Goal: Task Accomplishment & Management: Manage account settings

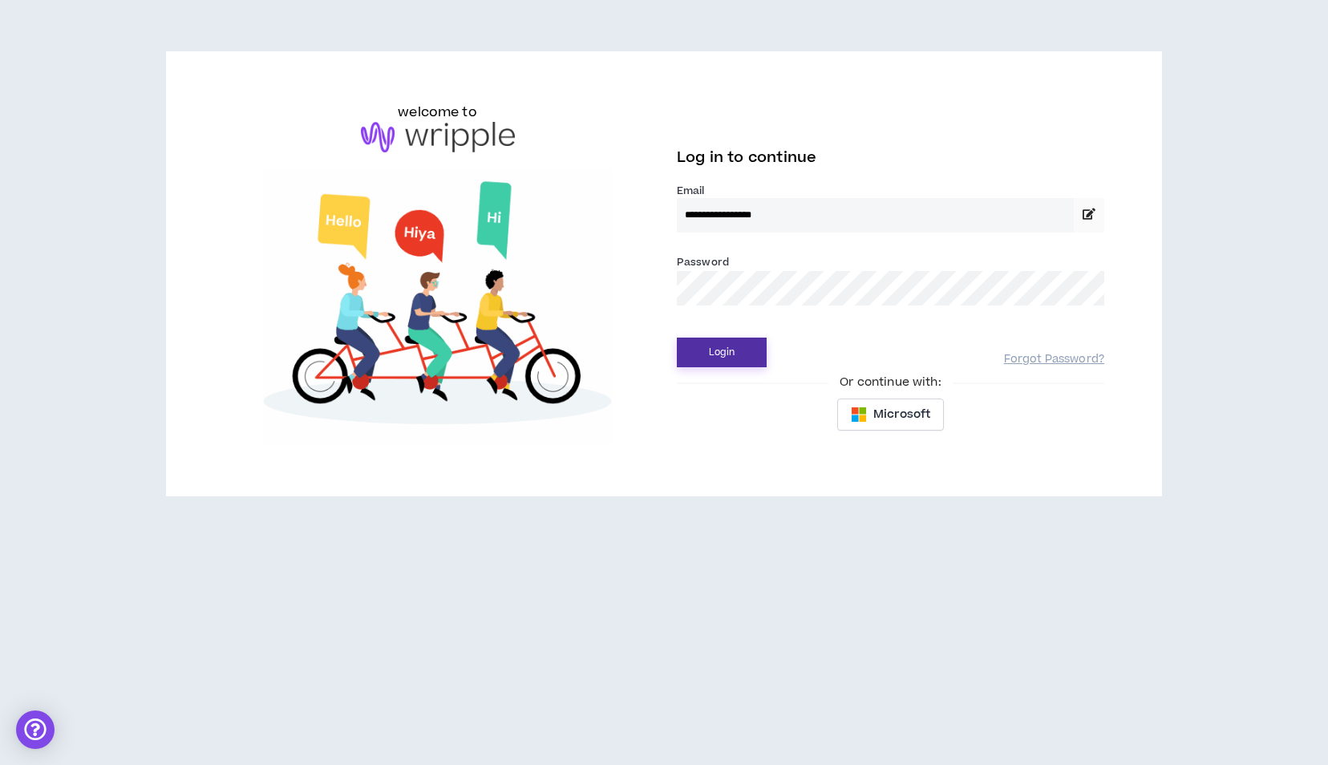
click at [725, 356] on button "Login" at bounding box center [722, 353] width 90 height 30
click at [723, 363] on button "Login" at bounding box center [722, 353] width 90 height 30
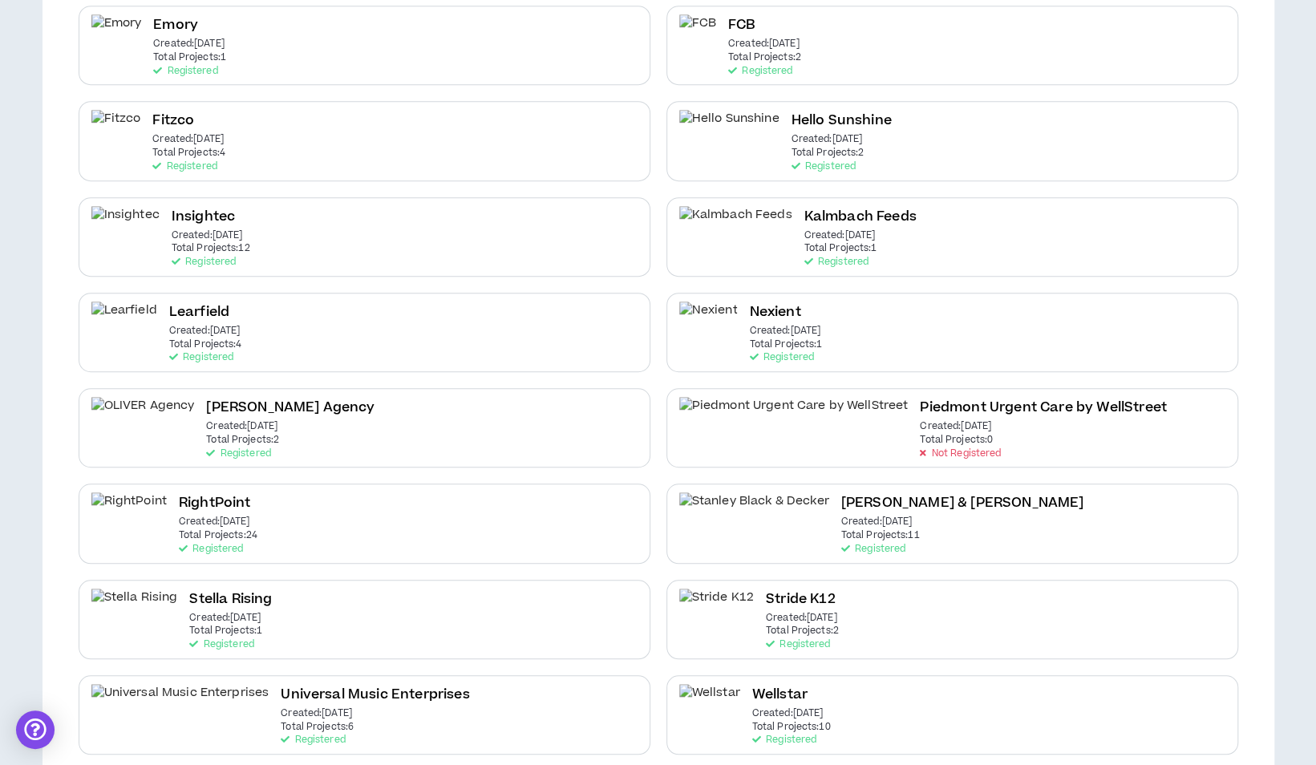
scroll to position [692, 0]
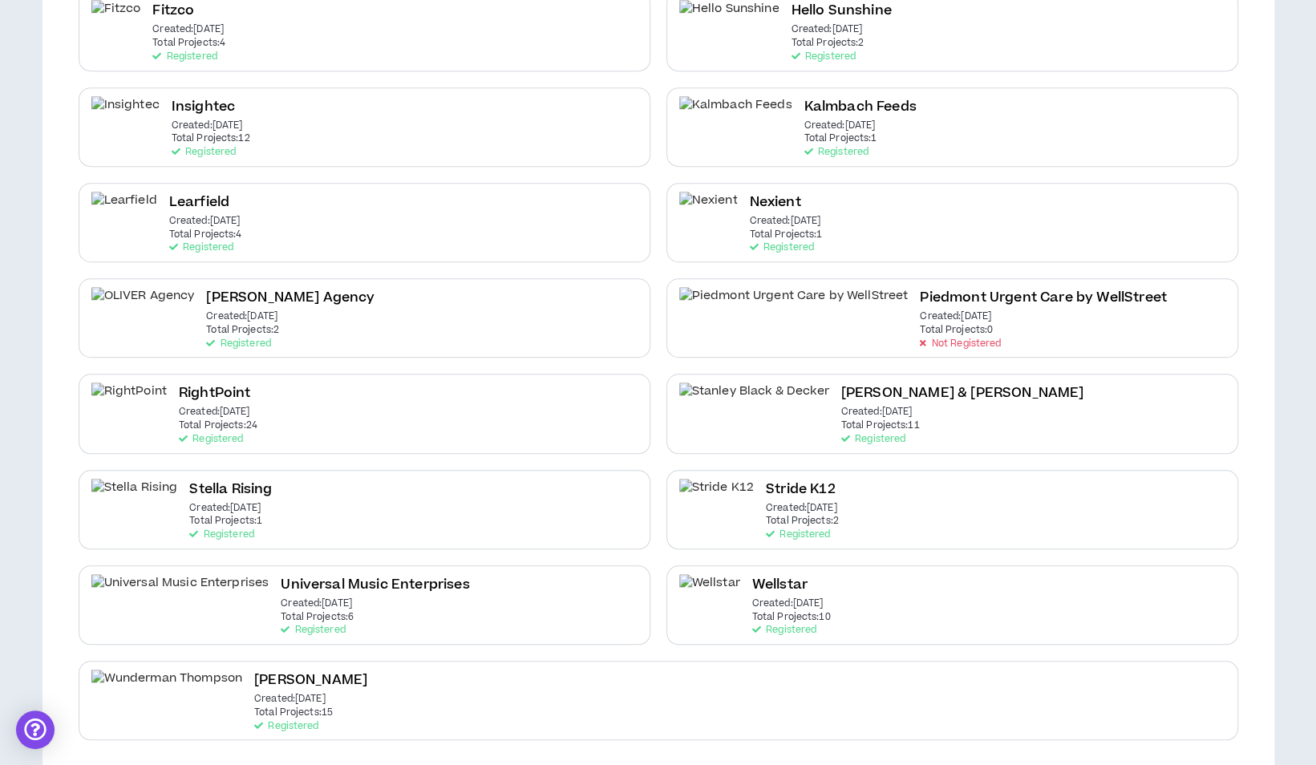
click at [289, 233] on div "Learfield Created: Jan 8 2024 Total Projects: 4 Registered" at bounding box center [365, 222] width 572 height 79
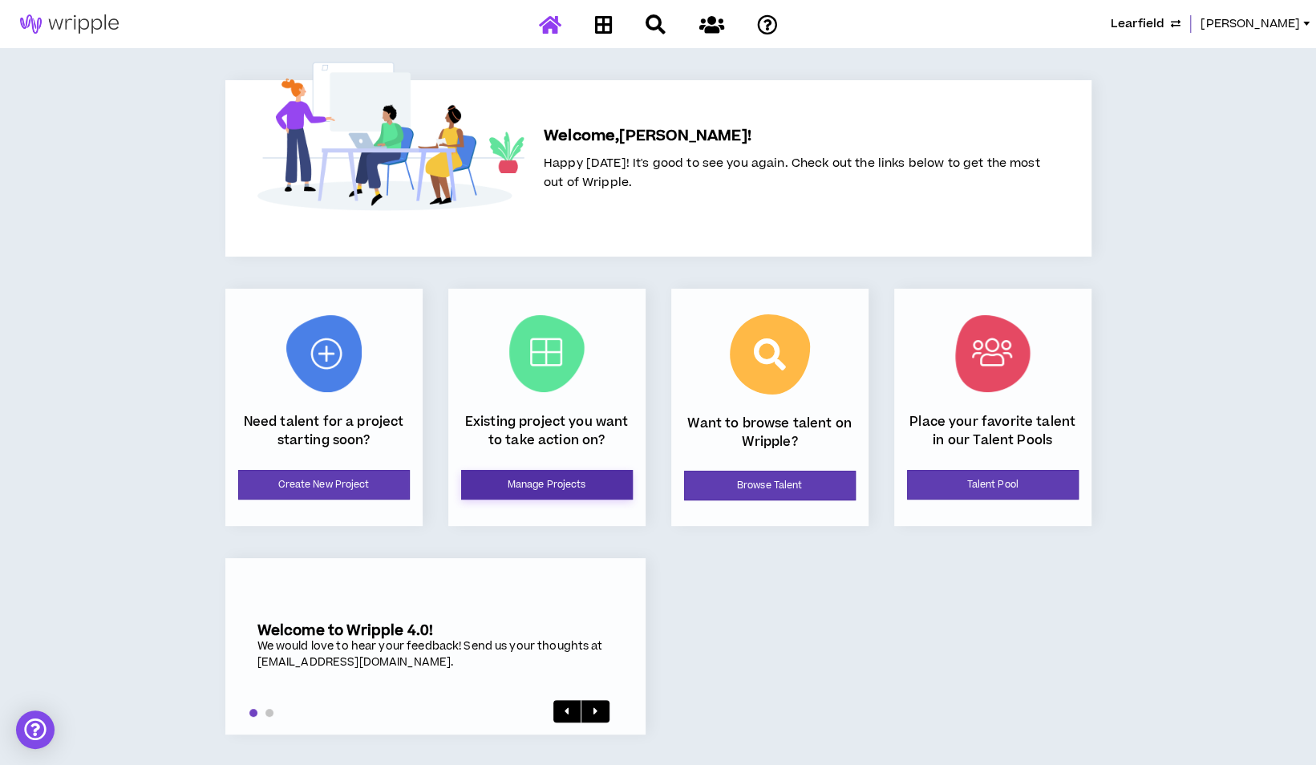
click at [508, 483] on link "Manage Projects" at bounding box center [547, 485] width 172 height 30
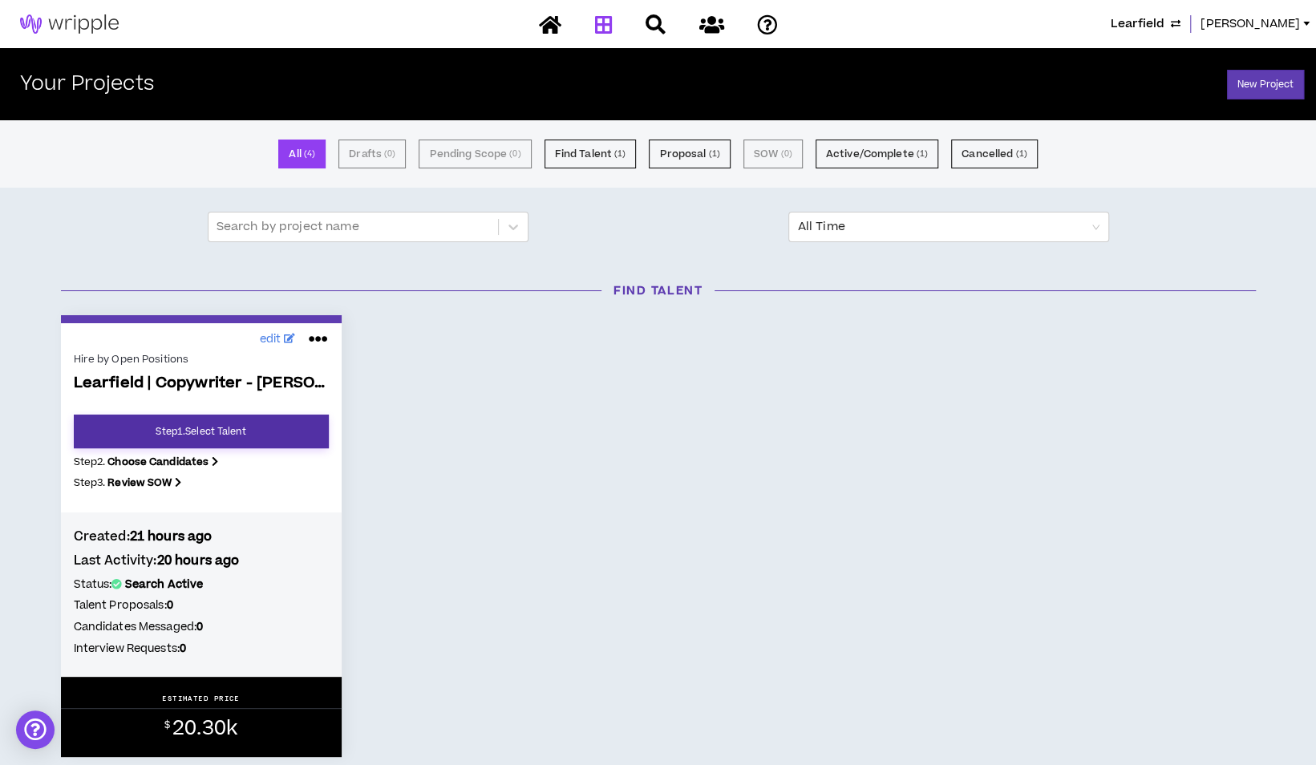
click at [221, 433] on link "Step 1 . Select Talent" at bounding box center [201, 432] width 255 height 34
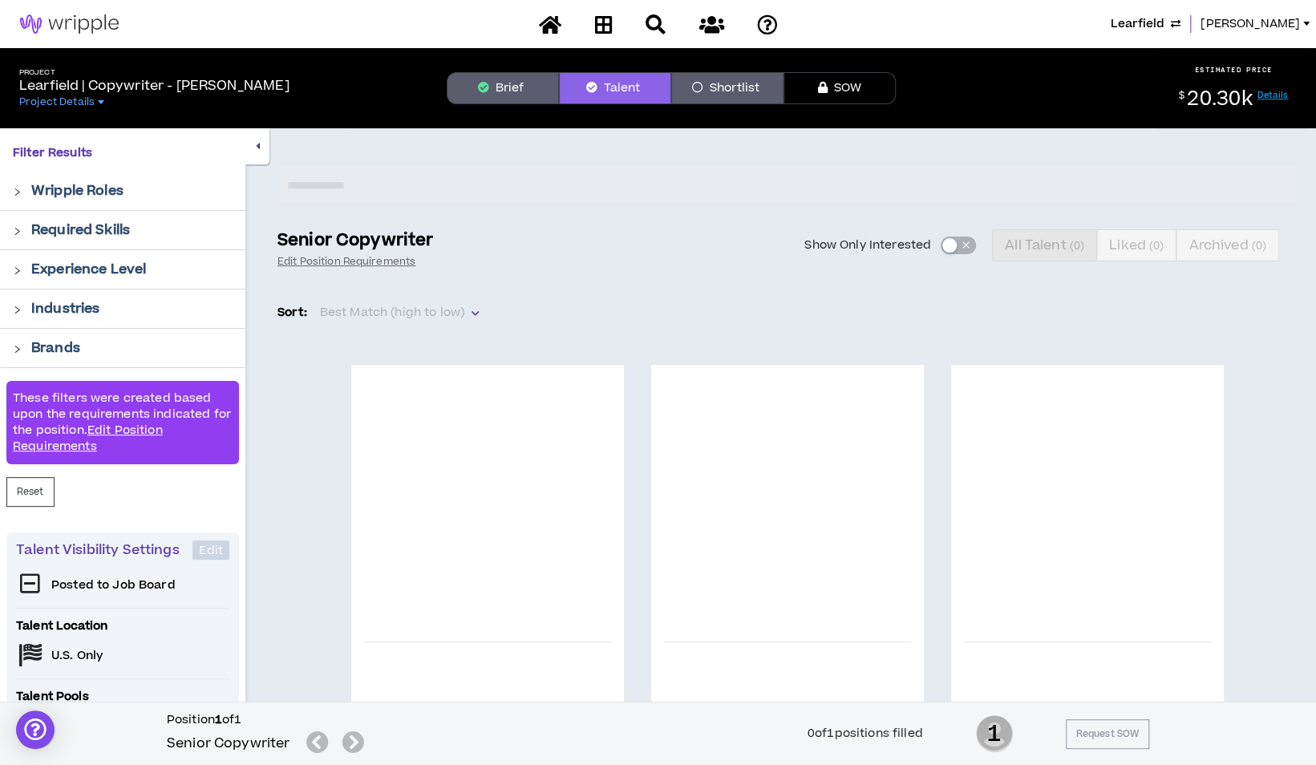
click at [507, 98] on button "Brief" at bounding box center [503, 88] width 112 height 32
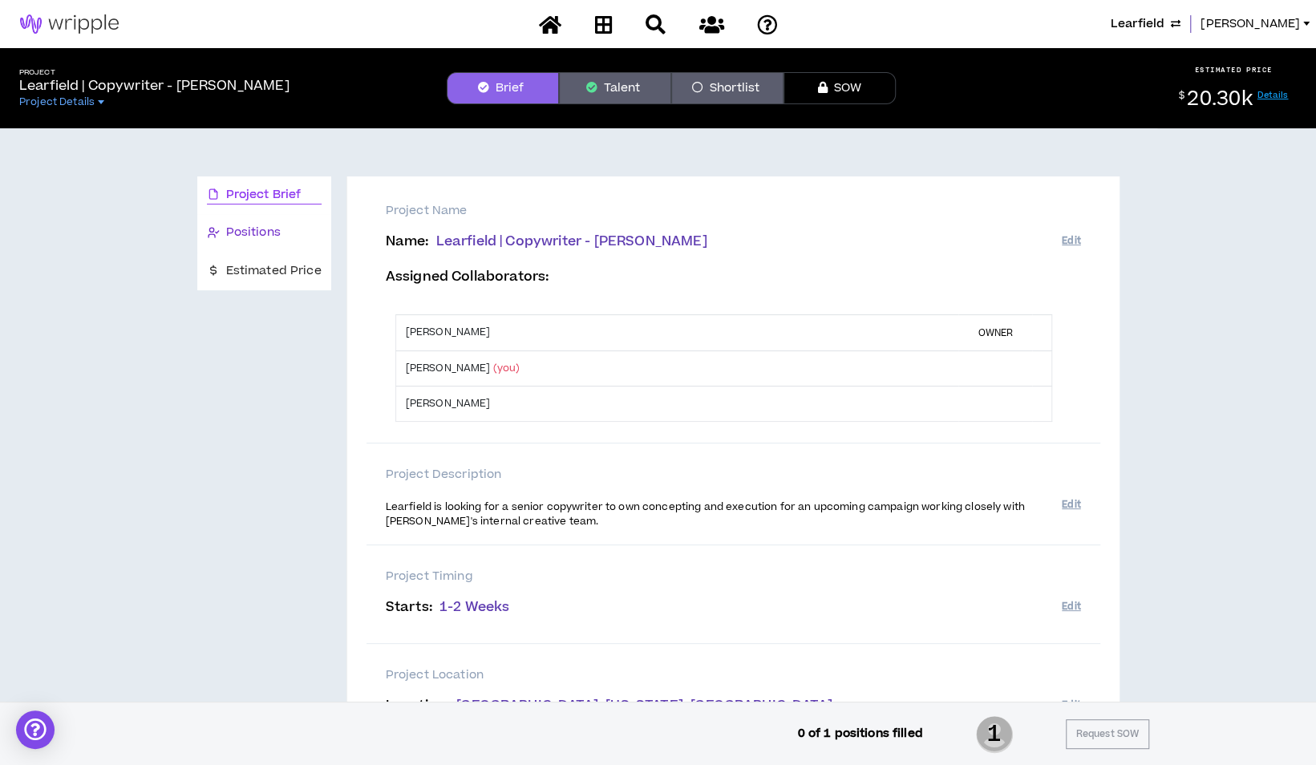
click at [271, 233] on span "Positions" at bounding box center [253, 233] width 55 height 18
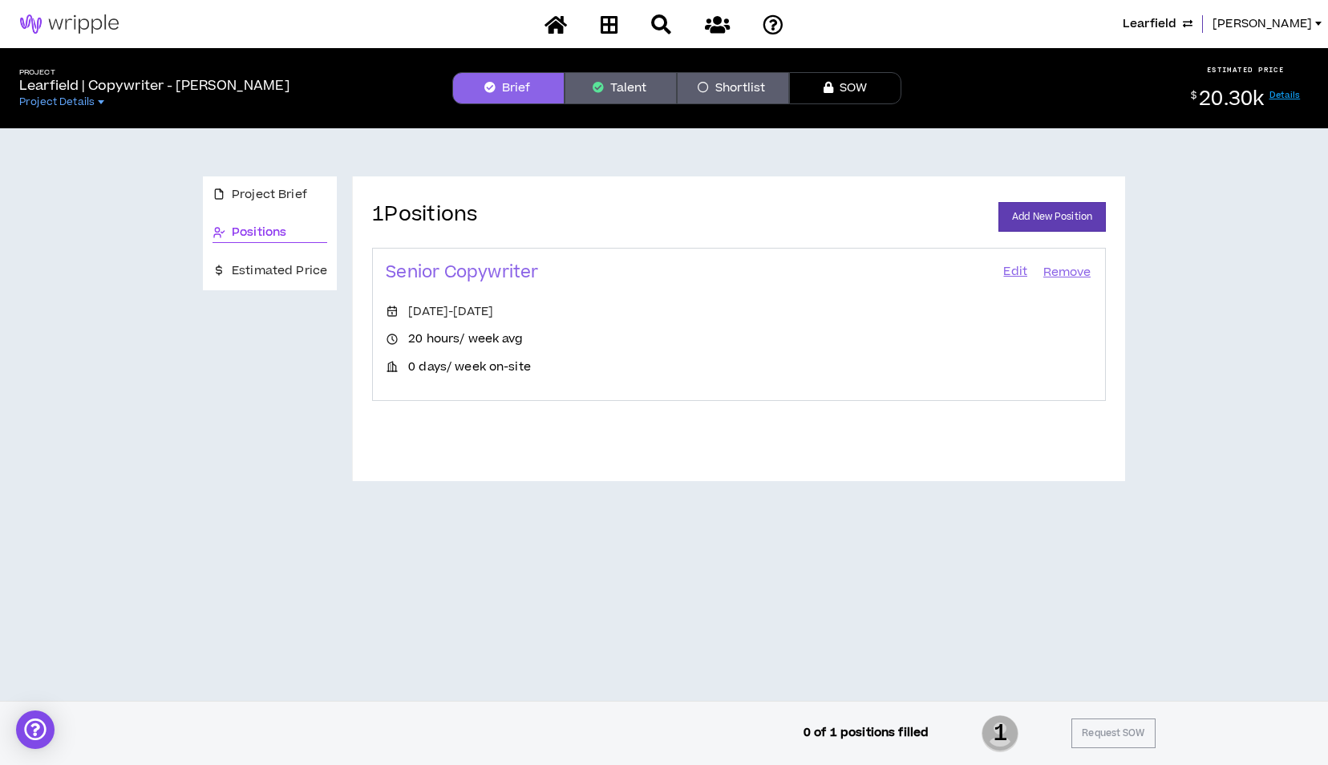
click at [1012, 269] on link "Edit" at bounding box center [1015, 272] width 27 height 22
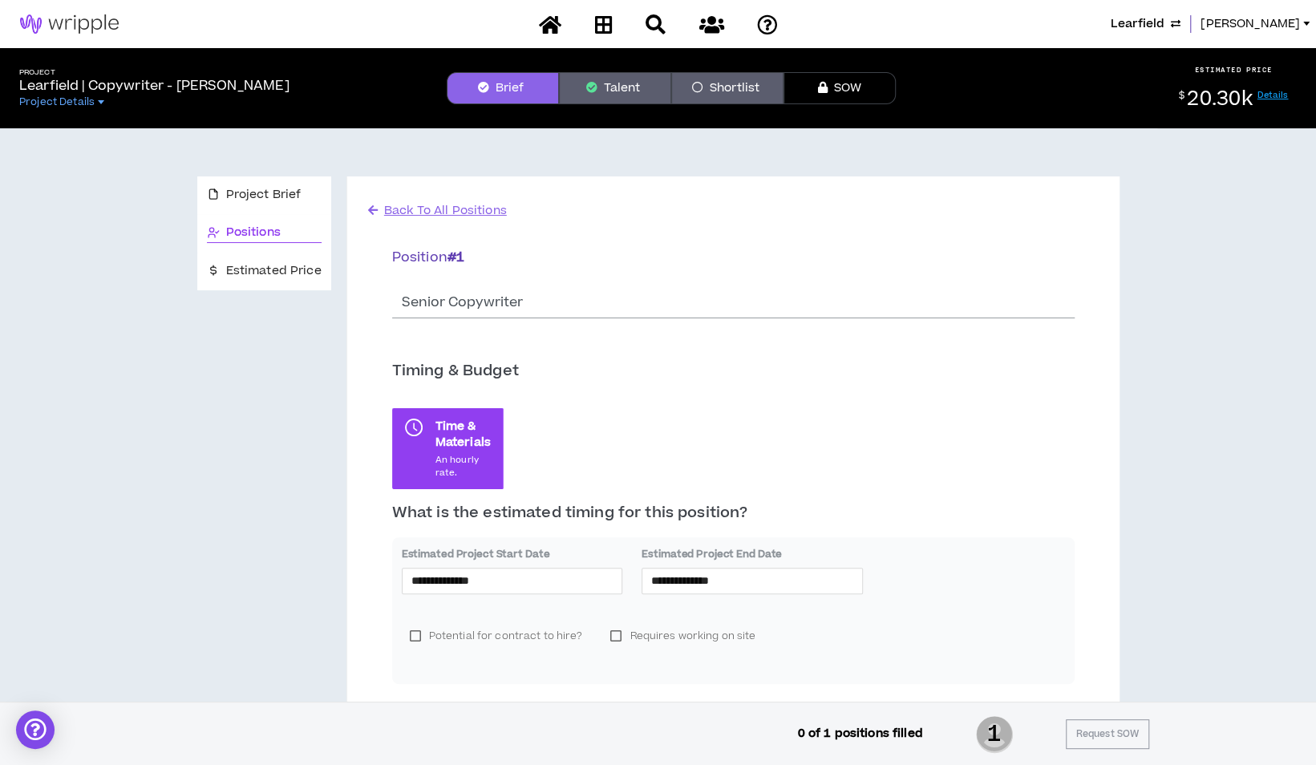
click at [632, 79] on button "Talent" at bounding box center [615, 88] width 112 height 32
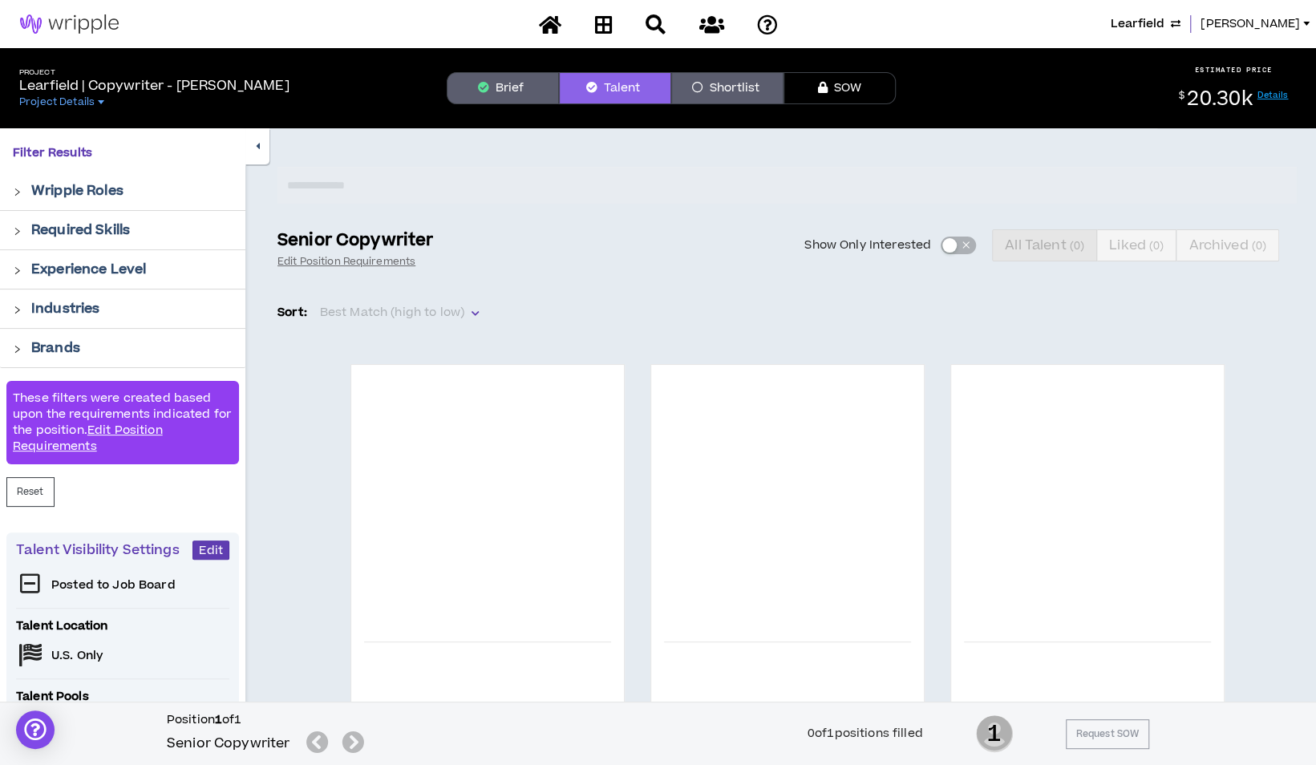
click at [257, 144] on icon "button" at bounding box center [258, 146] width 4 height 10
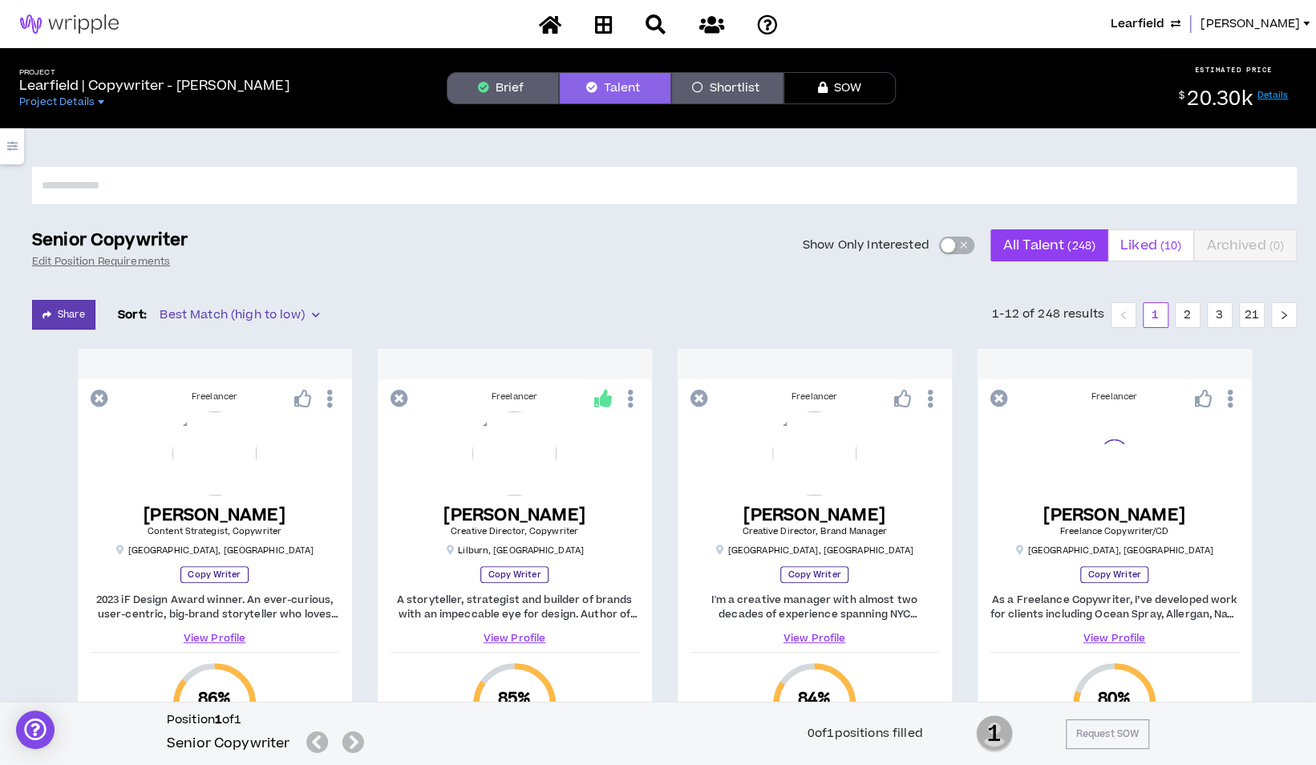
click at [1145, 249] on span "Liked ( 10 )" at bounding box center [1150, 245] width 61 height 38
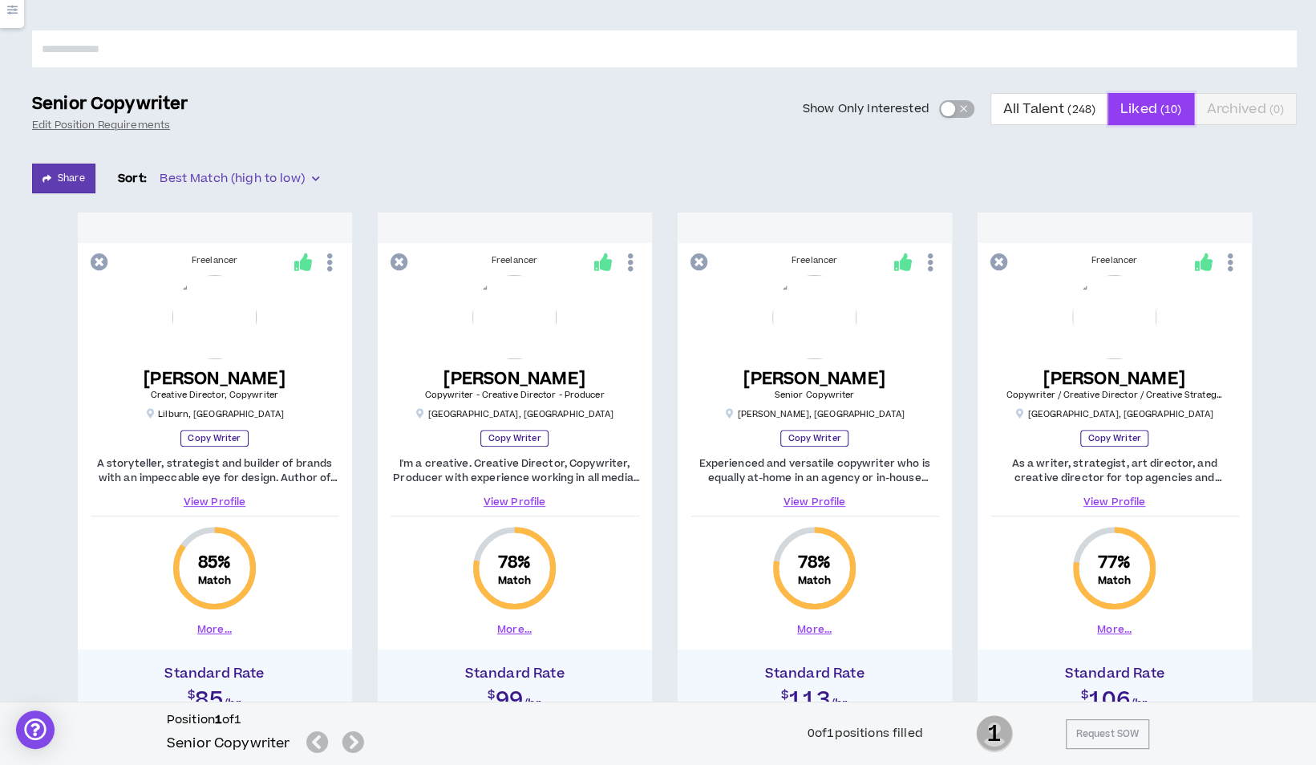
scroll to position [160, 0]
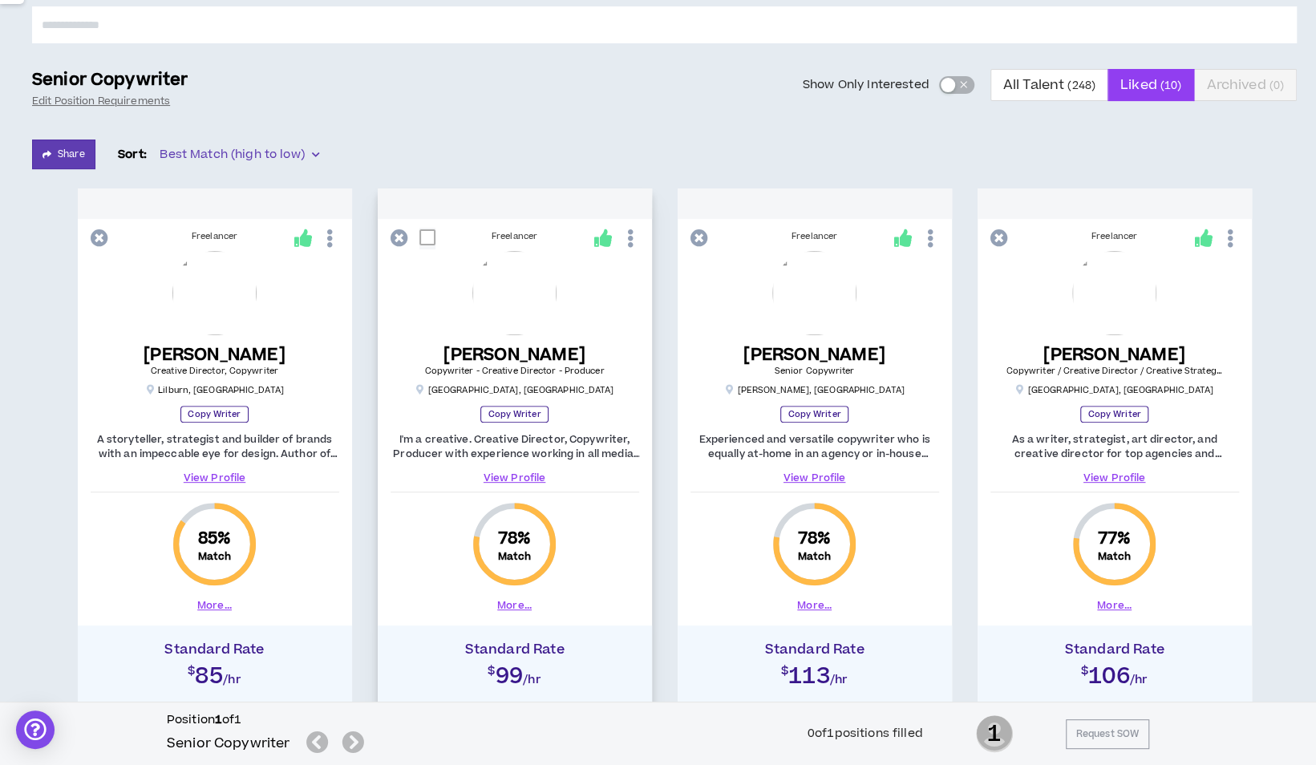
click at [520, 606] on button "More..." at bounding box center [514, 605] width 34 height 14
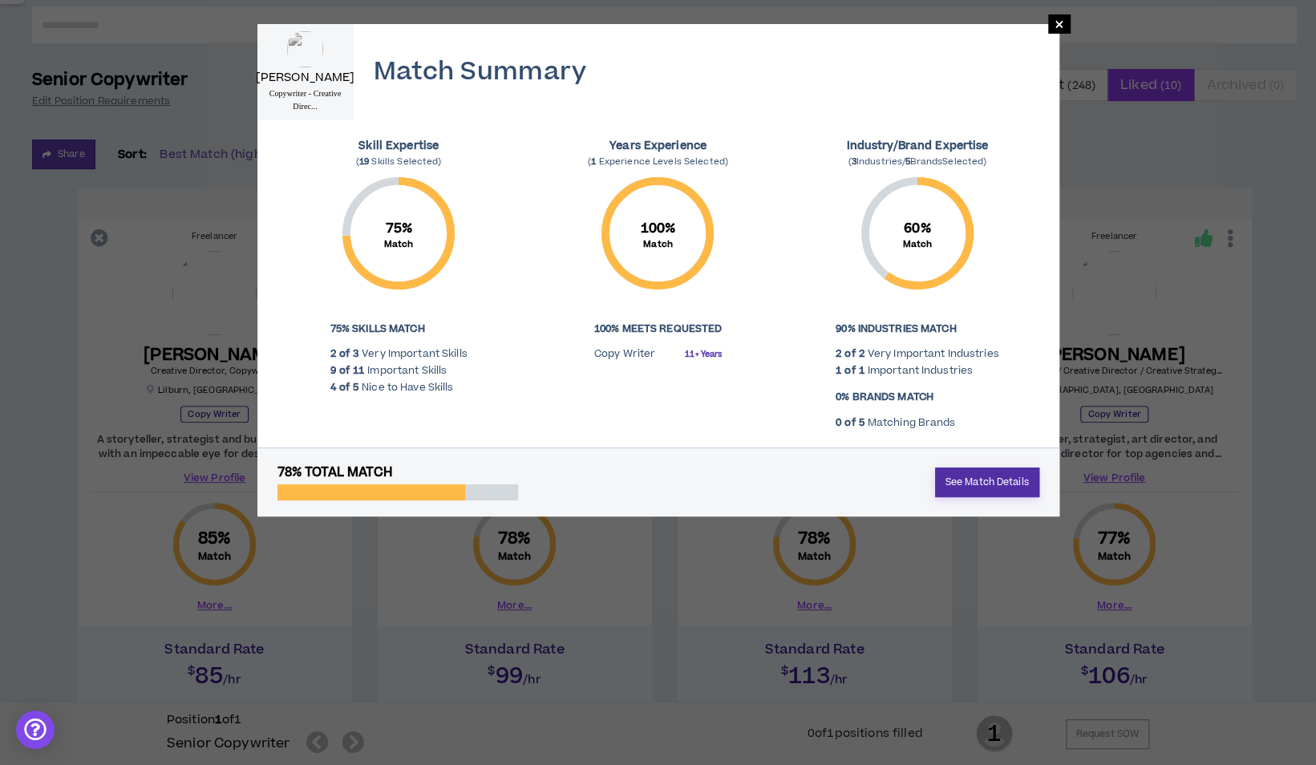
click at [966, 482] on link "See Match Details" at bounding box center [987, 483] width 104 height 30
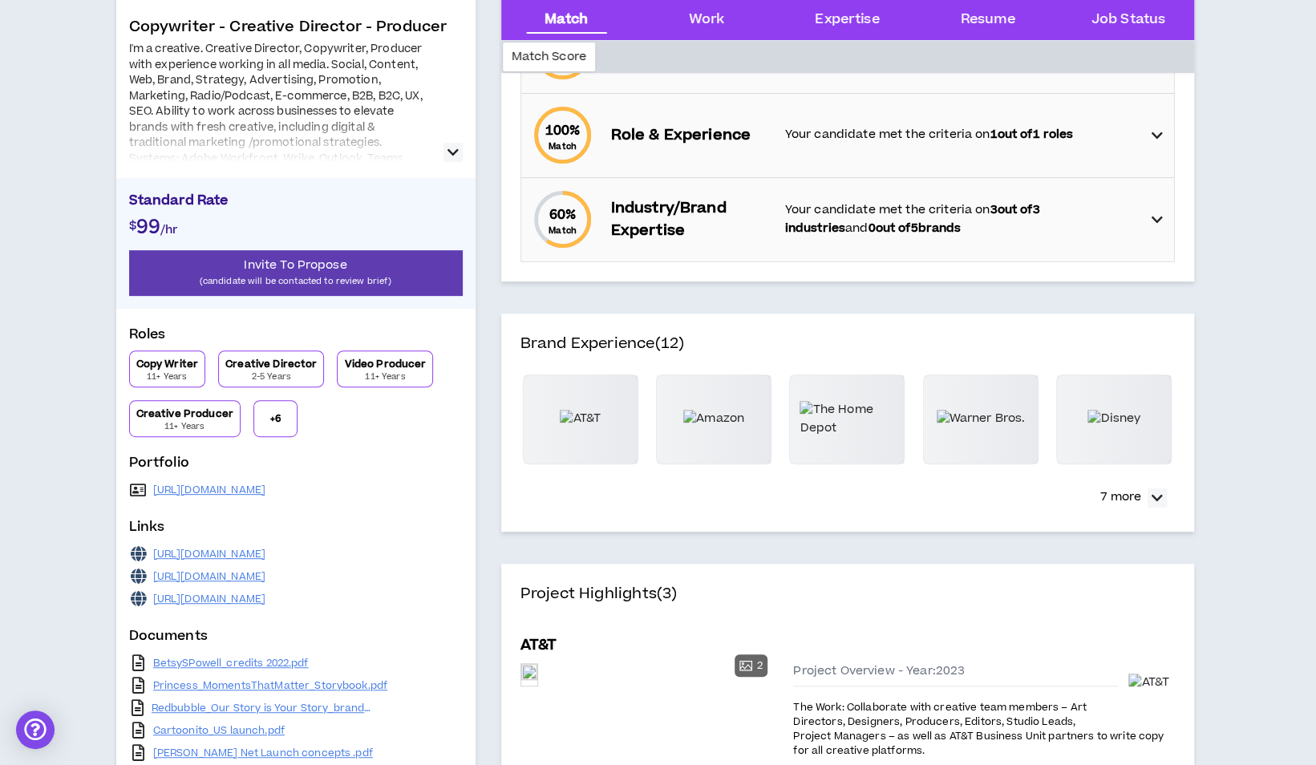
scroll to position [321, 0]
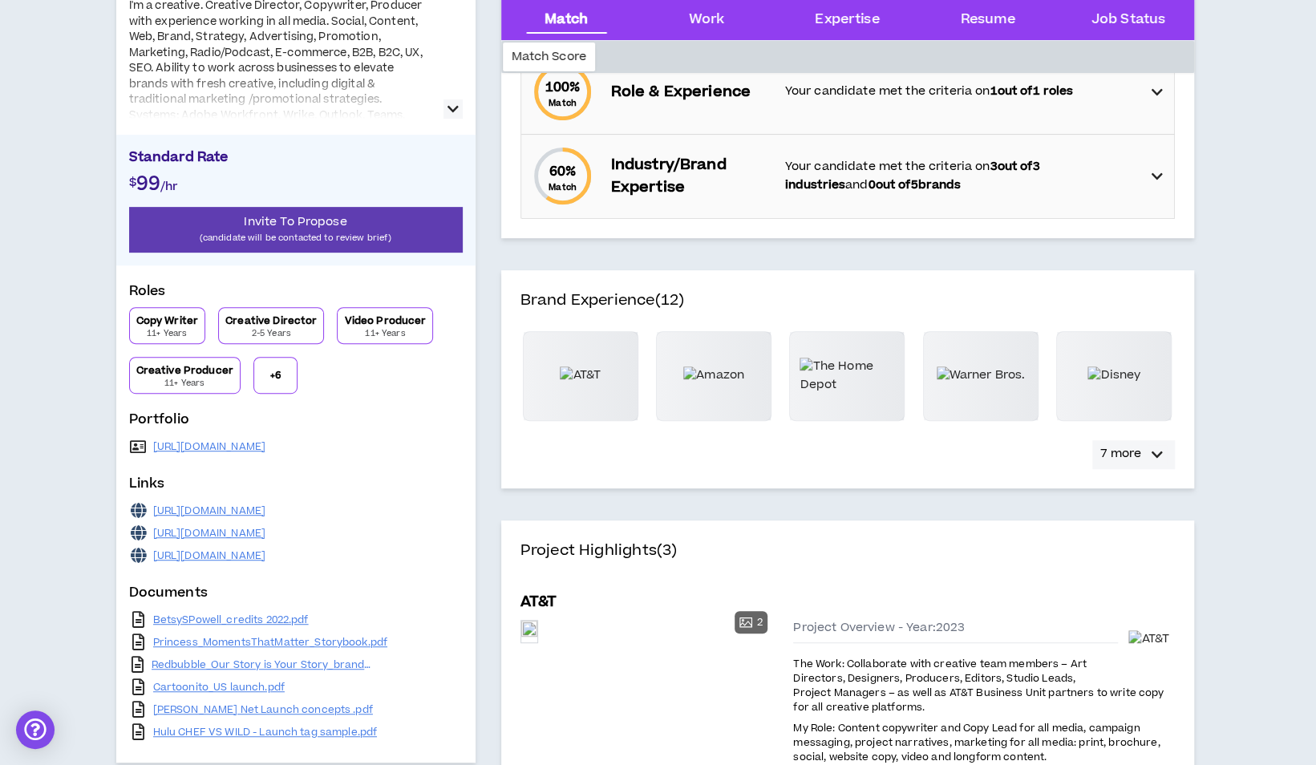
click at [1158, 454] on icon "button" at bounding box center [1157, 454] width 11 height 19
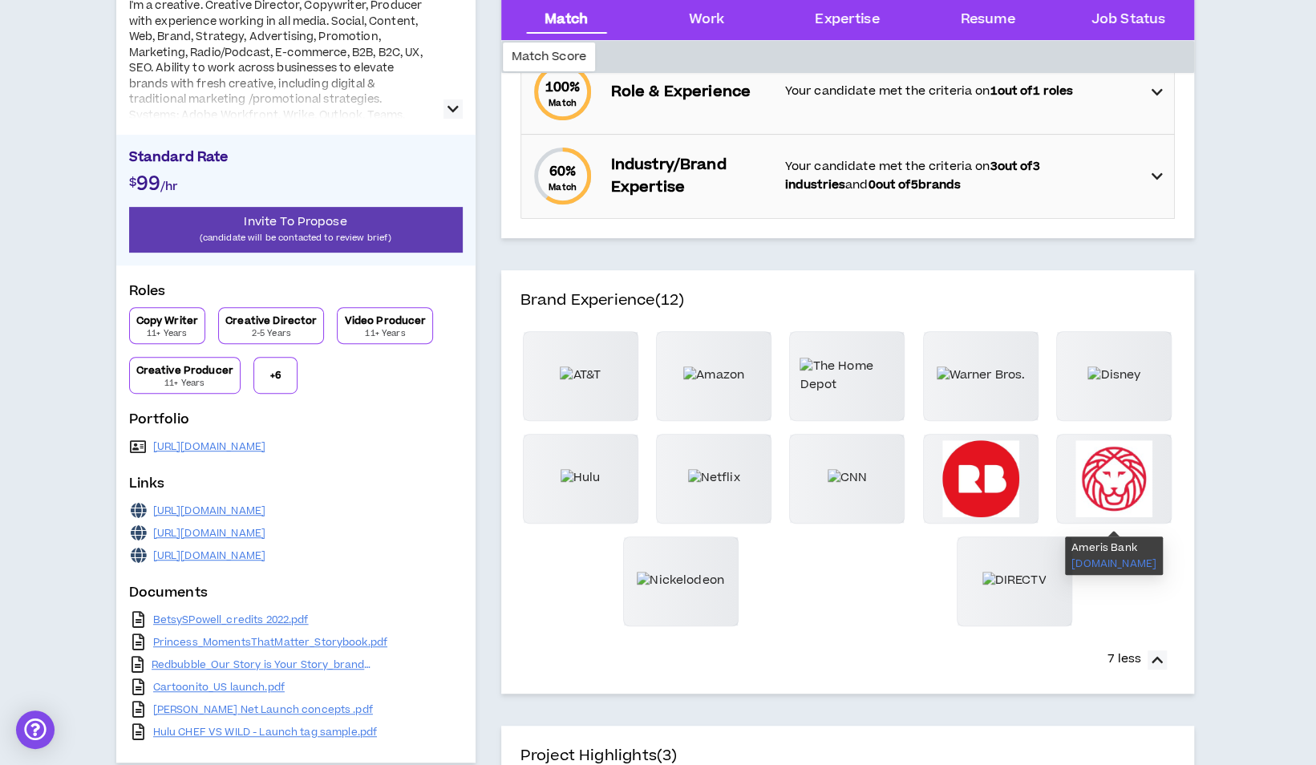
scroll to position [80, 0]
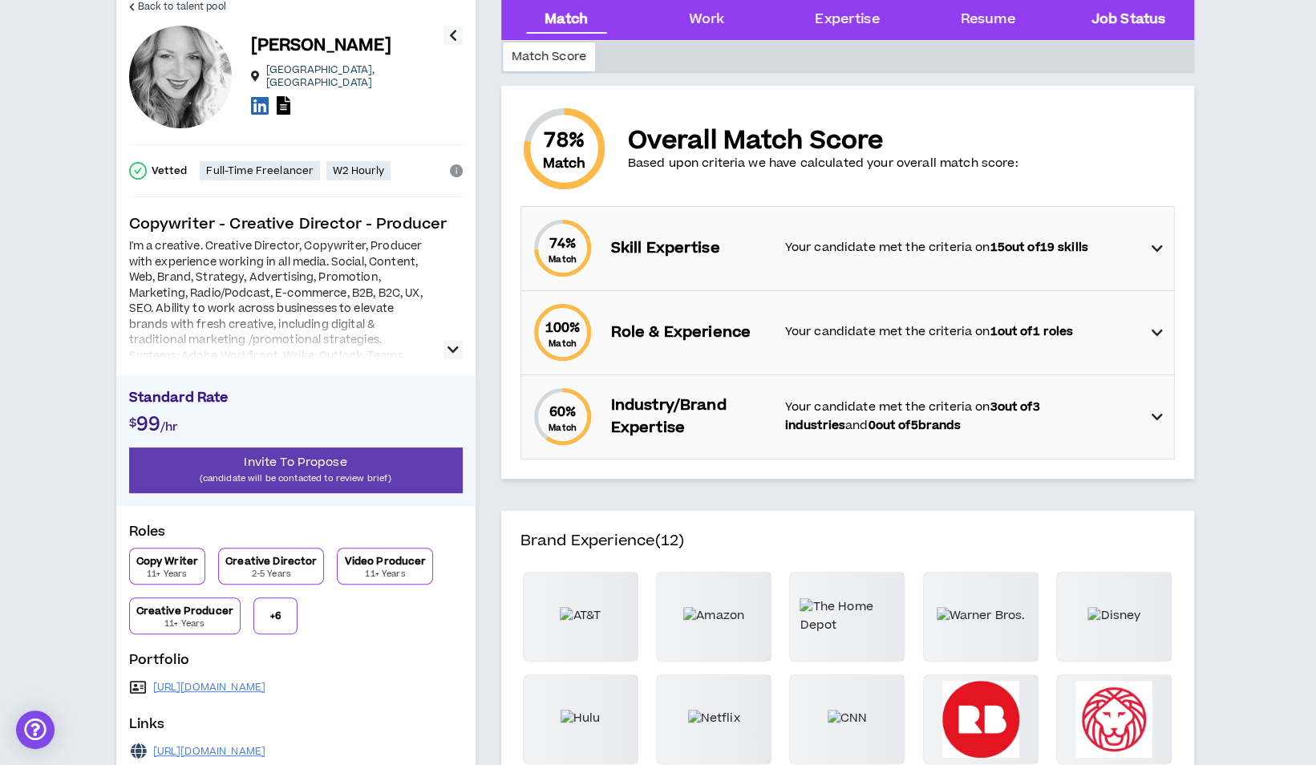
click at [1120, 18] on Status "Job Status" at bounding box center [1129, 20] width 74 height 21
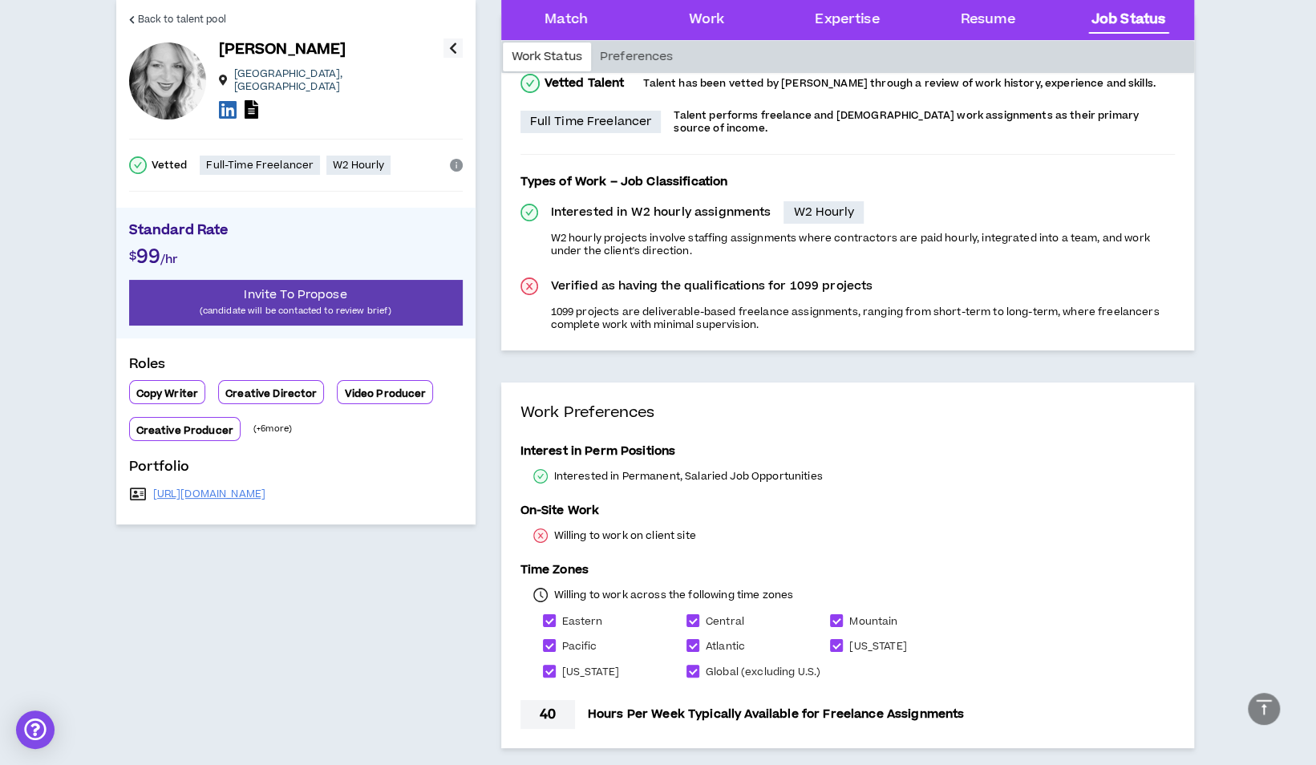
scroll to position [3801, 0]
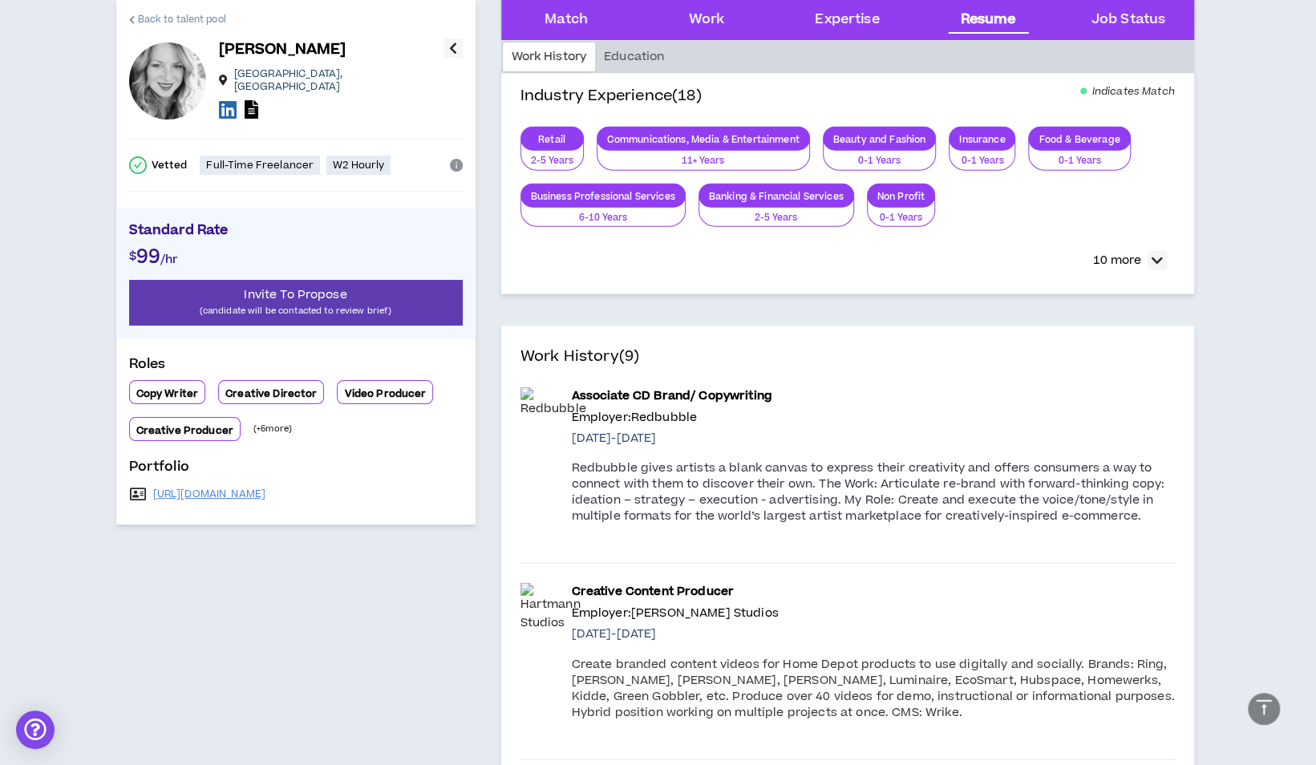
click at [189, 13] on span "Back to talent pool" at bounding box center [182, 19] width 88 height 15
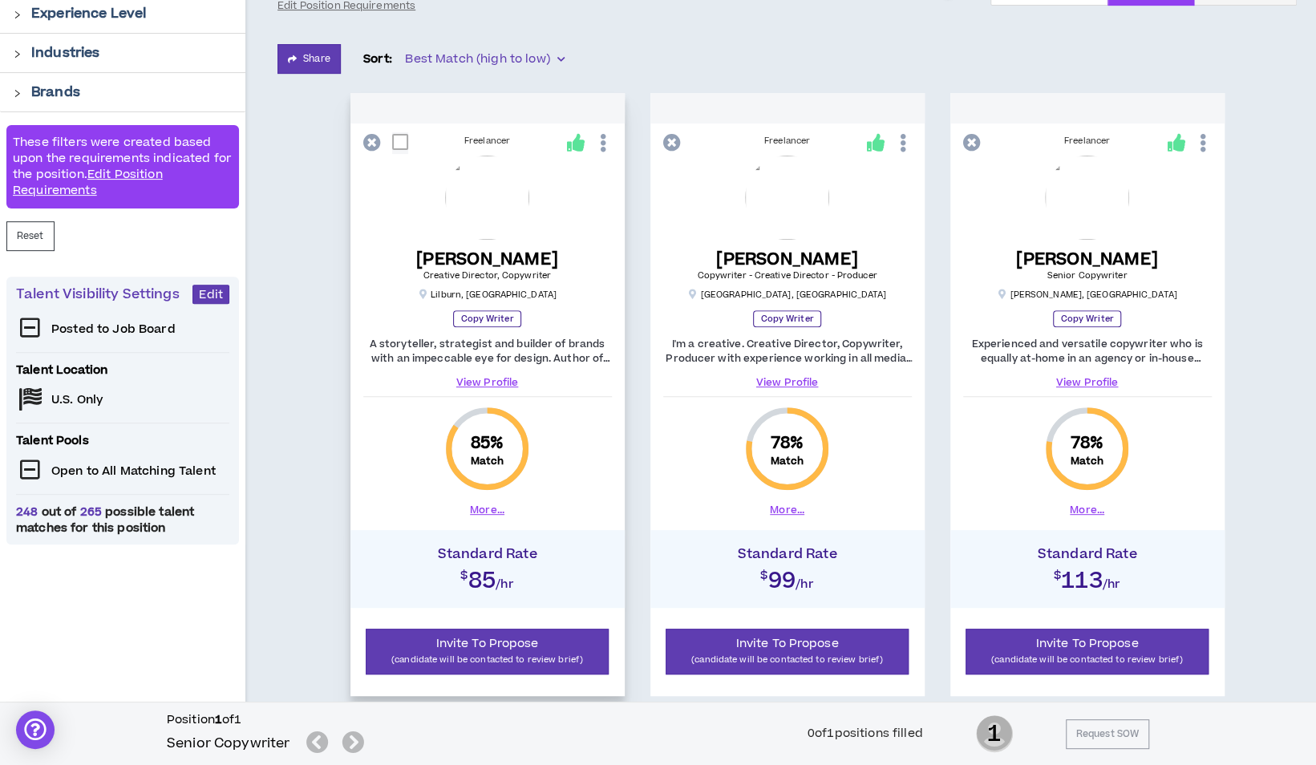
scroll to position [277, 0]
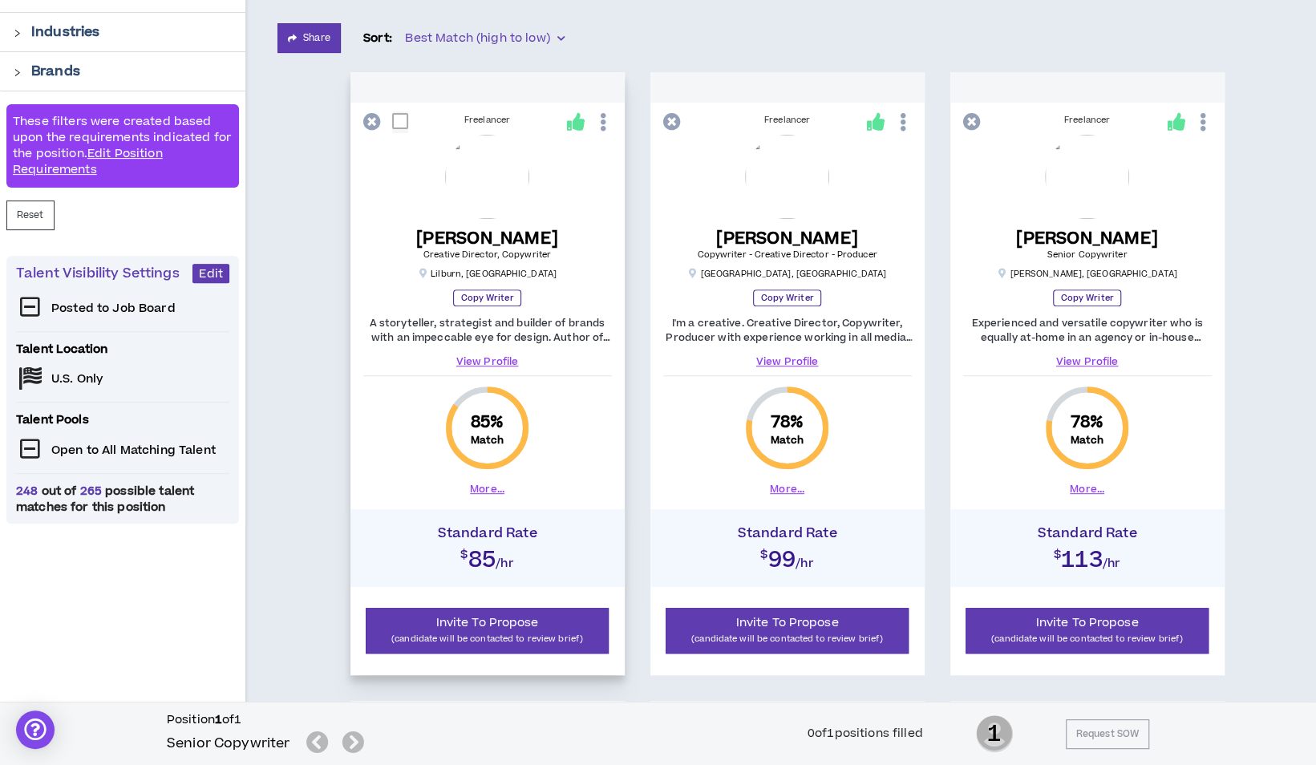
click at [486, 485] on button "More..." at bounding box center [487, 489] width 34 height 14
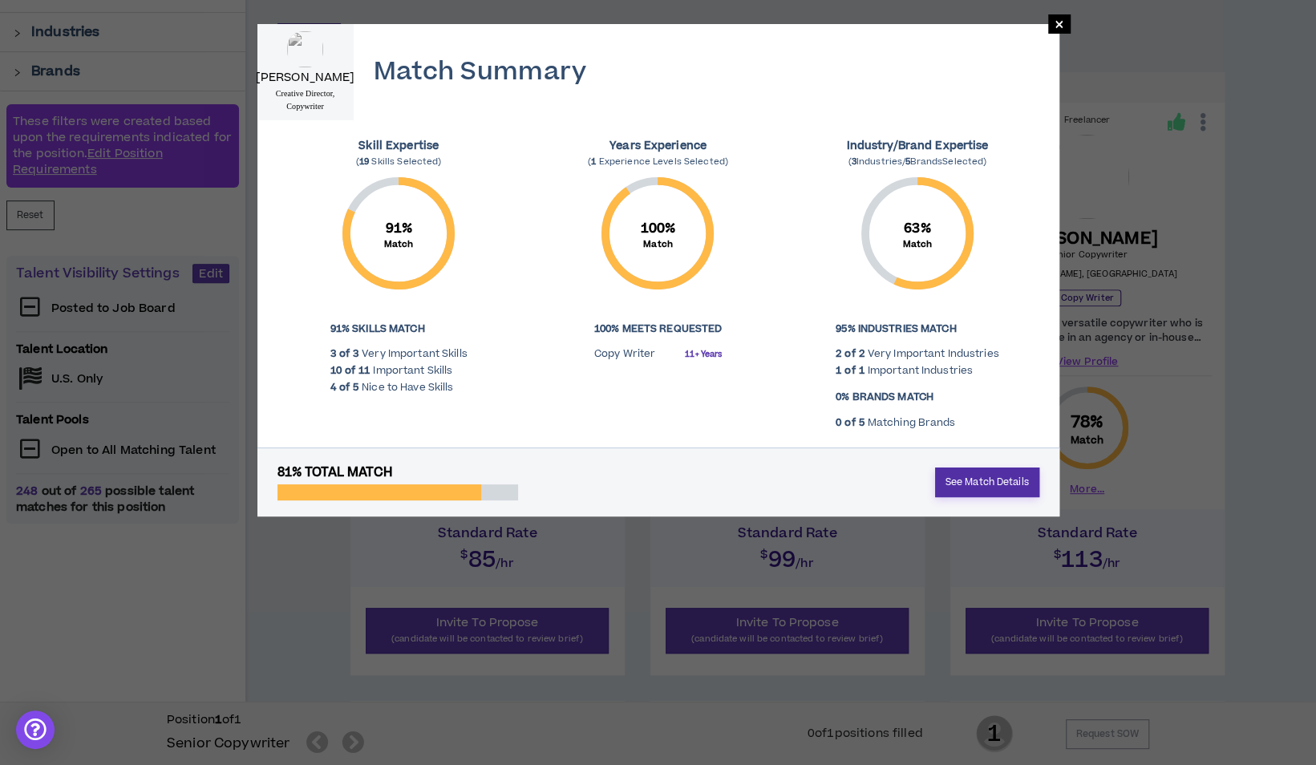
click at [998, 484] on link "See Match Details" at bounding box center [987, 483] width 104 height 30
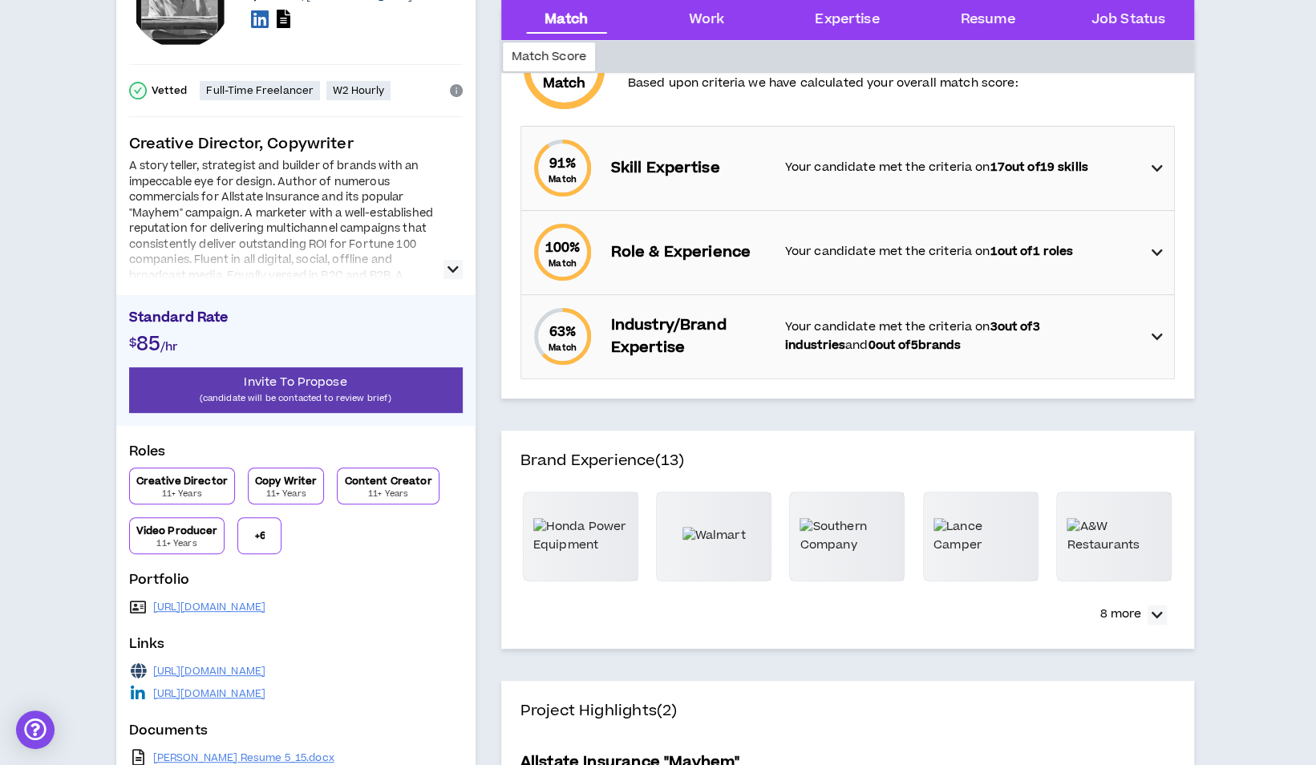
scroll to position [321, 0]
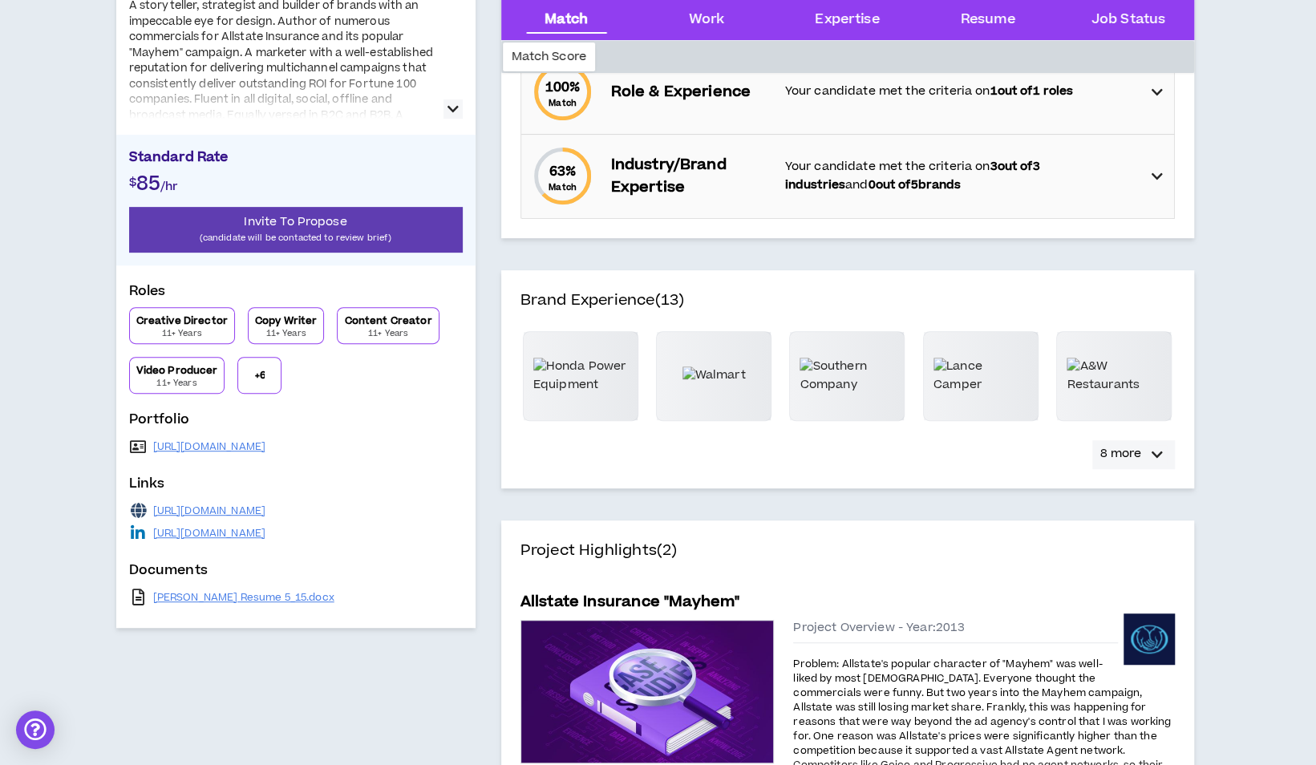
click at [1121, 459] on p "8 more" at bounding box center [1120, 454] width 41 height 18
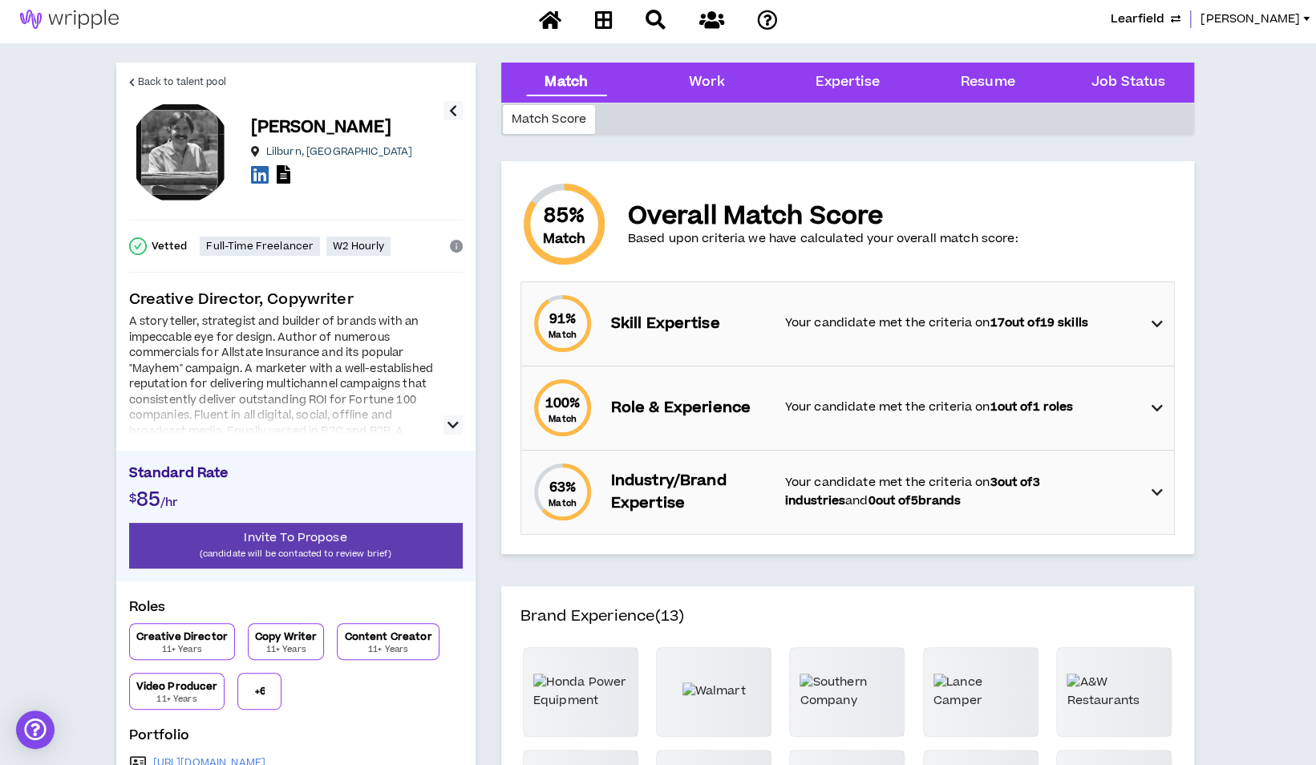
scroll to position [0, 0]
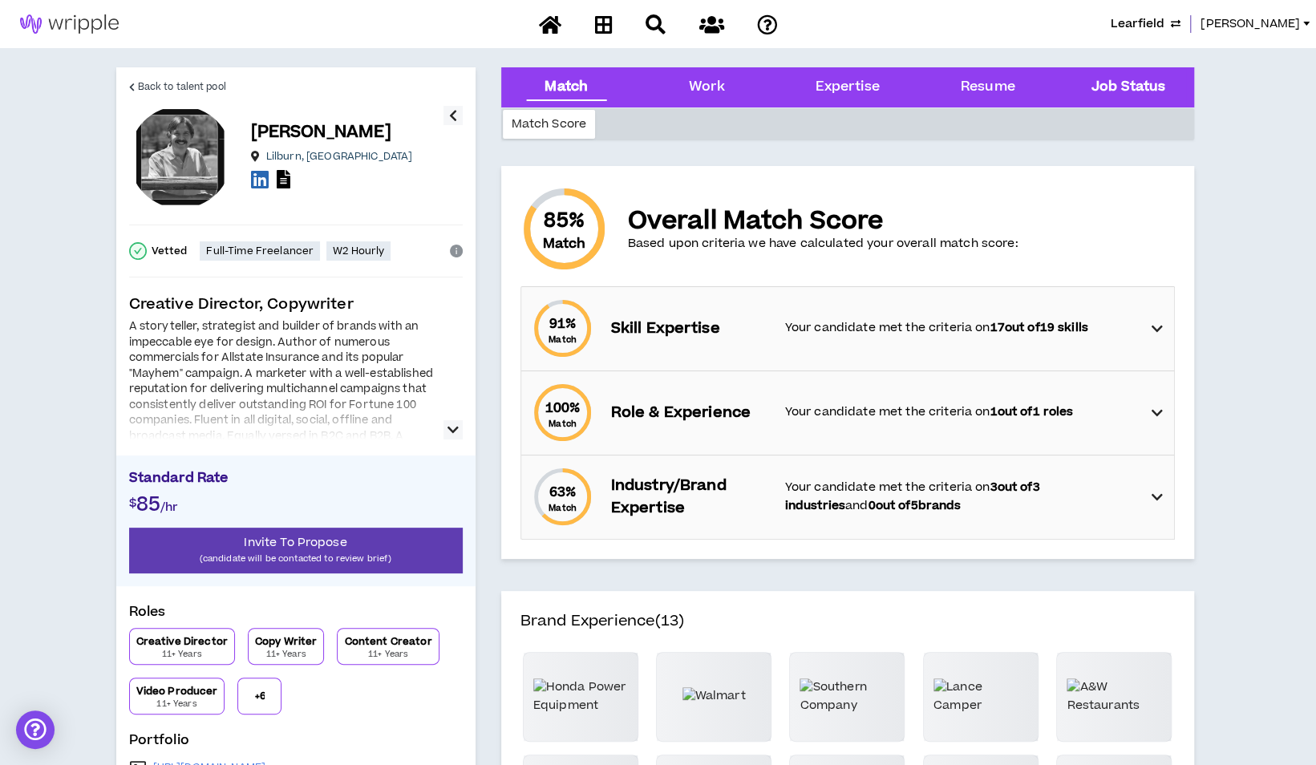
click at [1121, 89] on Status "Job Status" at bounding box center [1129, 87] width 74 height 21
click at [1148, 86] on Status "Job Status" at bounding box center [1129, 87] width 74 height 21
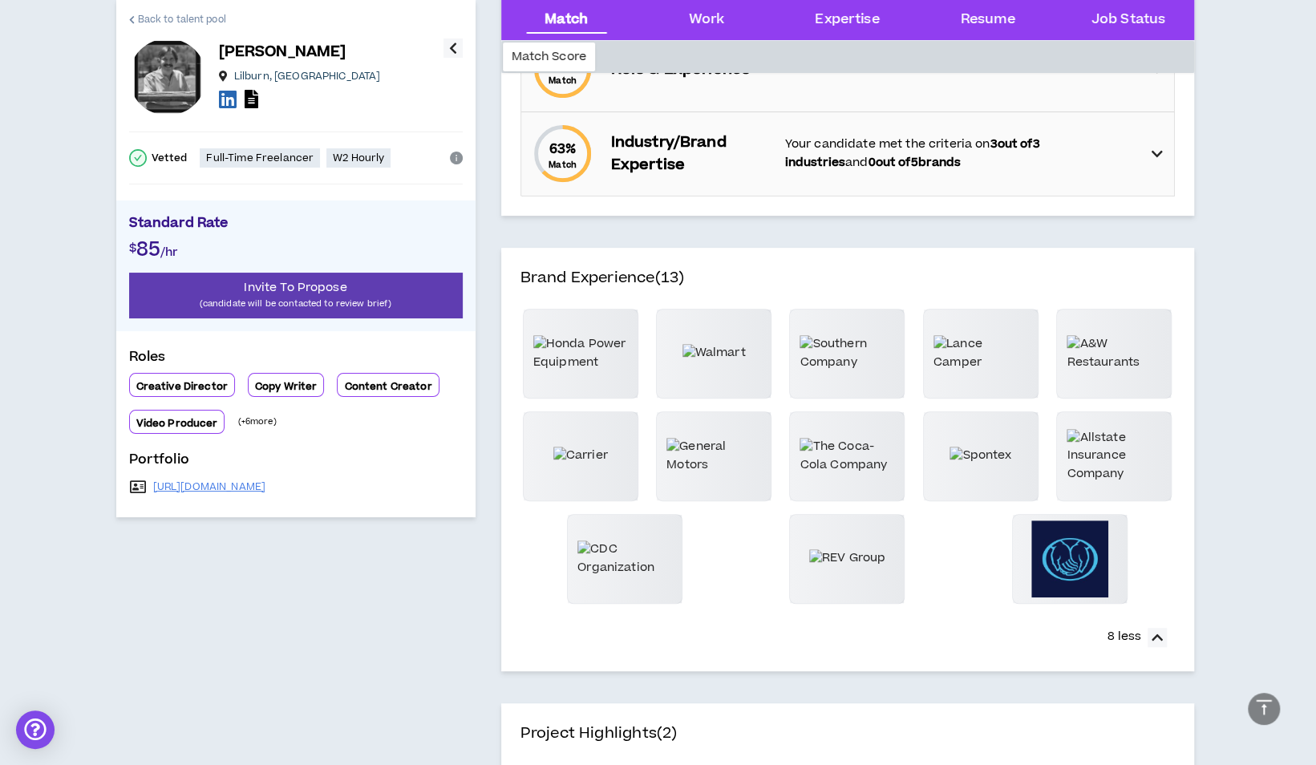
scroll to position [22, 0]
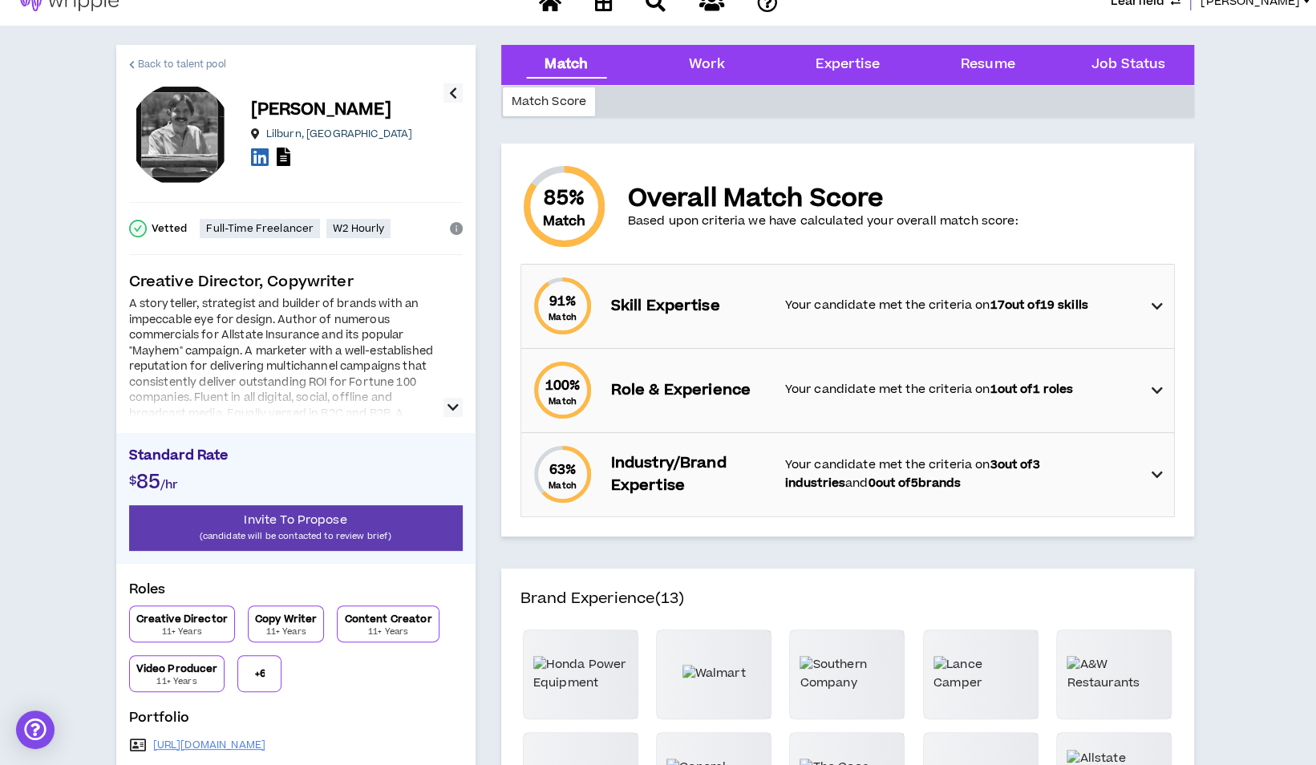
click at [172, 63] on span "Back to talent pool" at bounding box center [182, 64] width 88 height 15
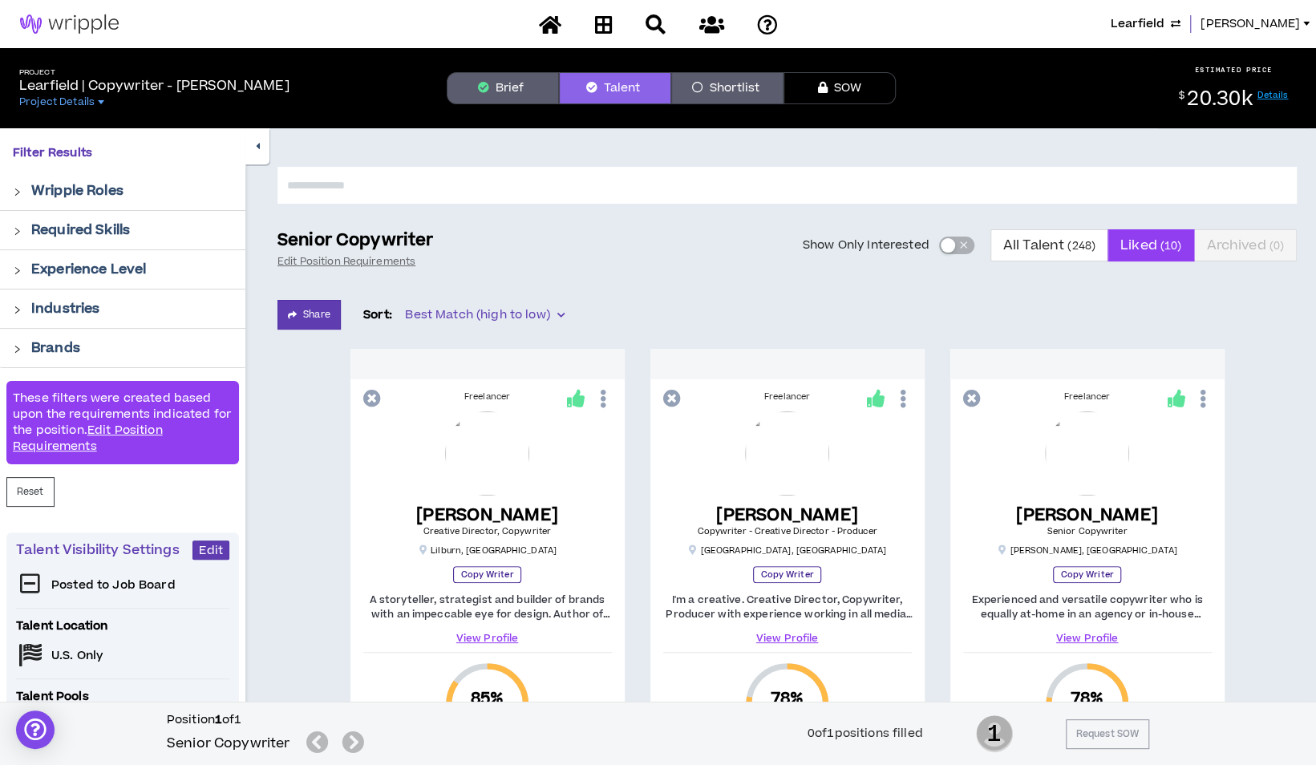
click at [257, 147] on icon "button" at bounding box center [258, 146] width 4 height 10
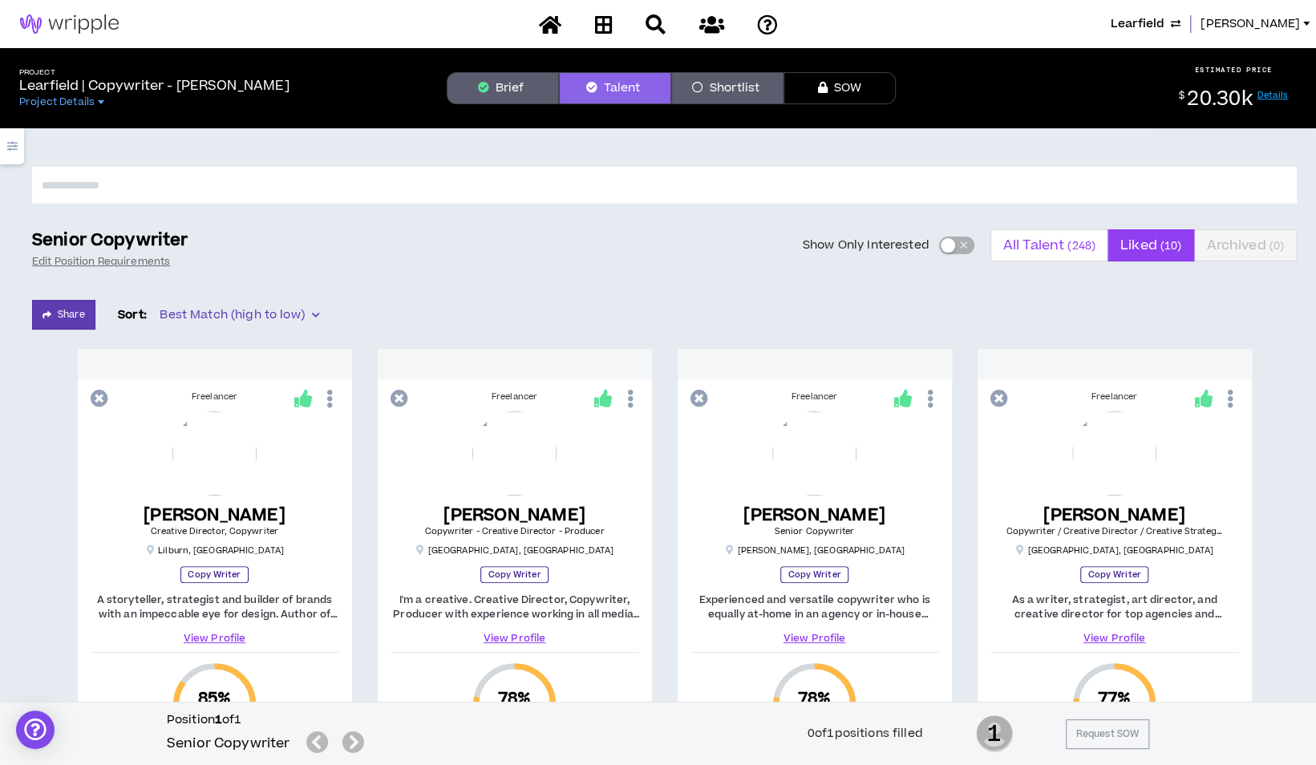
click at [1032, 242] on span "All Talent ( 248 )" at bounding box center [1049, 245] width 92 height 38
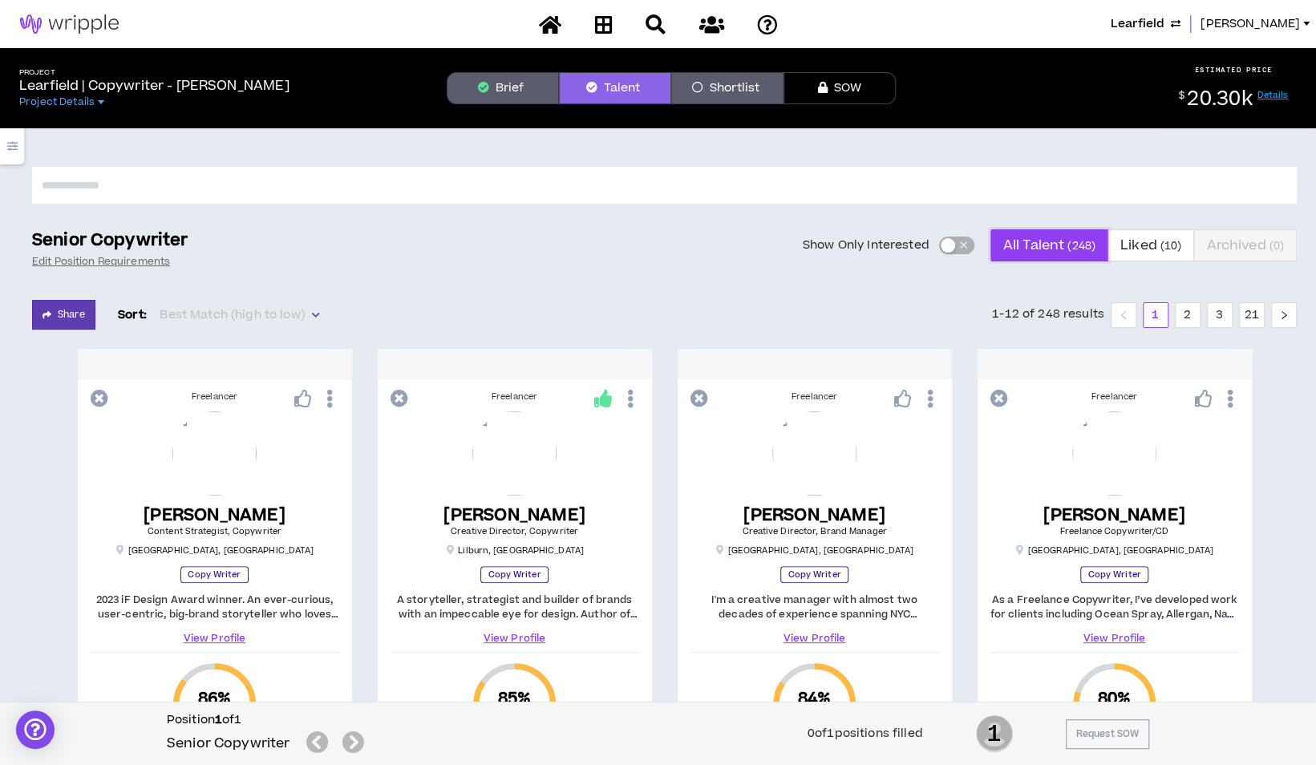
click at [309, 316] on span "Best Match (high to low)" at bounding box center [239, 315] width 159 height 24
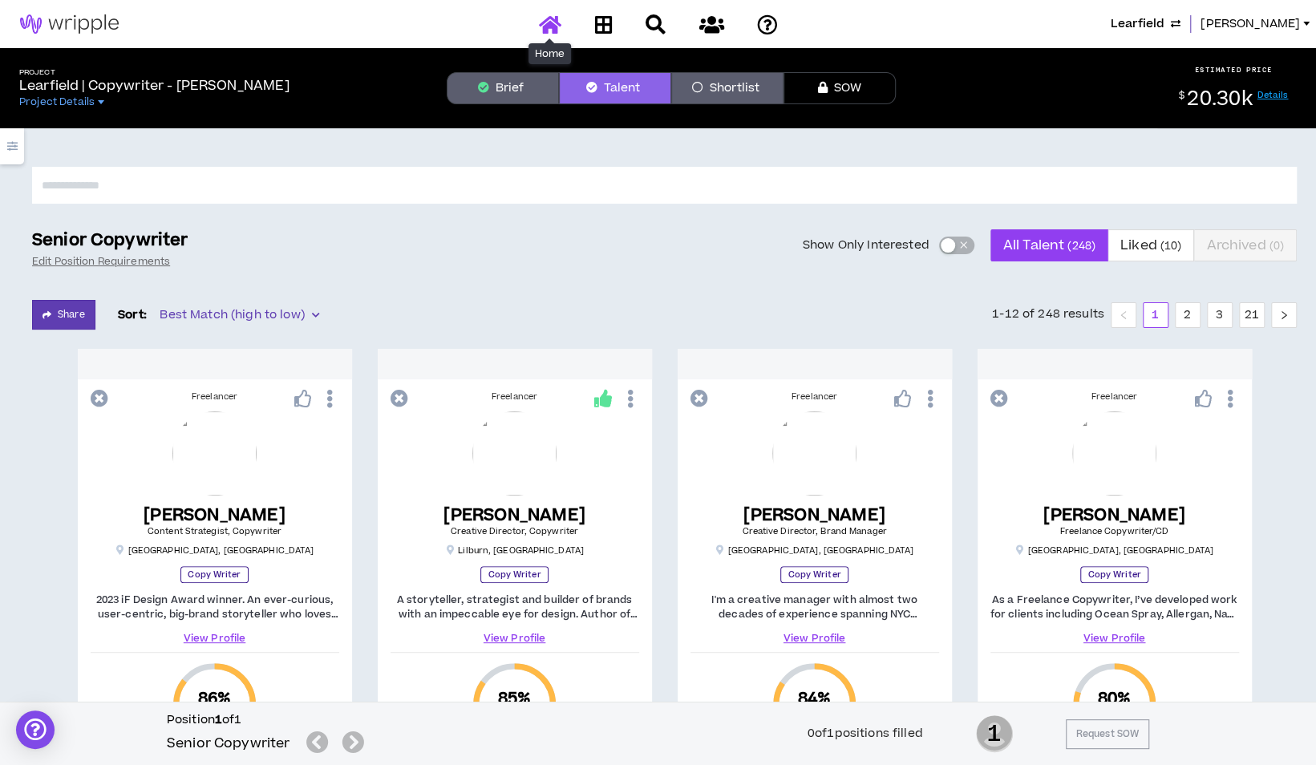
click at [549, 38] on link at bounding box center [550, 24] width 30 height 28
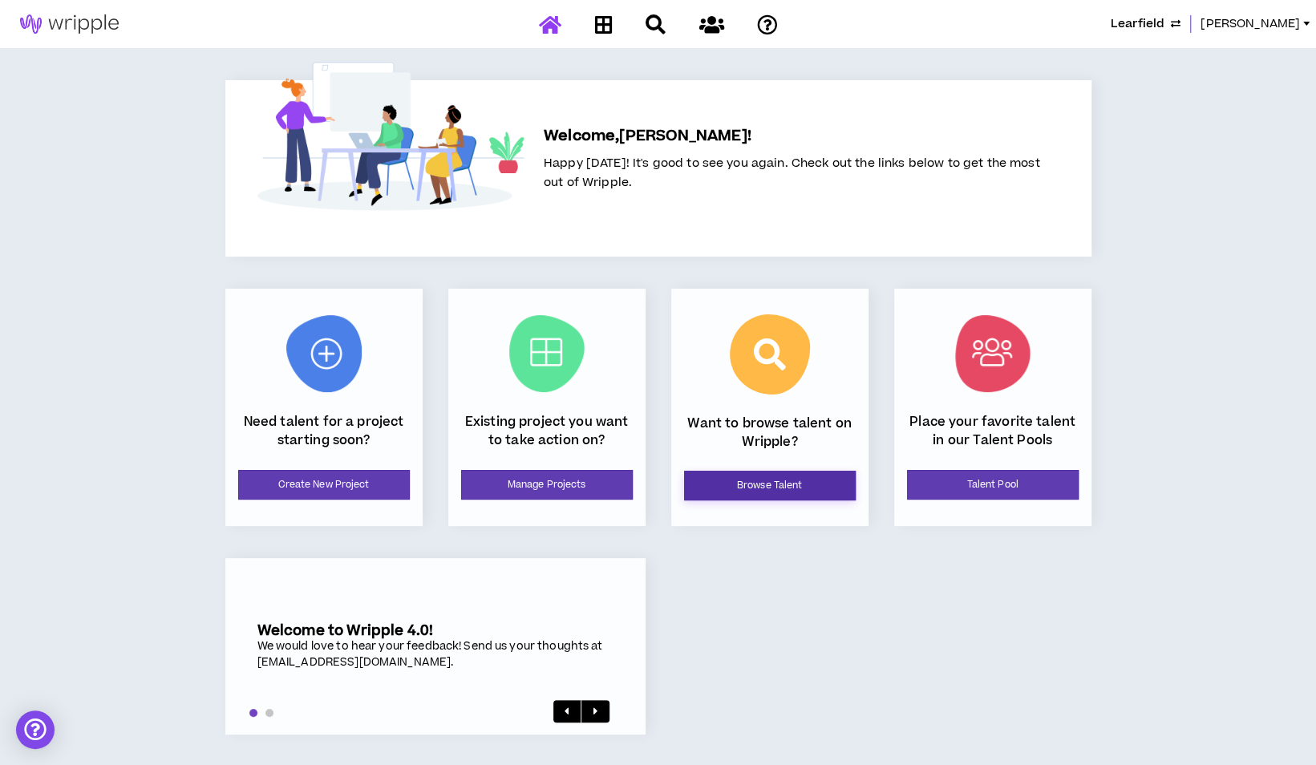
click at [792, 489] on link "Browse Talent" at bounding box center [770, 486] width 172 height 30
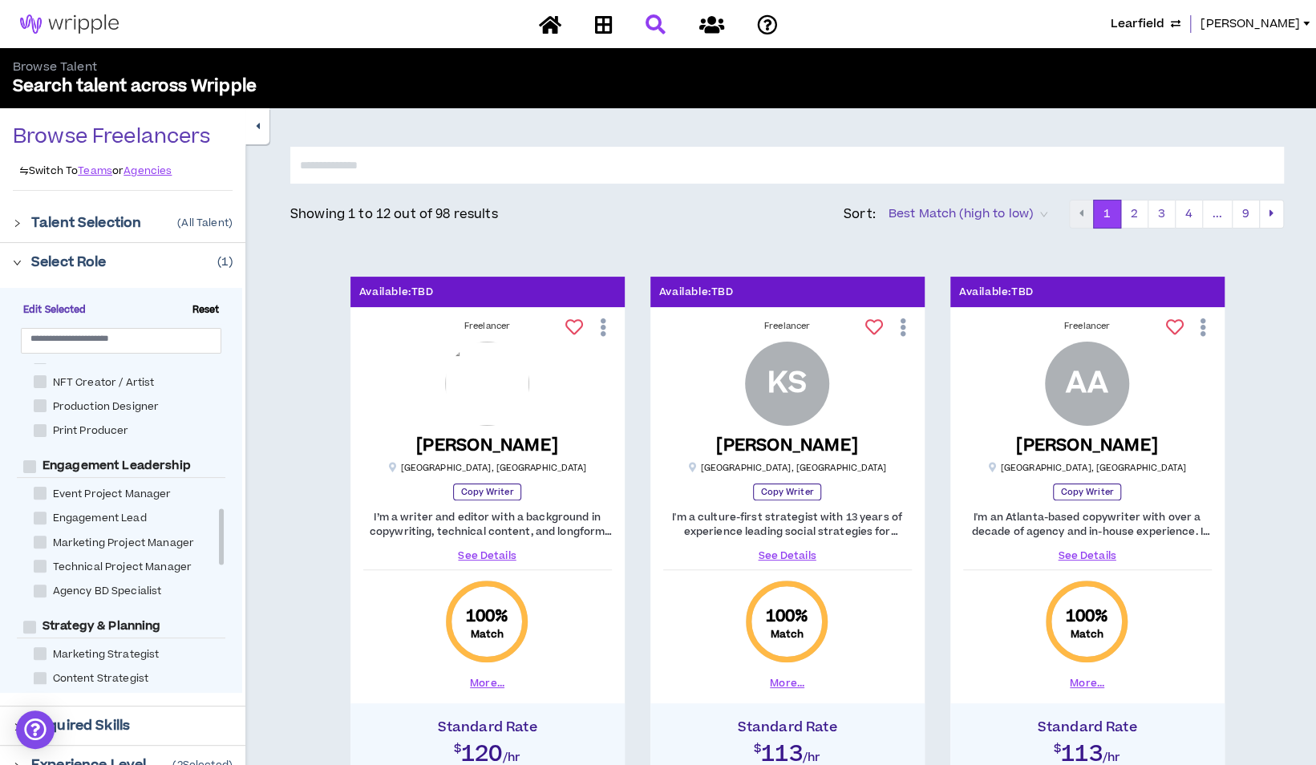
scroll to position [561, 0]
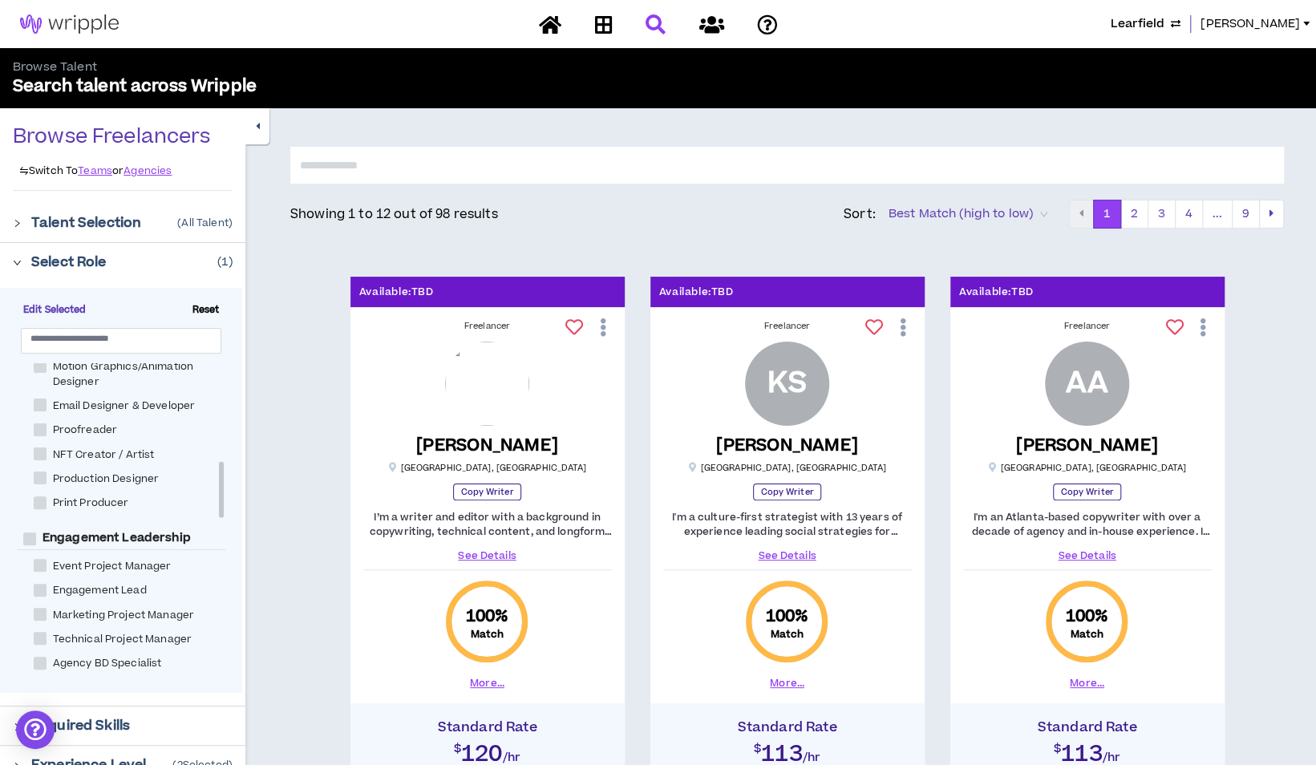
click at [137, 254] on div "Select Role ( 1 )" at bounding box center [131, 262] width 201 height 19
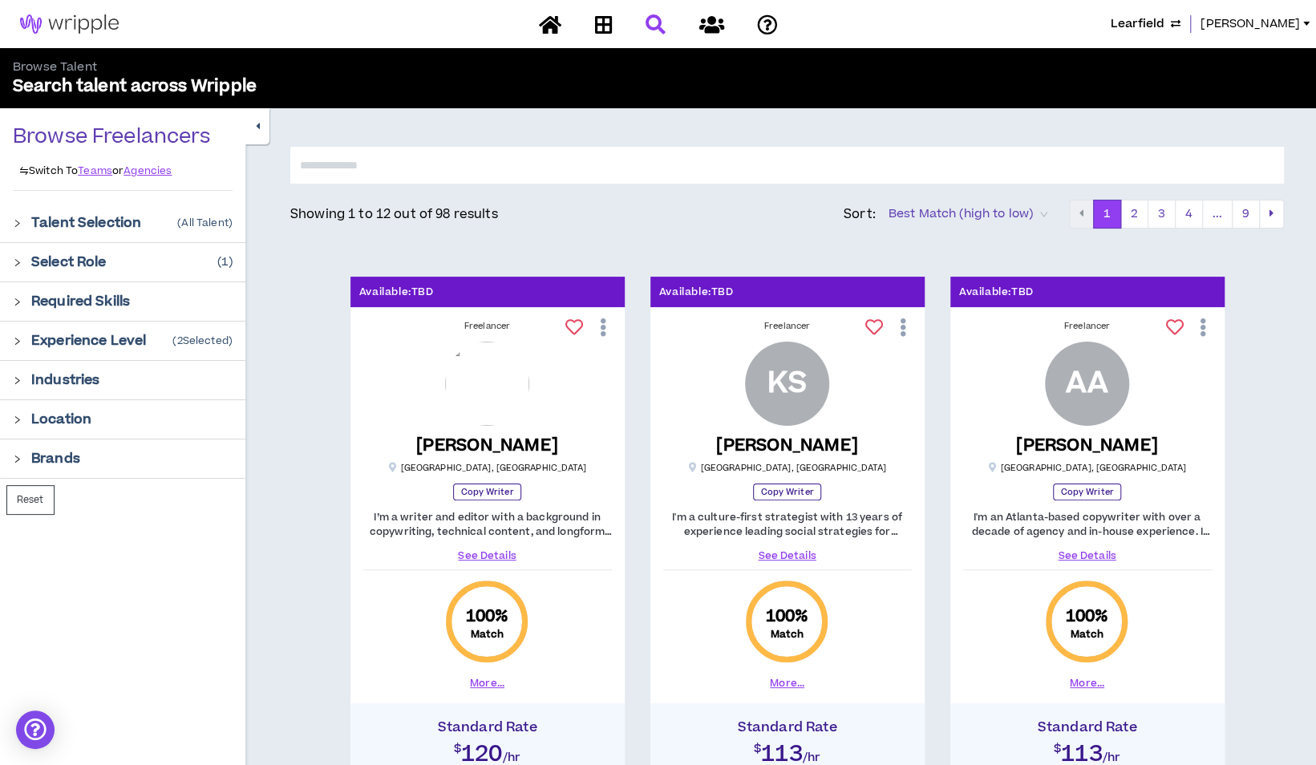
click at [129, 419] on div "Location" at bounding box center [131, 419] width 201 height 19
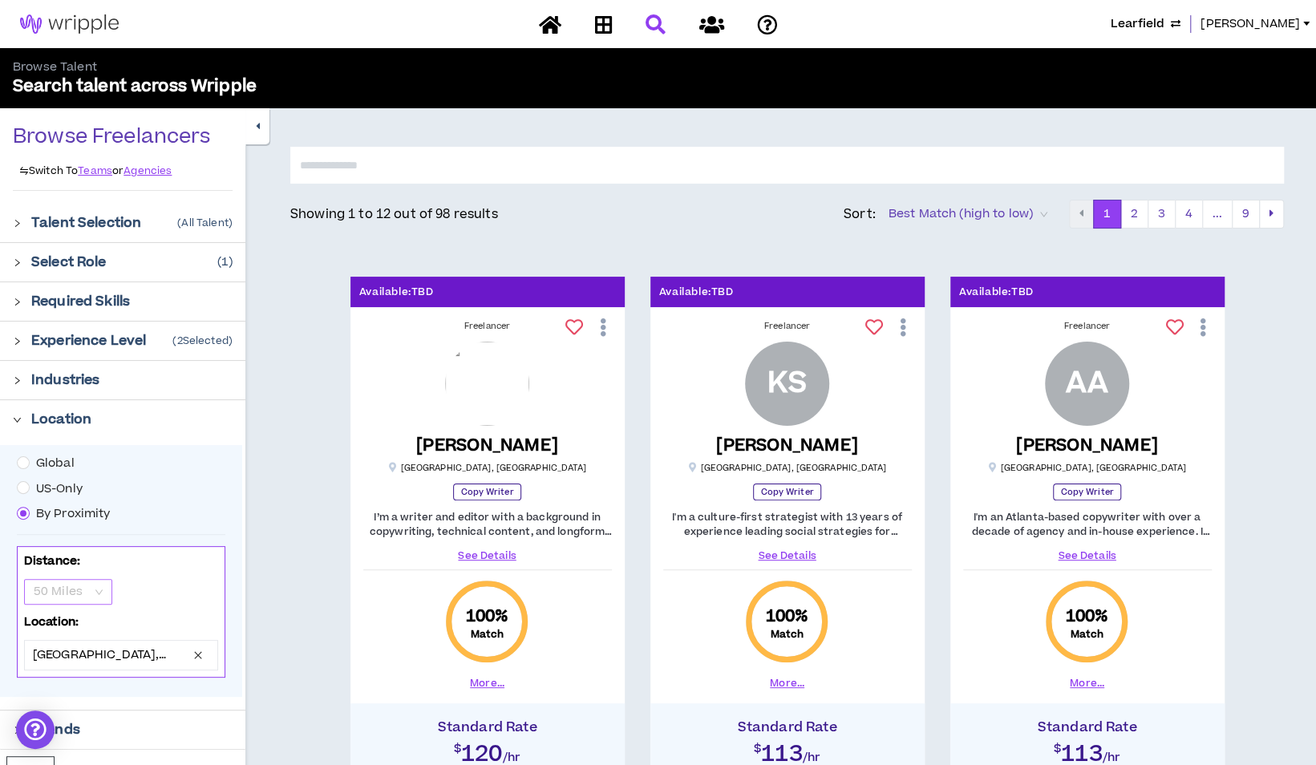
click at [105, 592] on div "50 Miles" at bounding box center [68, 592] width 88 height 26
click at [80, 678] on div "100 Miles" at bounding box center [67, 672] width 69 height 18
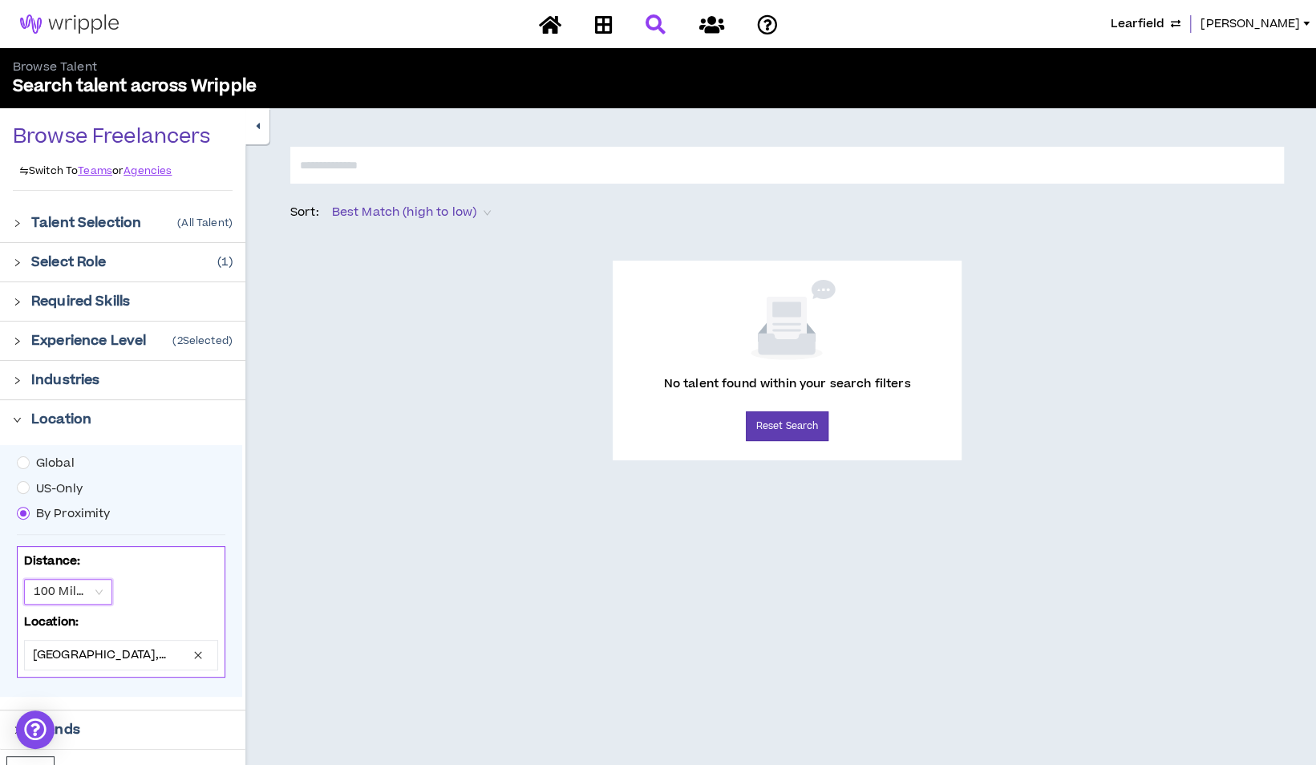
click at [99, 593] on span "100 Miles" at bounding box center [68, 592] width 69 height 24
click at [71, 650] on div "50 Miles" at bounding box center [67, 647] width 69 height 18
click at [136, 261] on div "Select Role ( 1 )" at bounding box center [131, 262] width 201 height 19
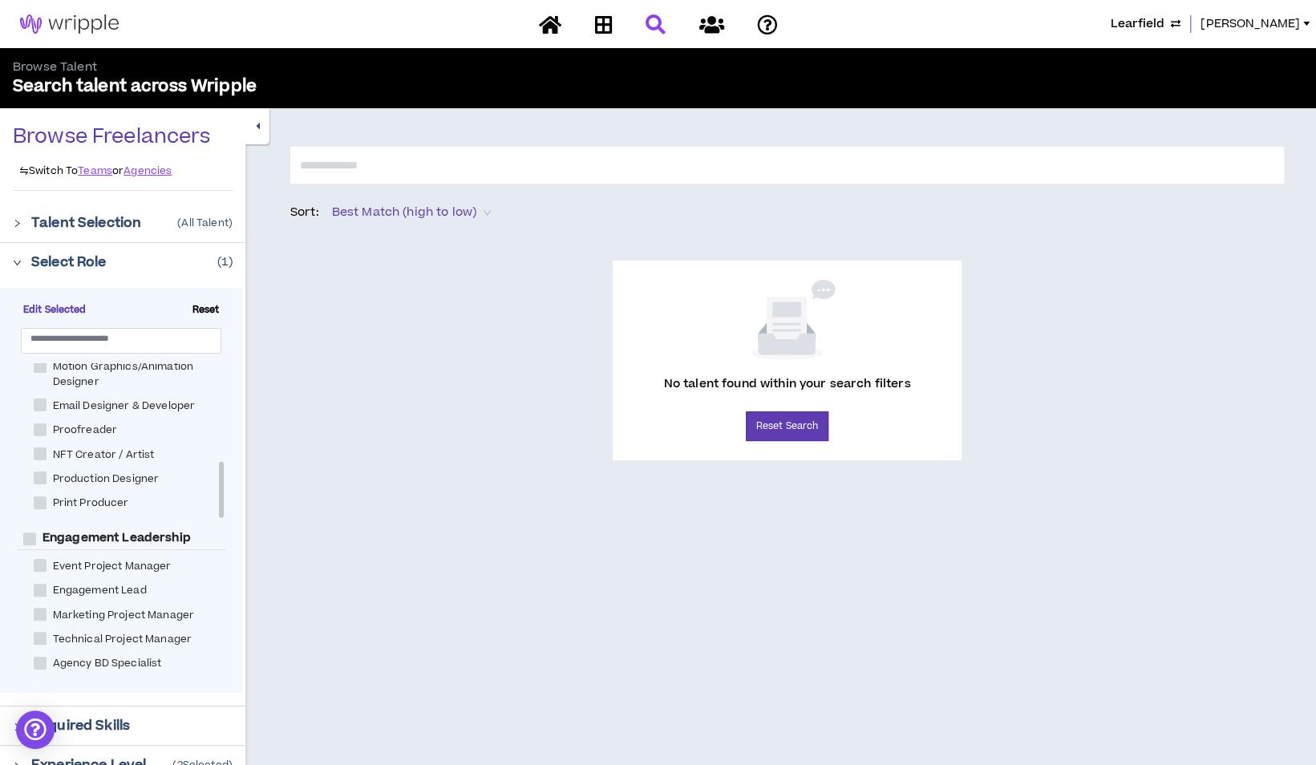
click at [205, 310] on span "Reset" at bounding box center [206, 310] width 40 height 14
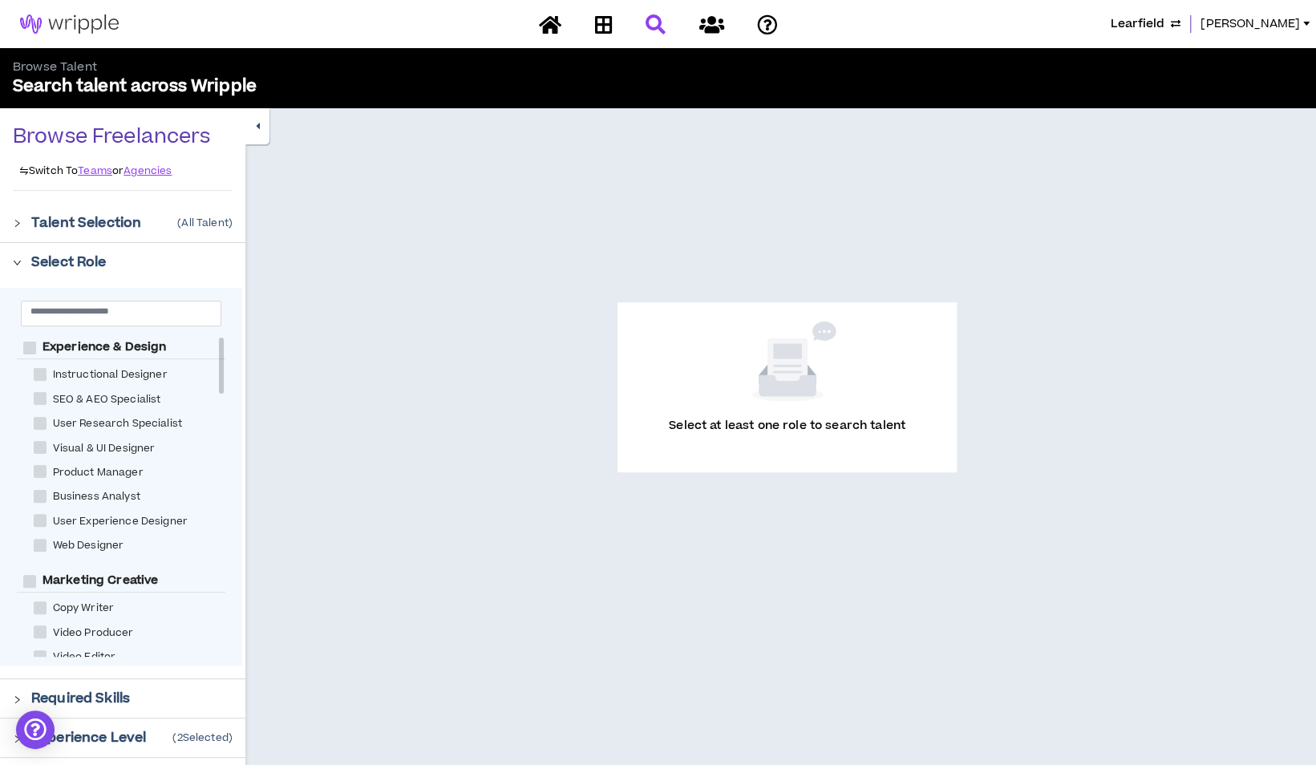
click at [138, 264] on div "Select Role" at bounding box center [131, 262] width 201 height 19
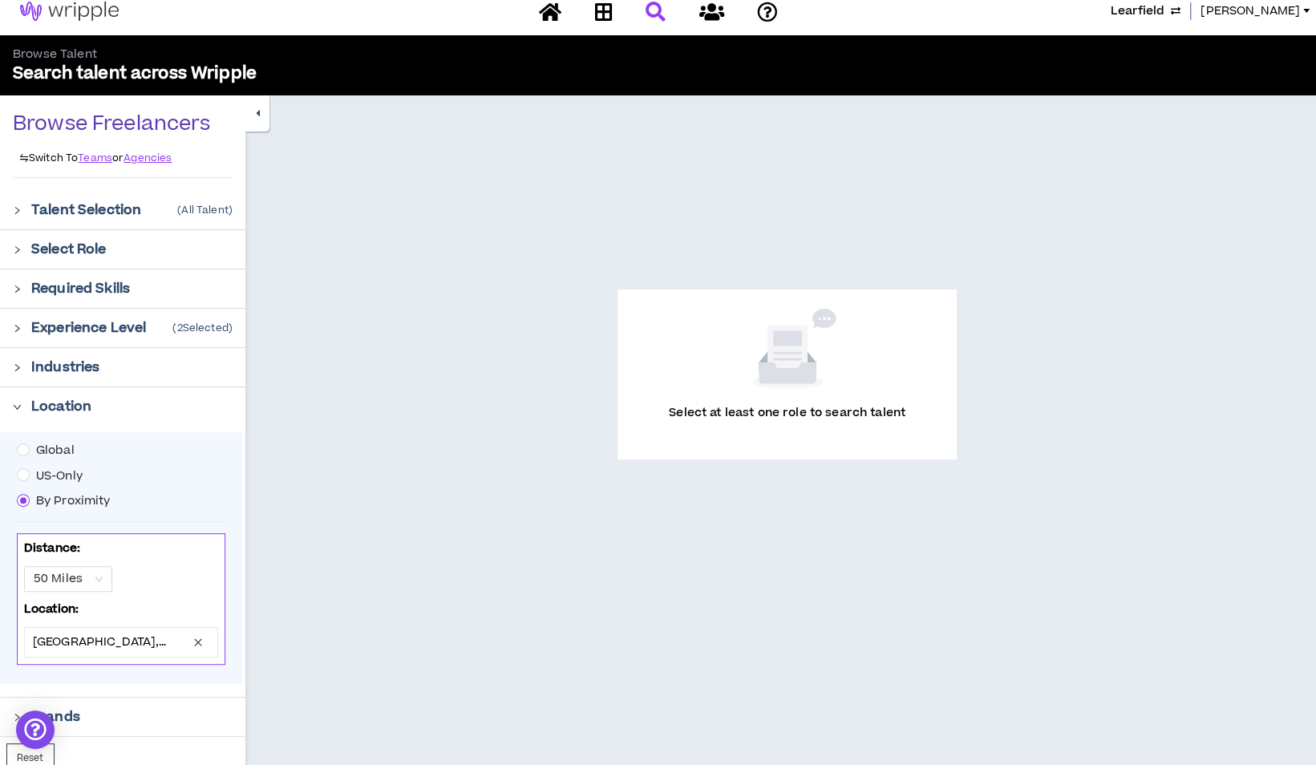
scroll to position [15, 0]
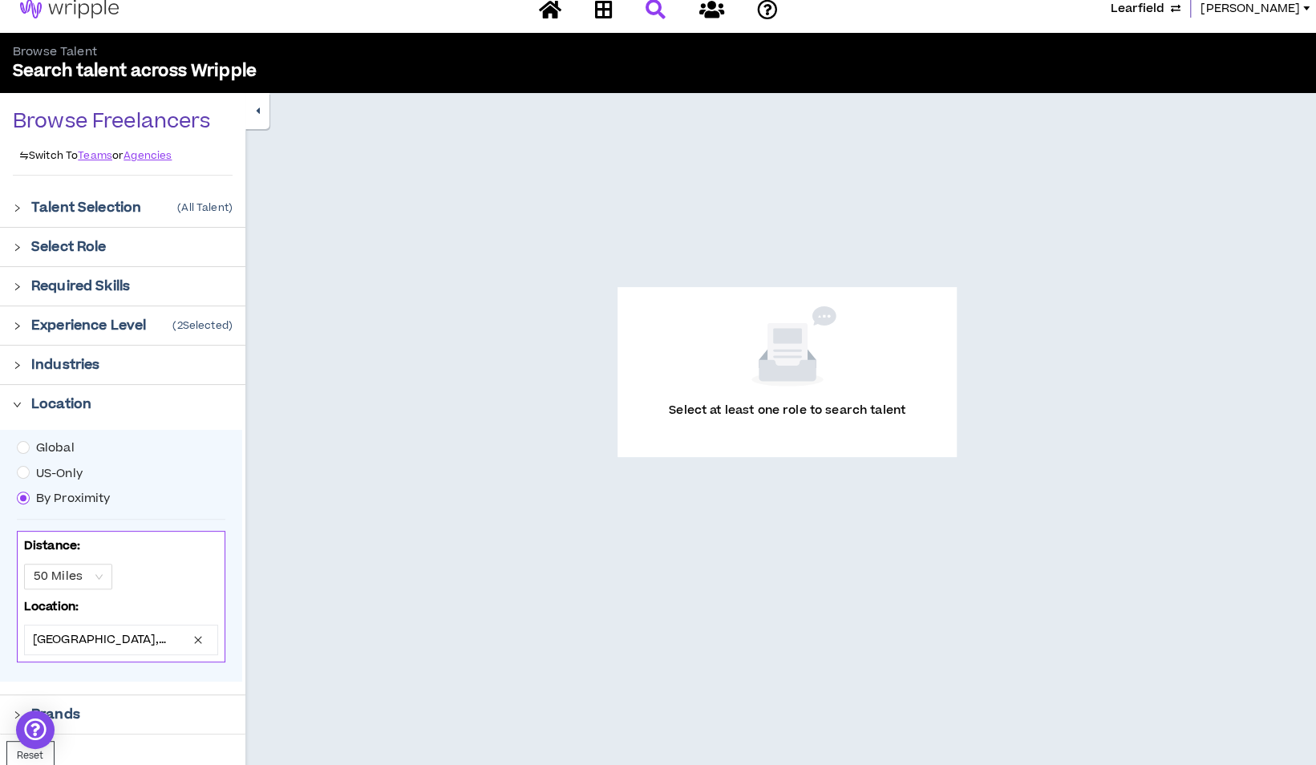
click at [154, 249] on div "Select Role" at bounding box center [131, 246] width 201 height 19
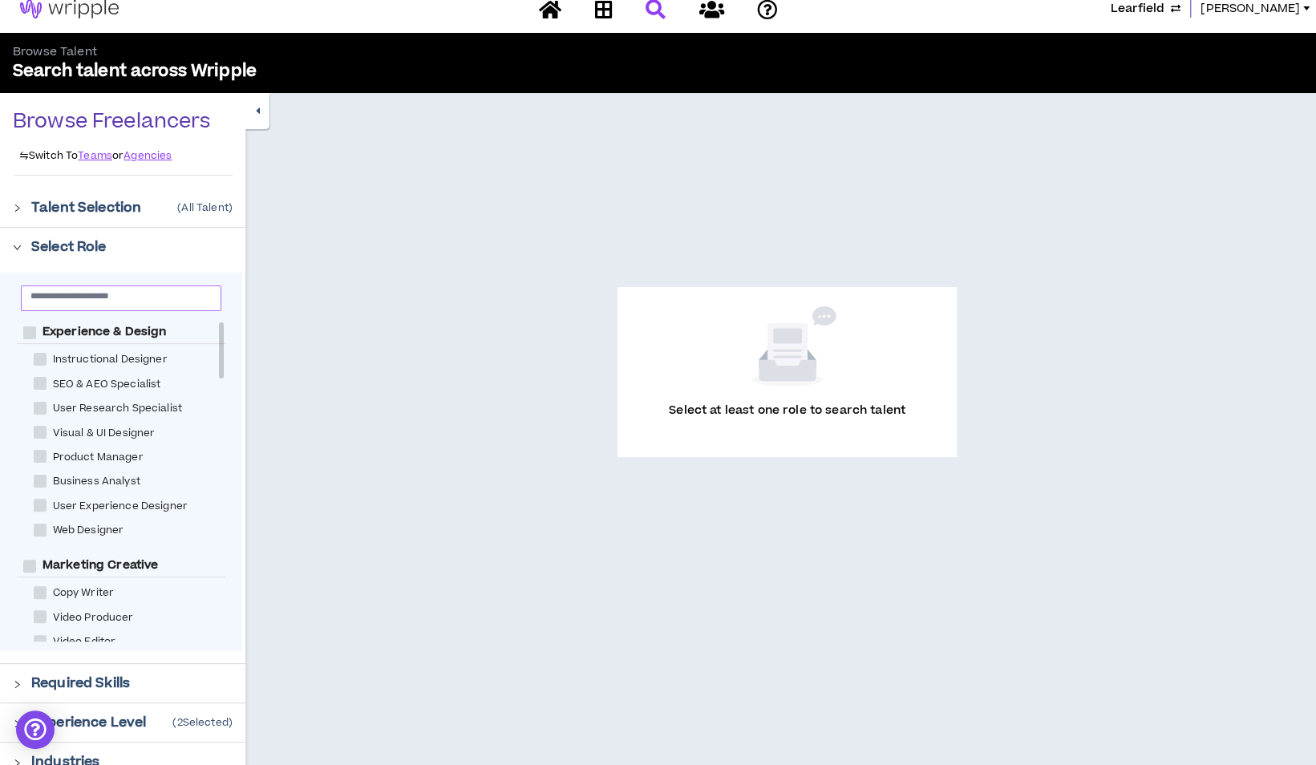
click at [141, 302] on input "text" at bounding box center [114, 296] width 168 height 12
drag, startPoint x: 42, startPoint y: 595, endPoint x: 54, endPoint y: 589, distance: 13.3
click at [42, 595] on span at bounding box center [40, 592] width 13 height 13
checkbox Writer "****"
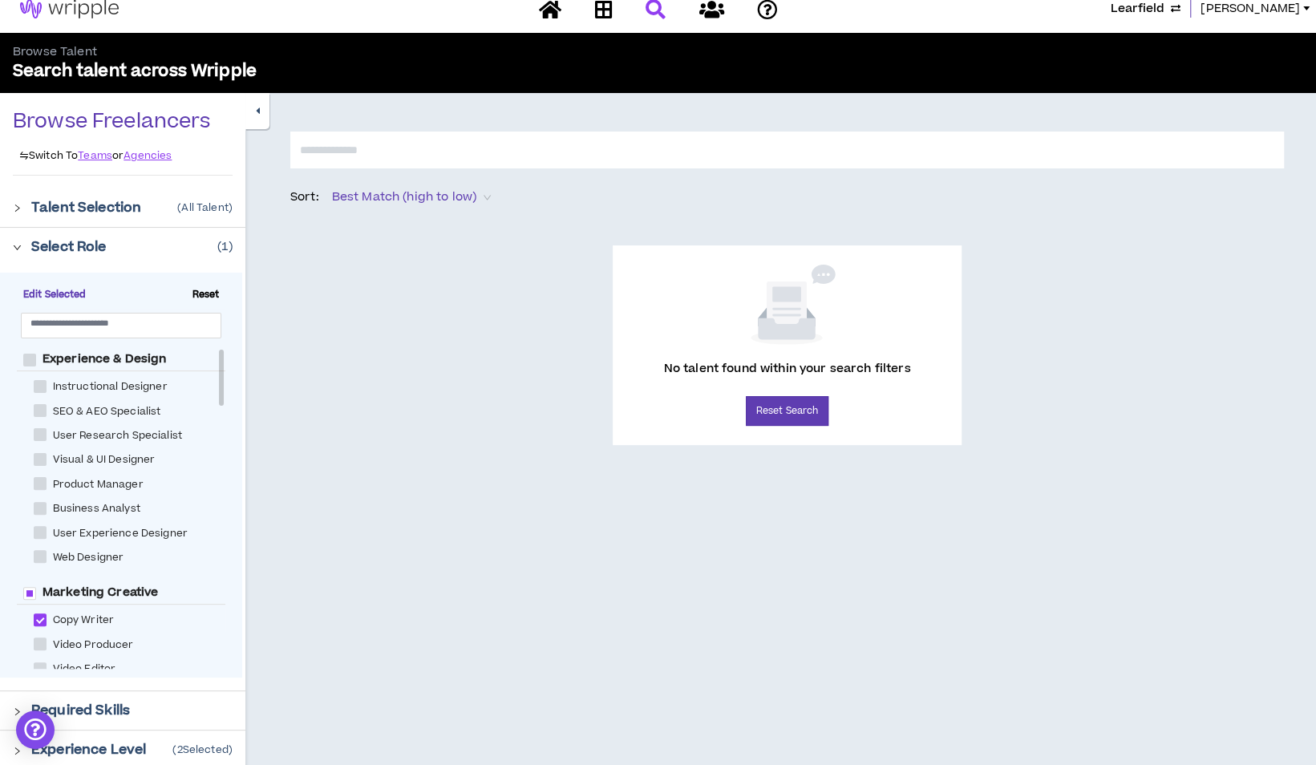
click at [153, 255] on div "Select Role ( 1 )" at bounding box center [131, 246] width 201 height 19
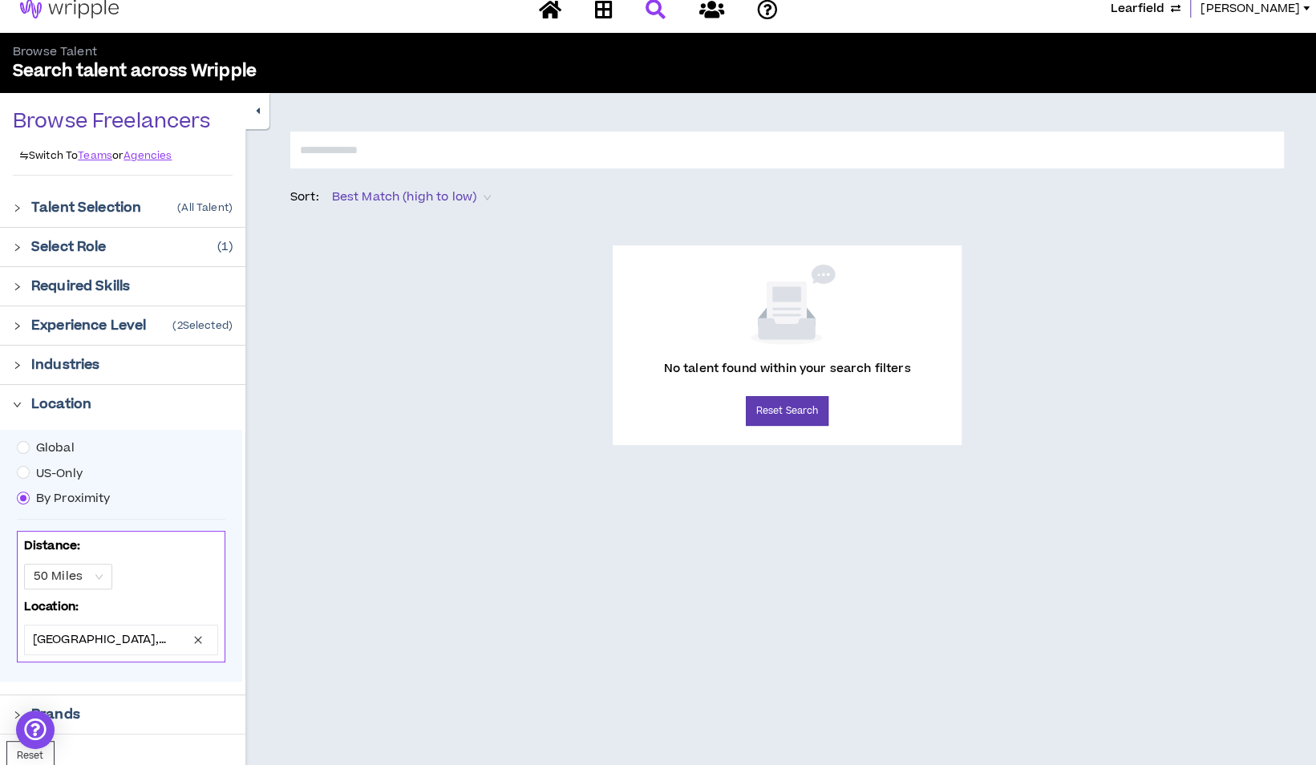
click at [148, 324] on div "Experience Level ( 2 Selected)" at bounding box center [131, 325] width 201 height 19
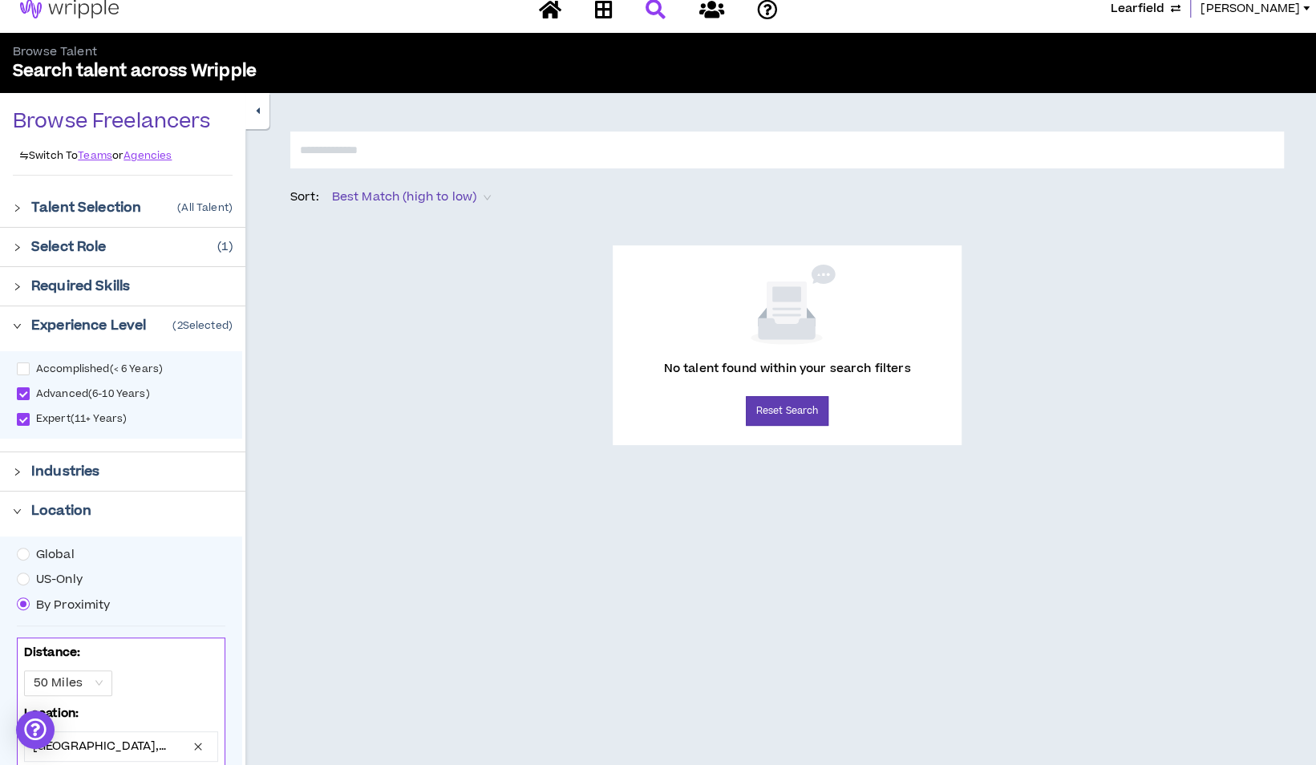
click at [156, 326] on div "Experience Level ( 2 Selected)" at bounding box center [131, 325] width 201 height 19
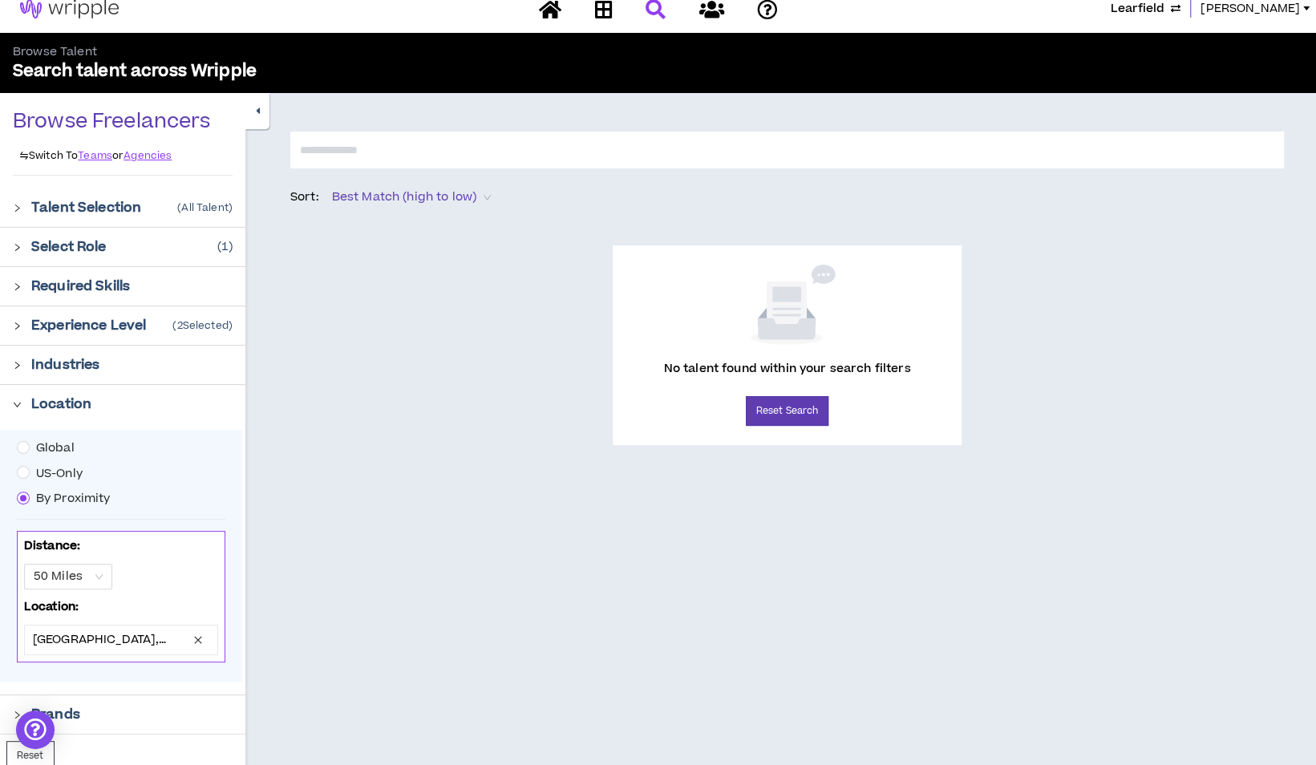
click at [156, 639] on p "[GEOGRAPHIC_DATA], [US_STATE], [GEOGRAPHIC_DATA]" at bounding box center [110, 640] width 154 height 16
click at [200, 632] on span "close" at bounding box center [198, 640] width 22 height 16
click at [144, 642] on input "text" at bounding box center [121, 643] width 176 height 34
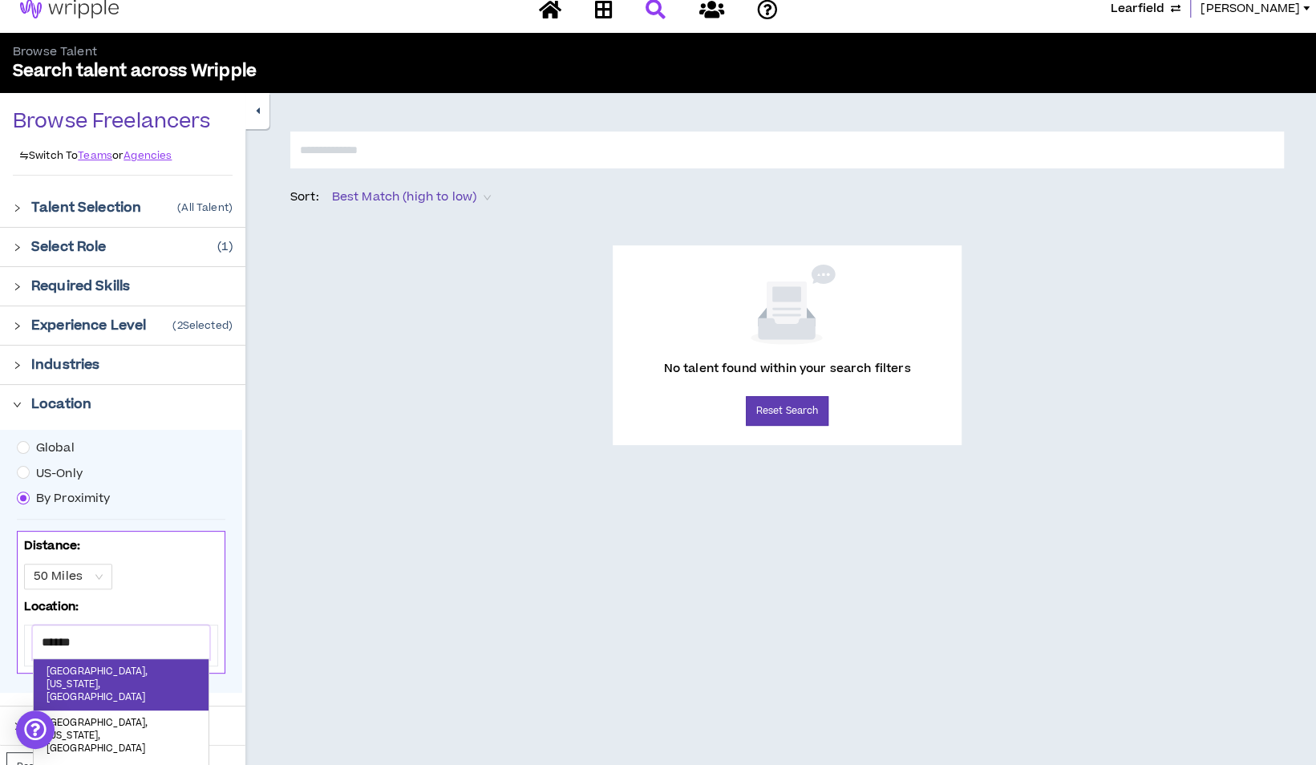
type input "*******"
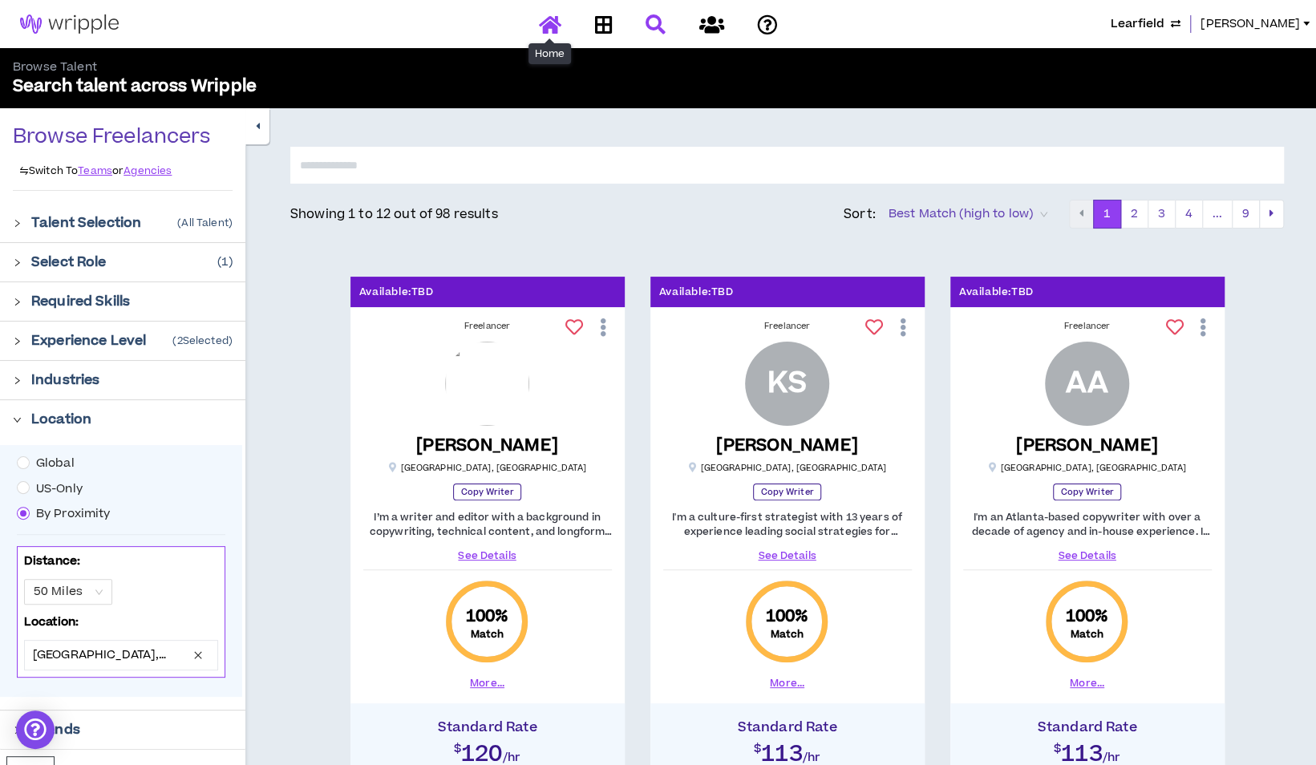
click at [555, 26] on icon at bounding box center [550, 24] width 22 height 20
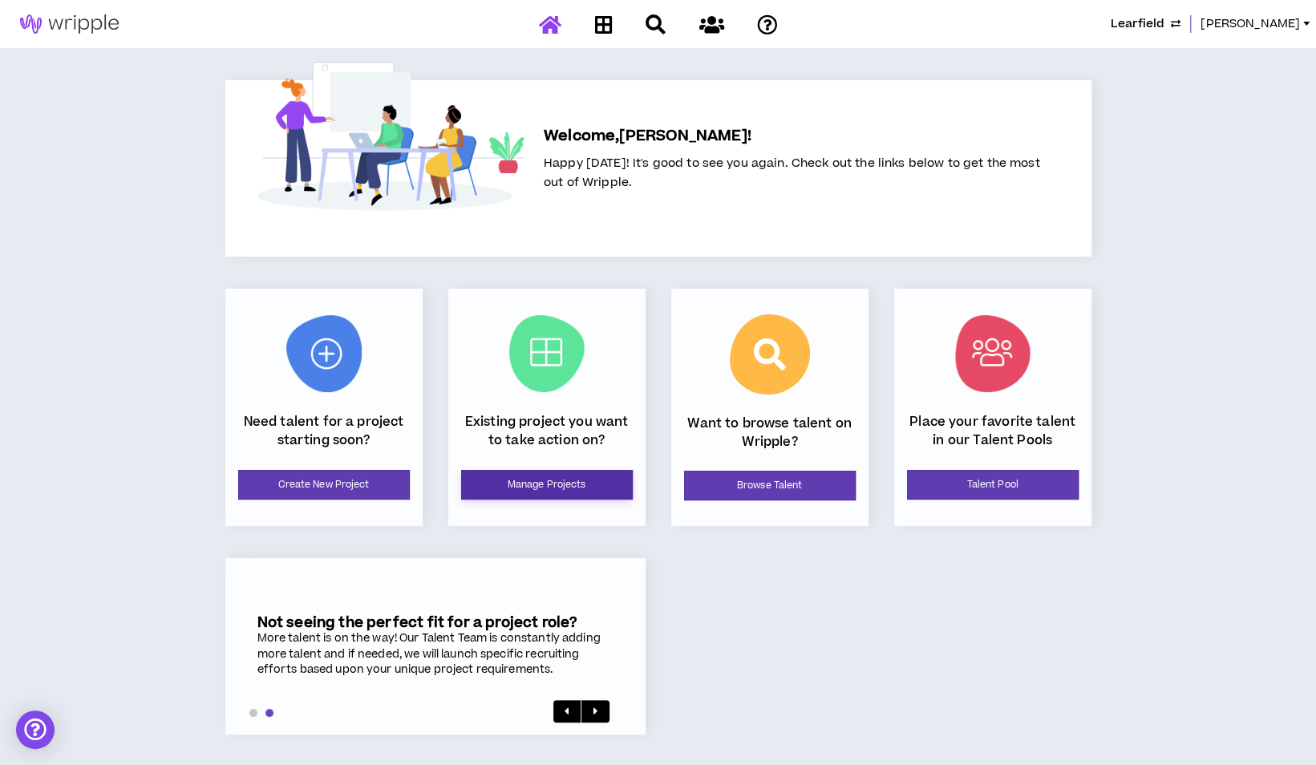
click at [520, 486] on link "Manage Projects" at bounding box center [547, 485] width 172 height 30
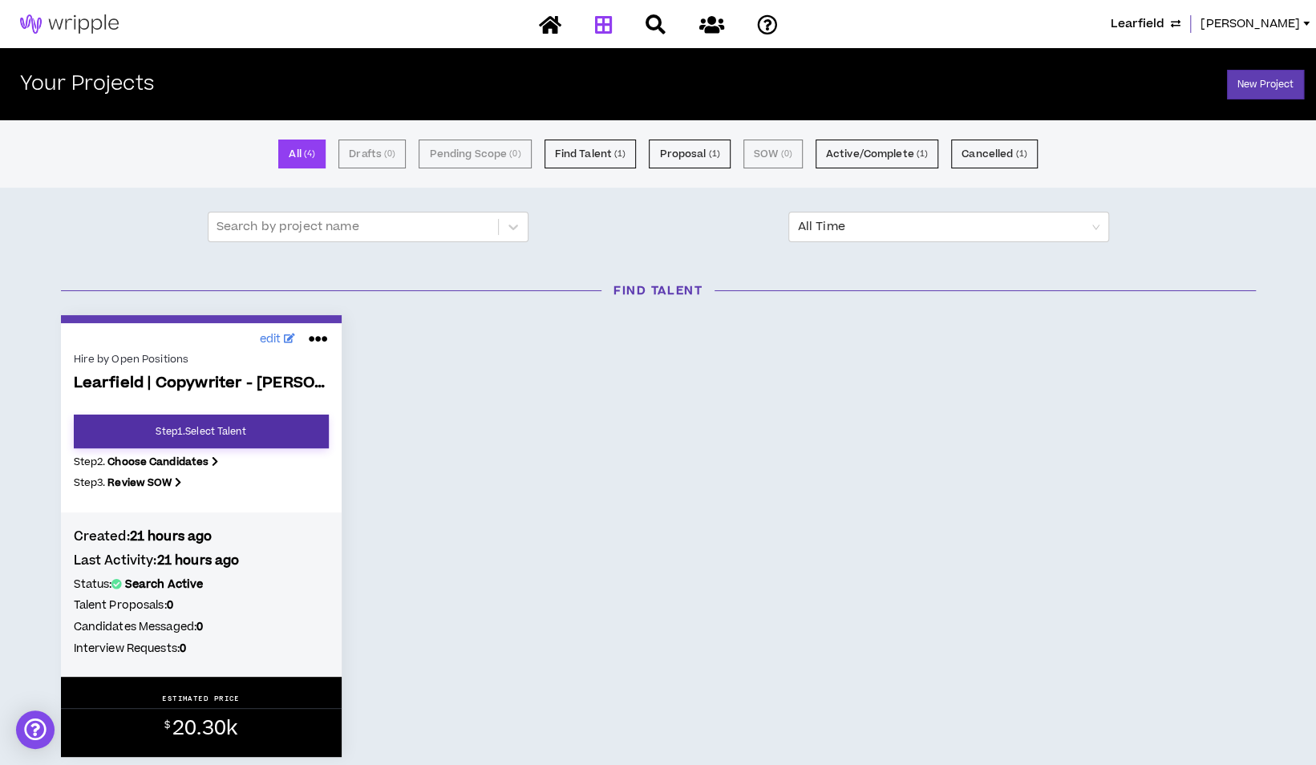
click at [194, 430] on link "Step 1 . Select Talent" at bounding box center [201, 432] width 255 height 34
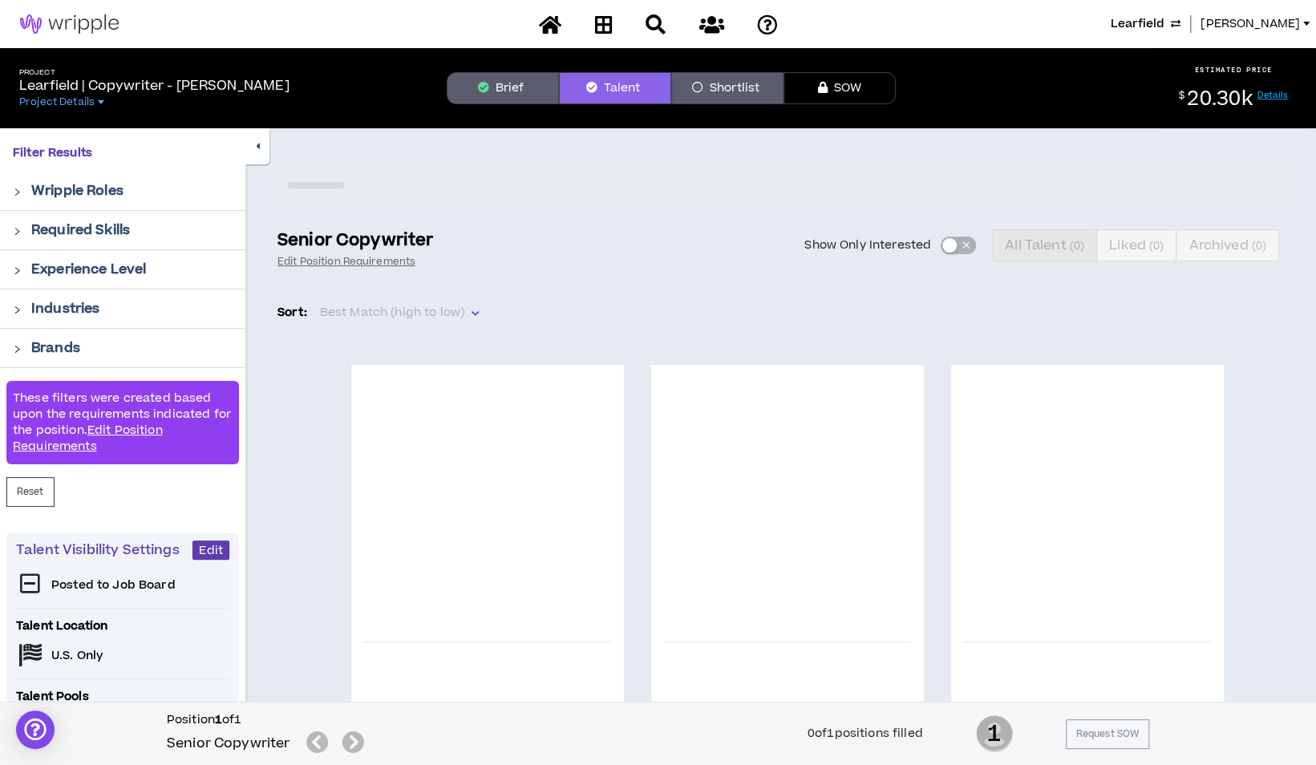
click at [257, 141] on icon "button" at bounding box center [258, 146] width 4 height 10
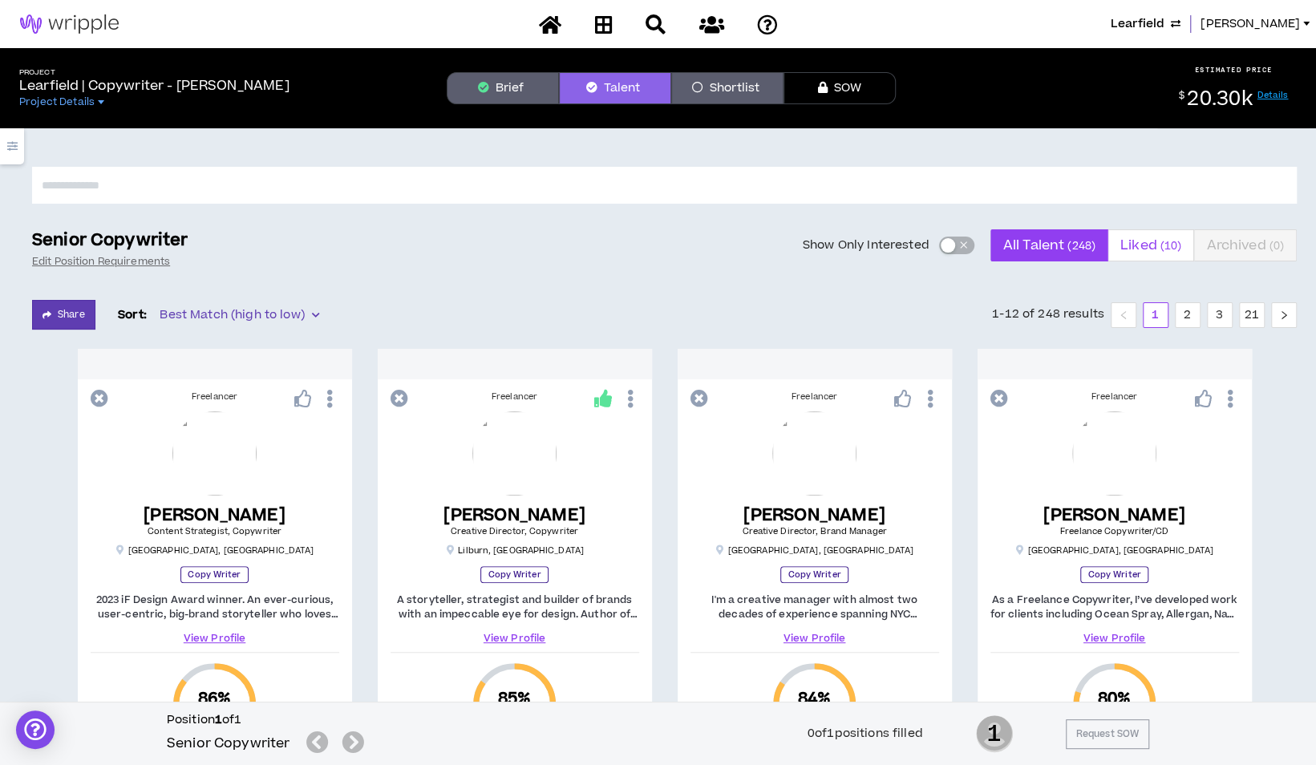
click at [1163, 239] on small "( 10 )" at bounding box center [1171, 245] width 22 height 15
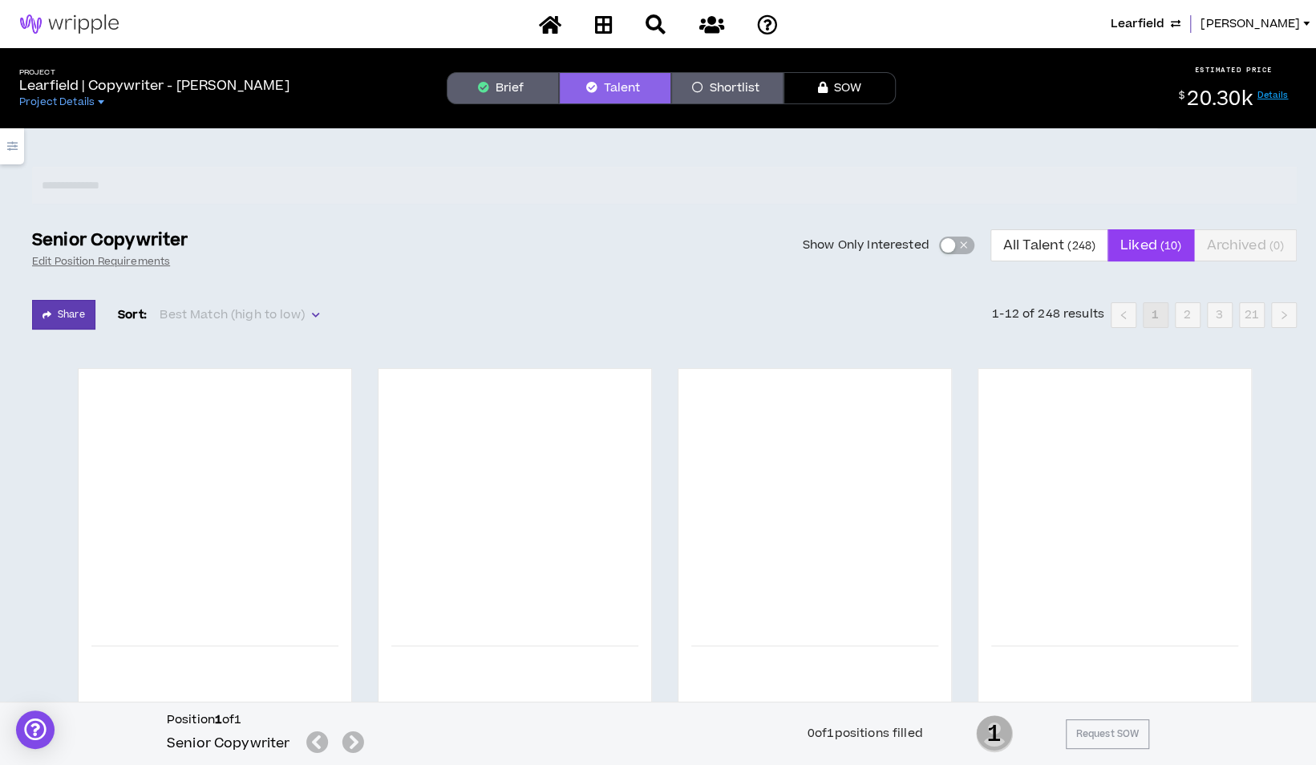
click at [11, 146] on icon "button" at bounding box center [12, 146] width 10 height 10
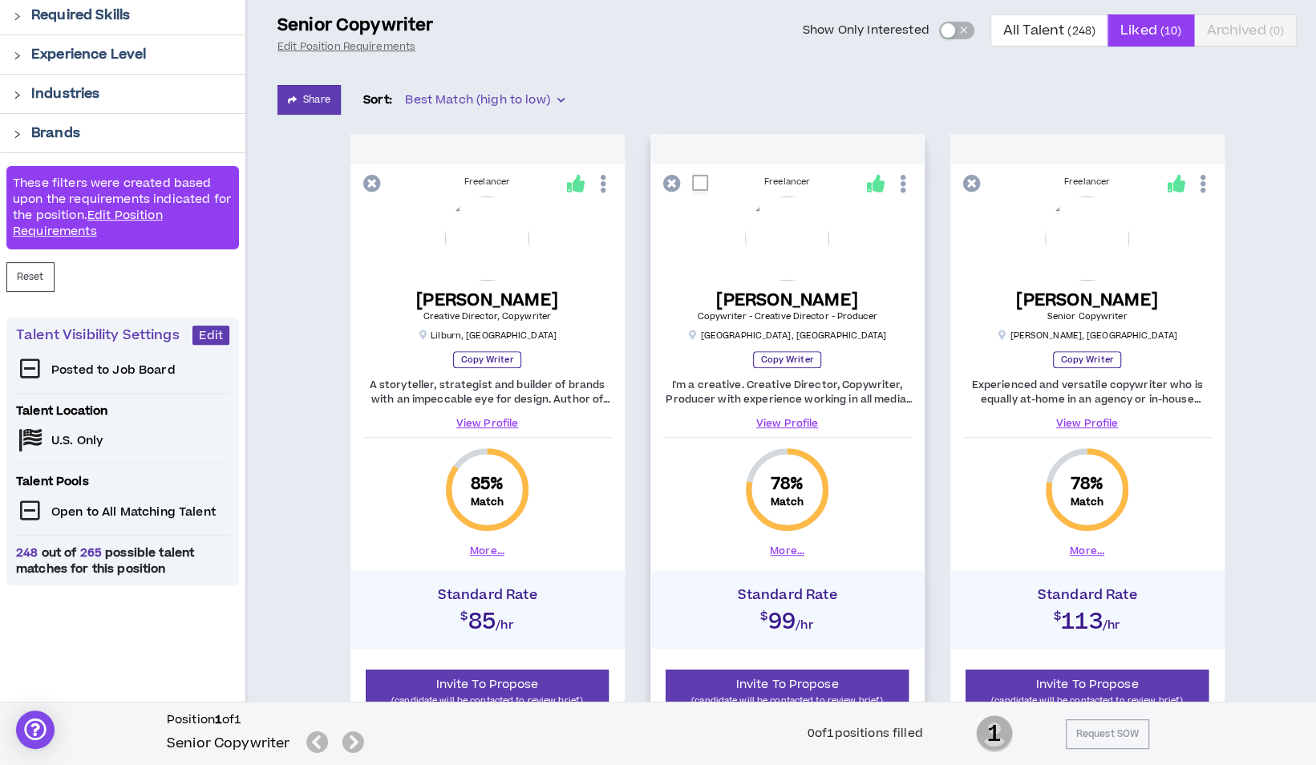
scroll to position [241, 0]
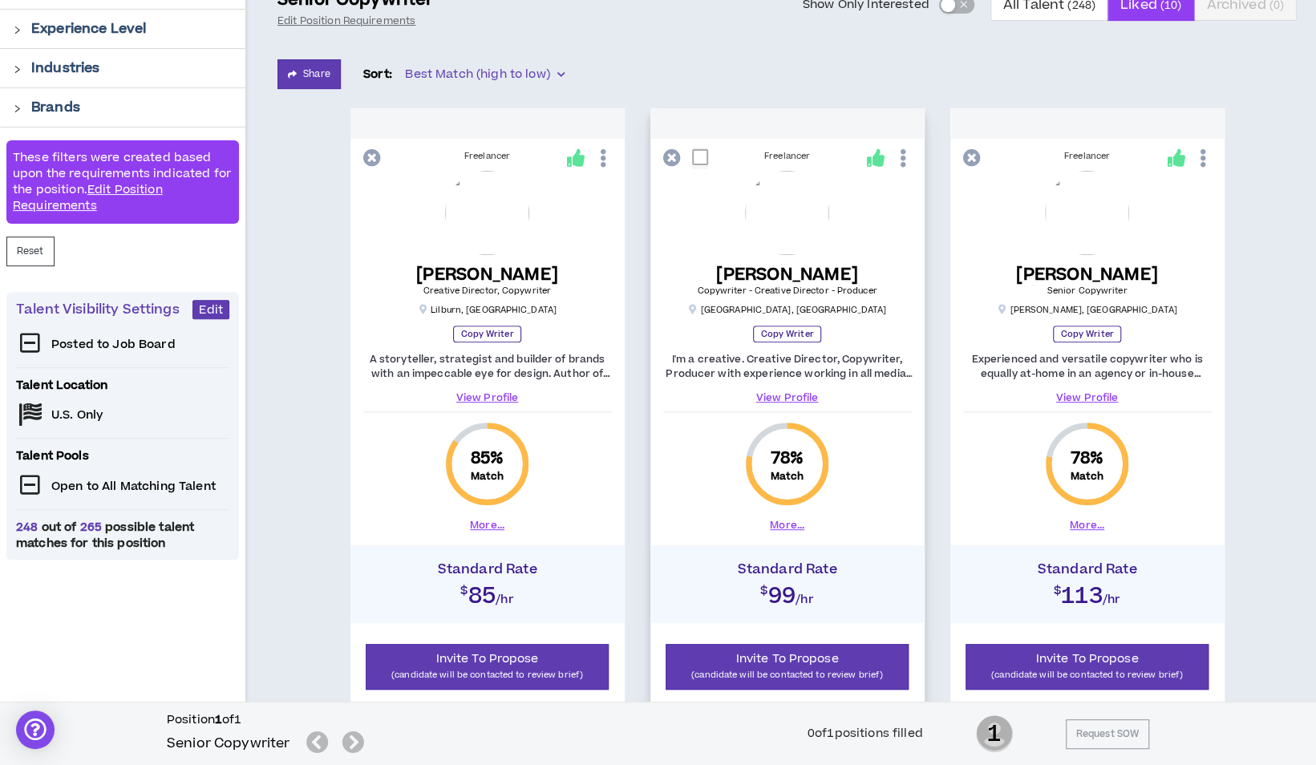
click at [794, 524] on button "More..." at bounding box center [787, 525] width 34 height 14
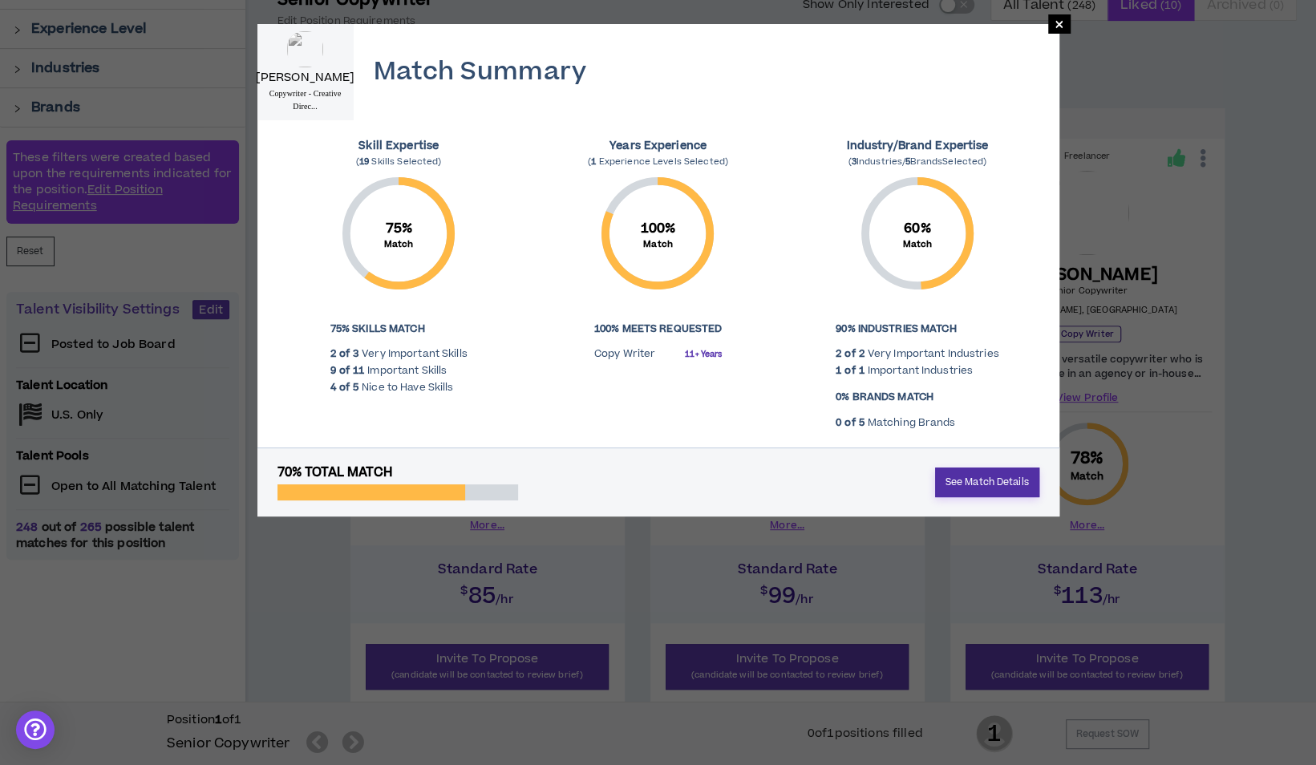
click at [991, 481] on link "See Match Details" at bounding box center [987, 483] width 104 height 30
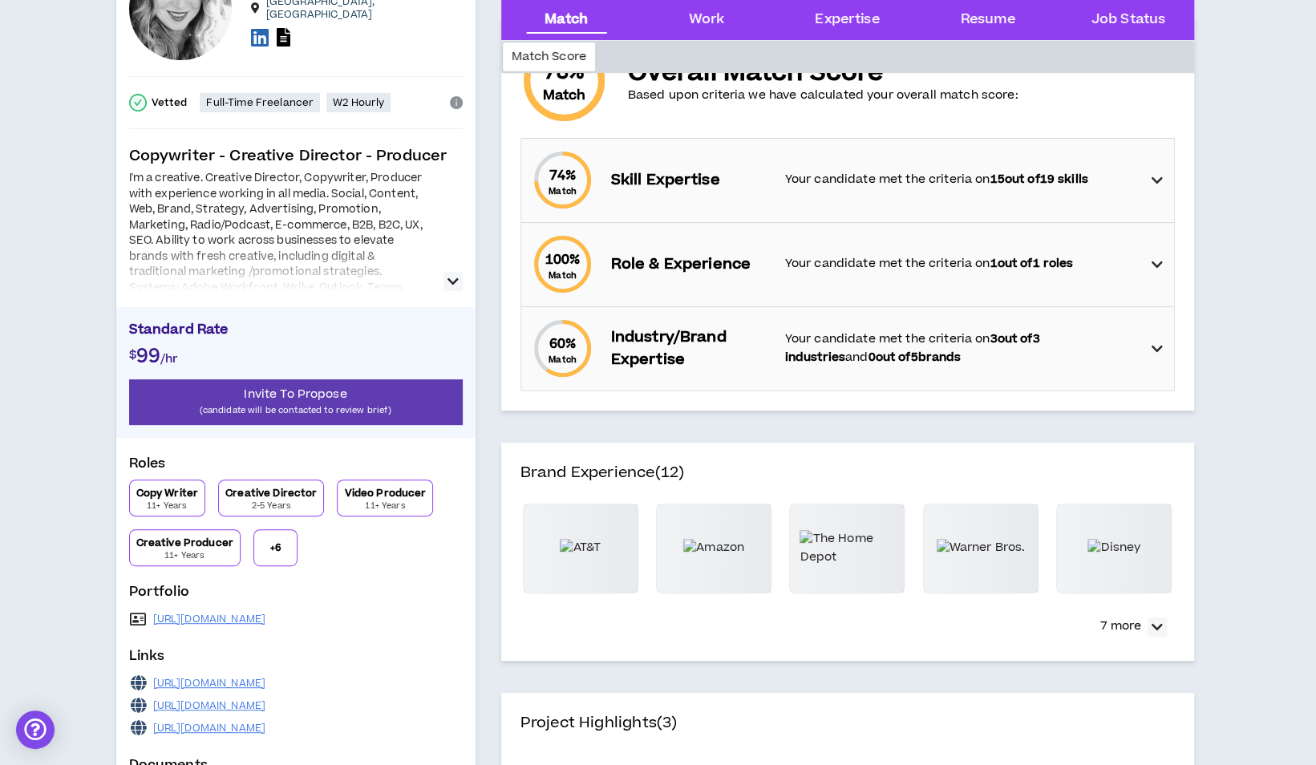
scroll to position [160, 0]
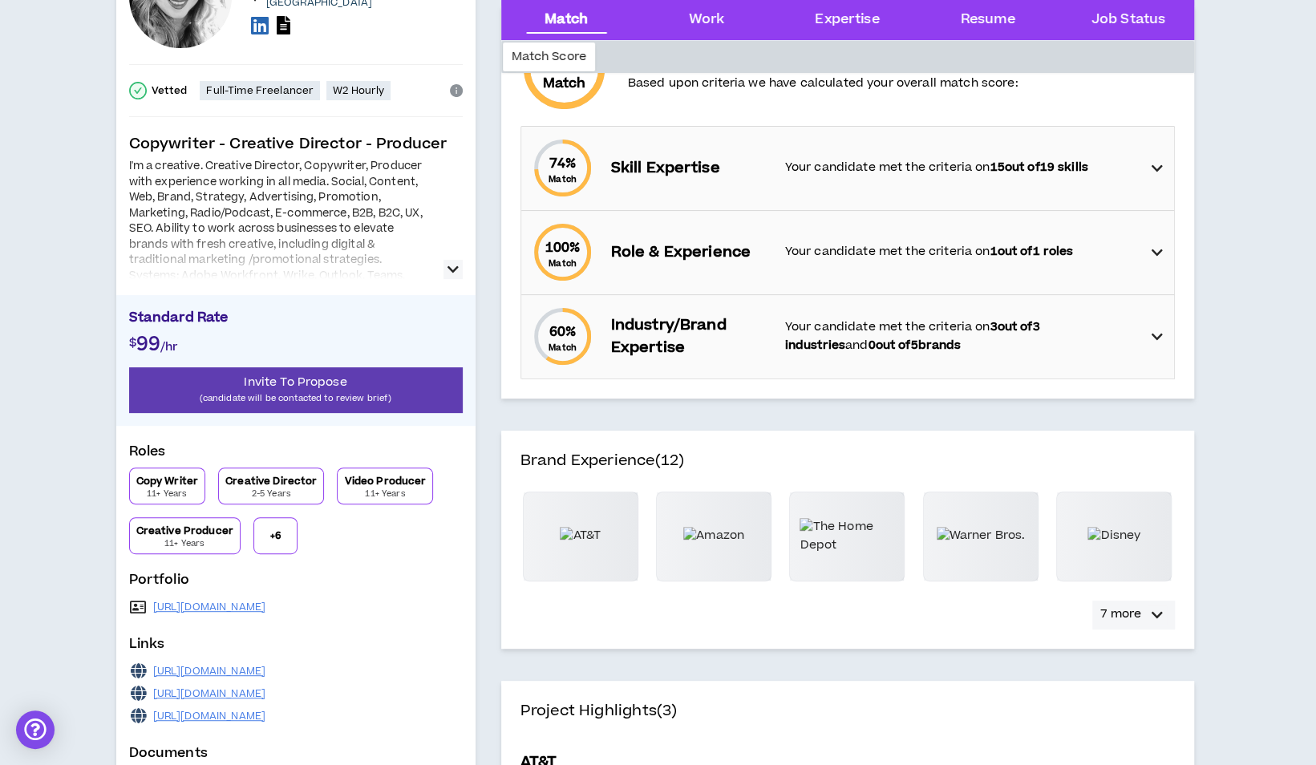
click at [1155, 616] on icon "button" at bounding box center [1157, 615] width 11 height 19
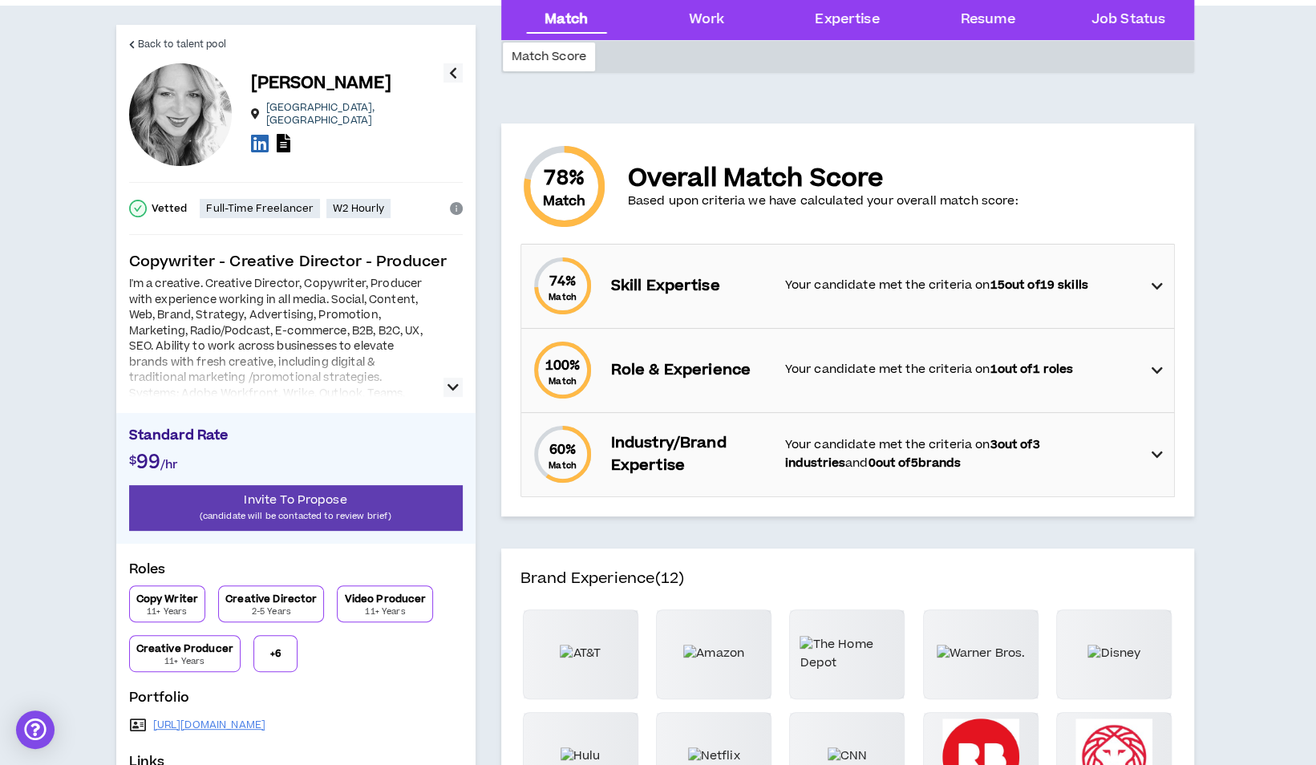
scroll to position [0, 0]
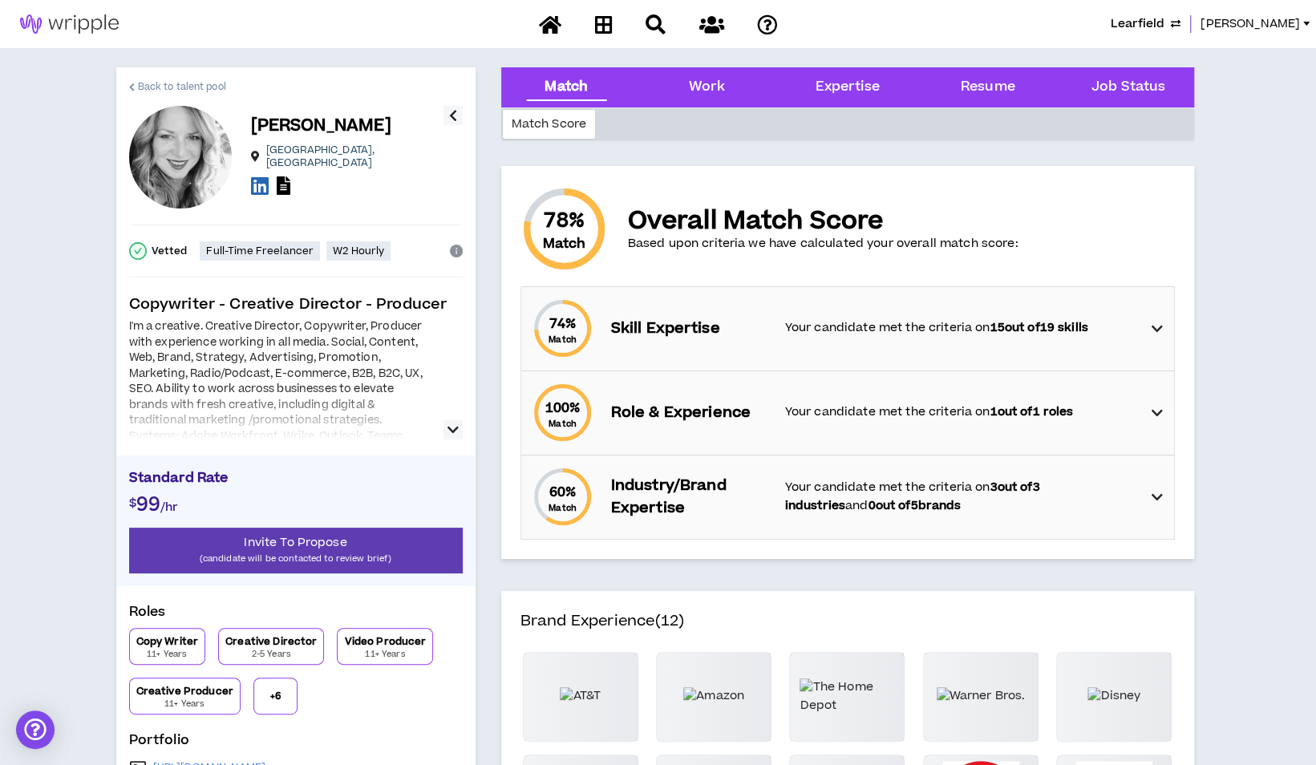
click at [140, 83] on span "Back to talent pool" at bounding box center [182, 86] width 88 height 15
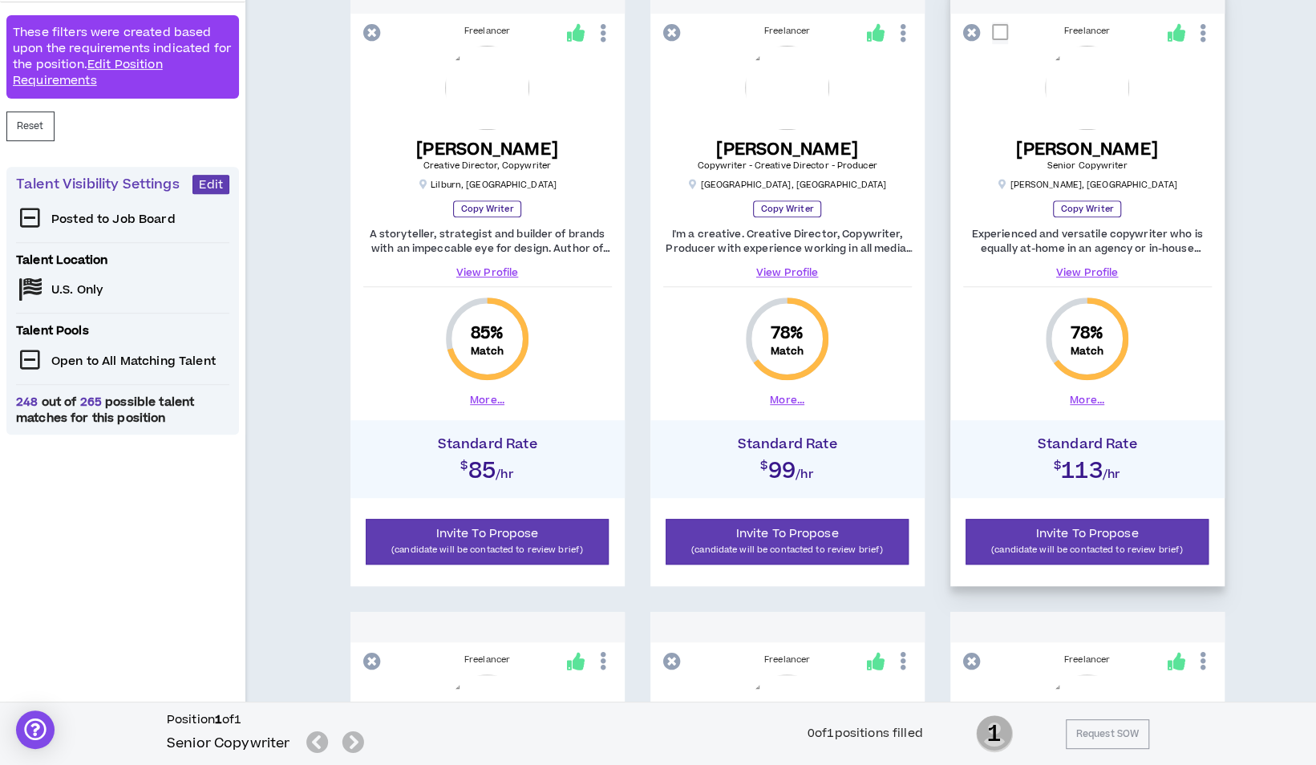
scroll to position [401, 0]
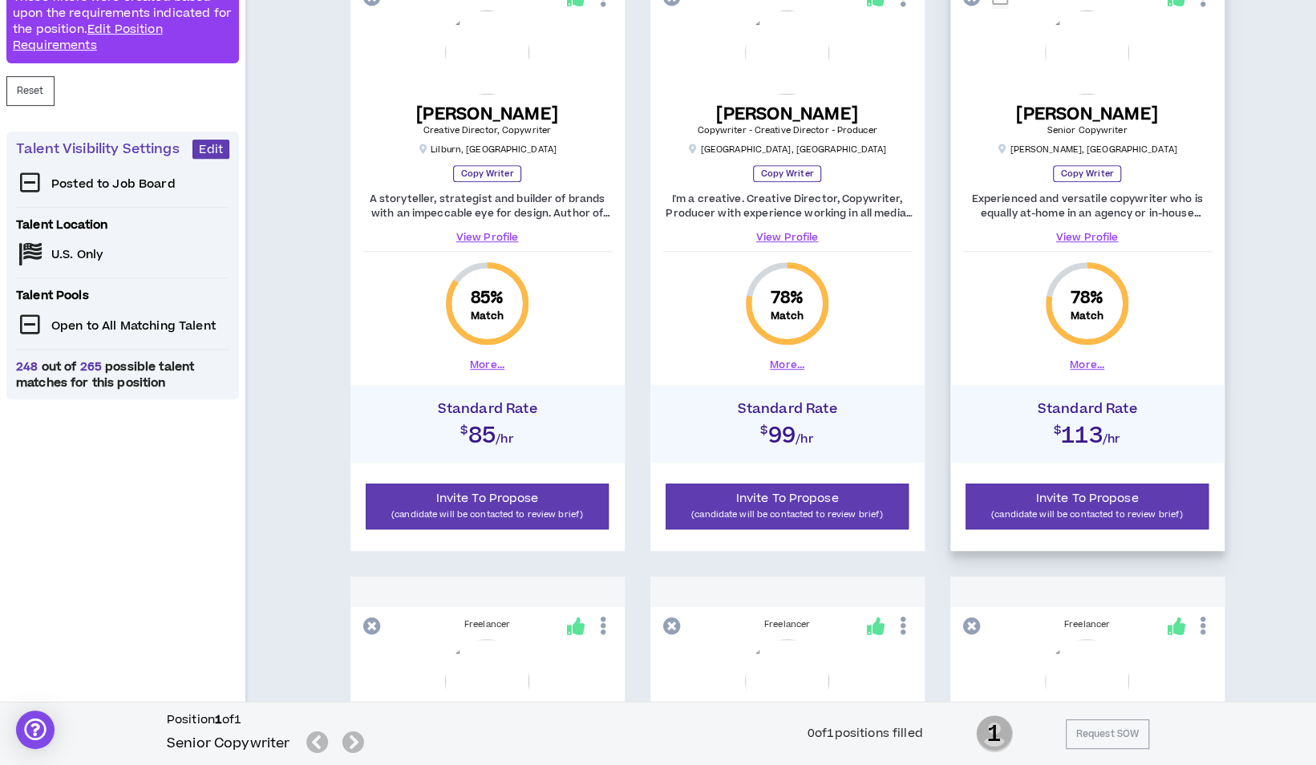
click at [1084, 360] on button "More..." at bounding box center [1087, 365] width 34 height 14
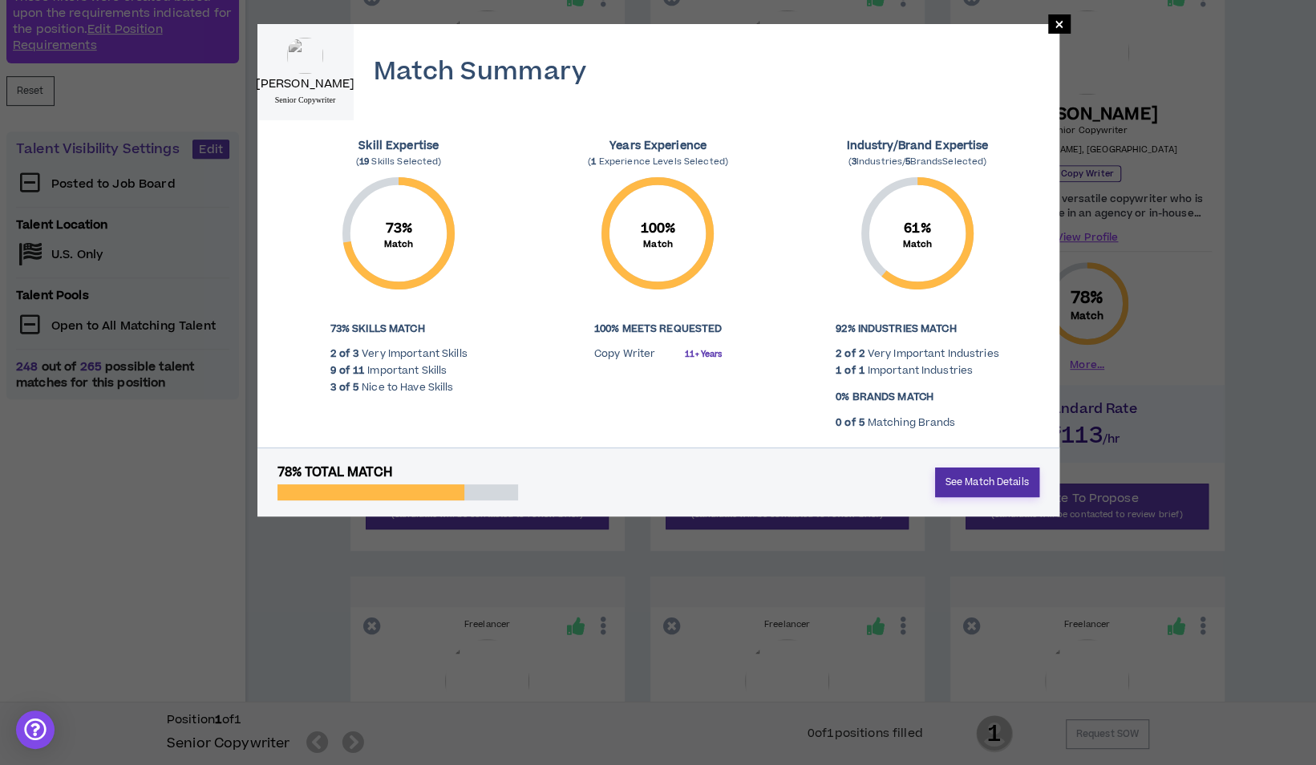
click at [978, 478] on link "See Match Details" at bounding box center [987, 483] width 104 height 30
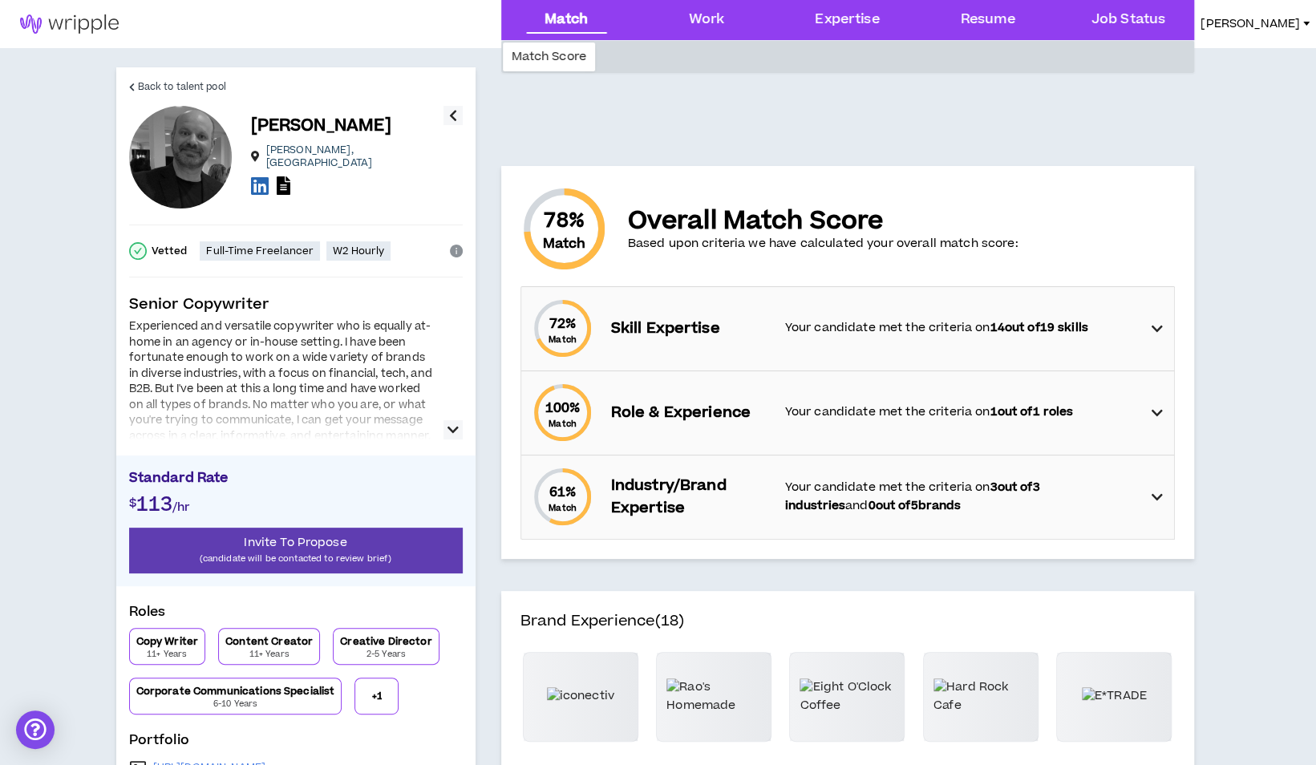
scroll to position [241, 0]
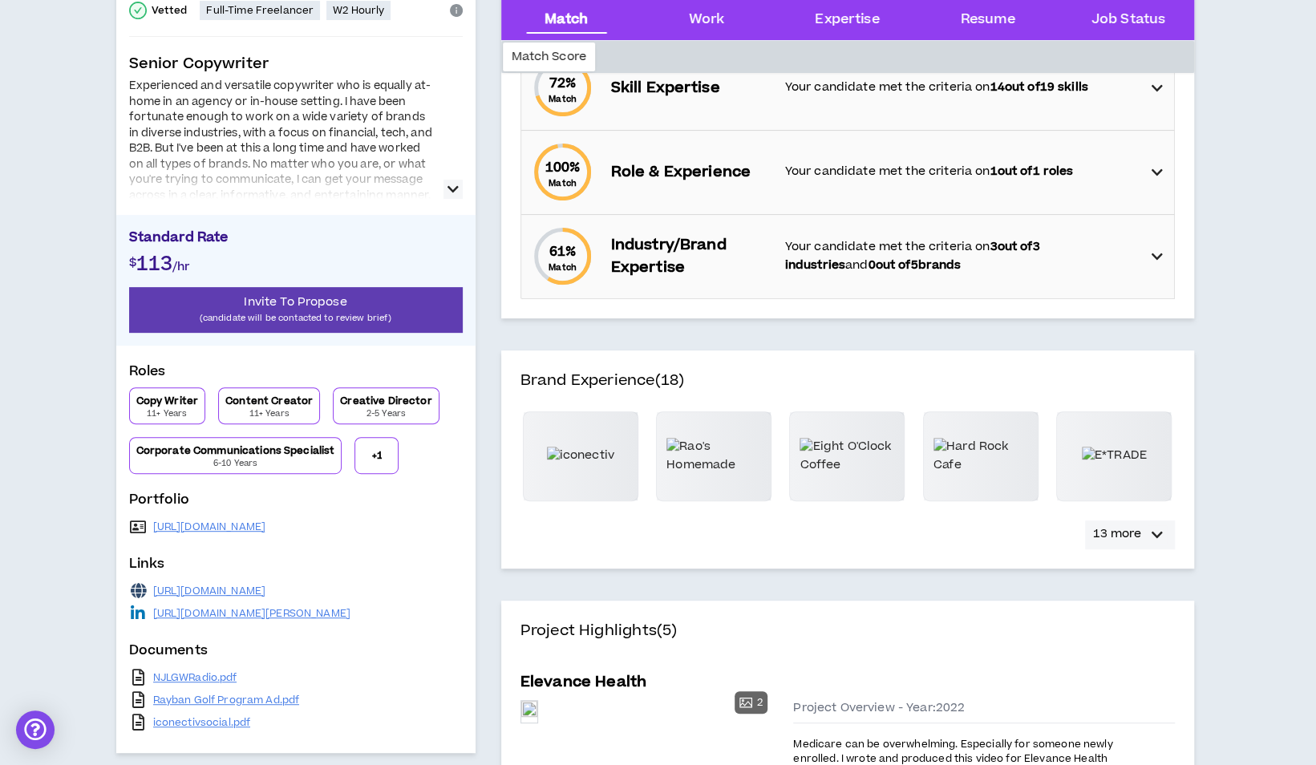
click at [1156, 527] on icon "button" at bounding box center [1157, 534] width 11 height 19
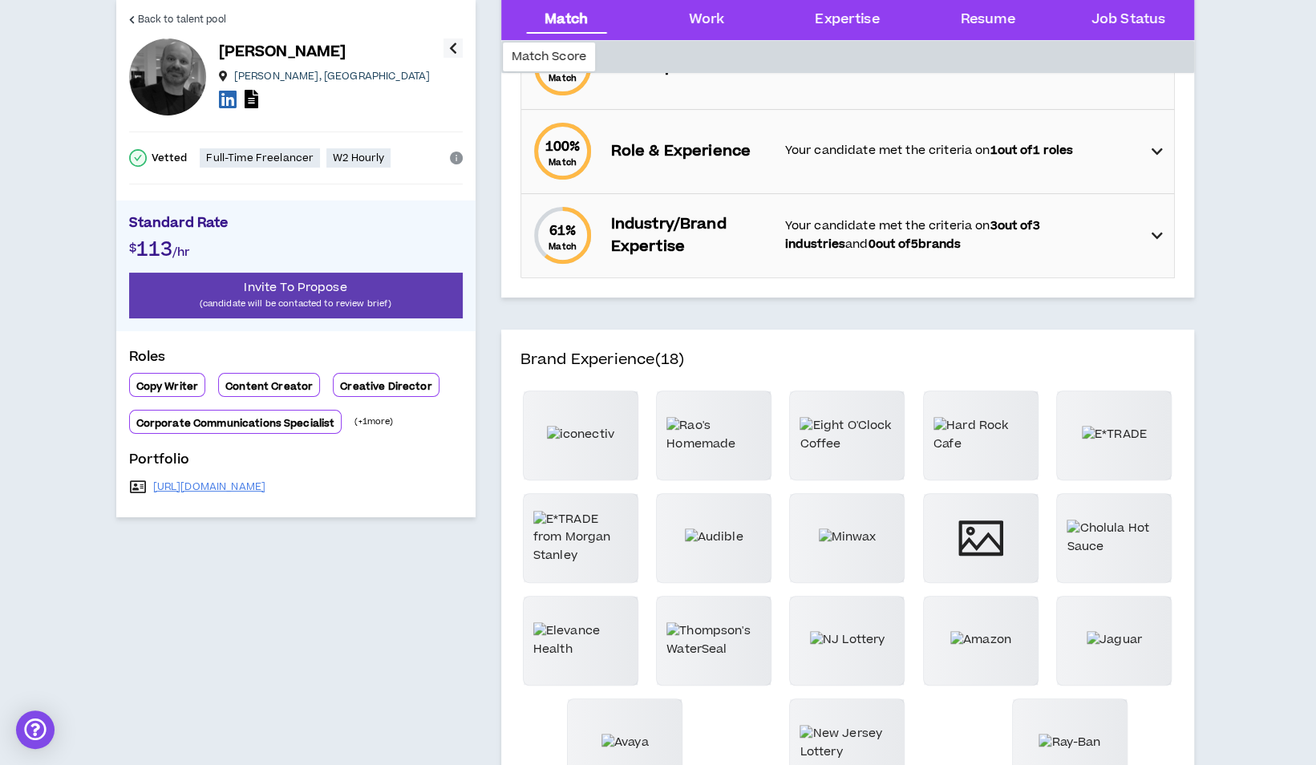
scroll to position [0, 0]
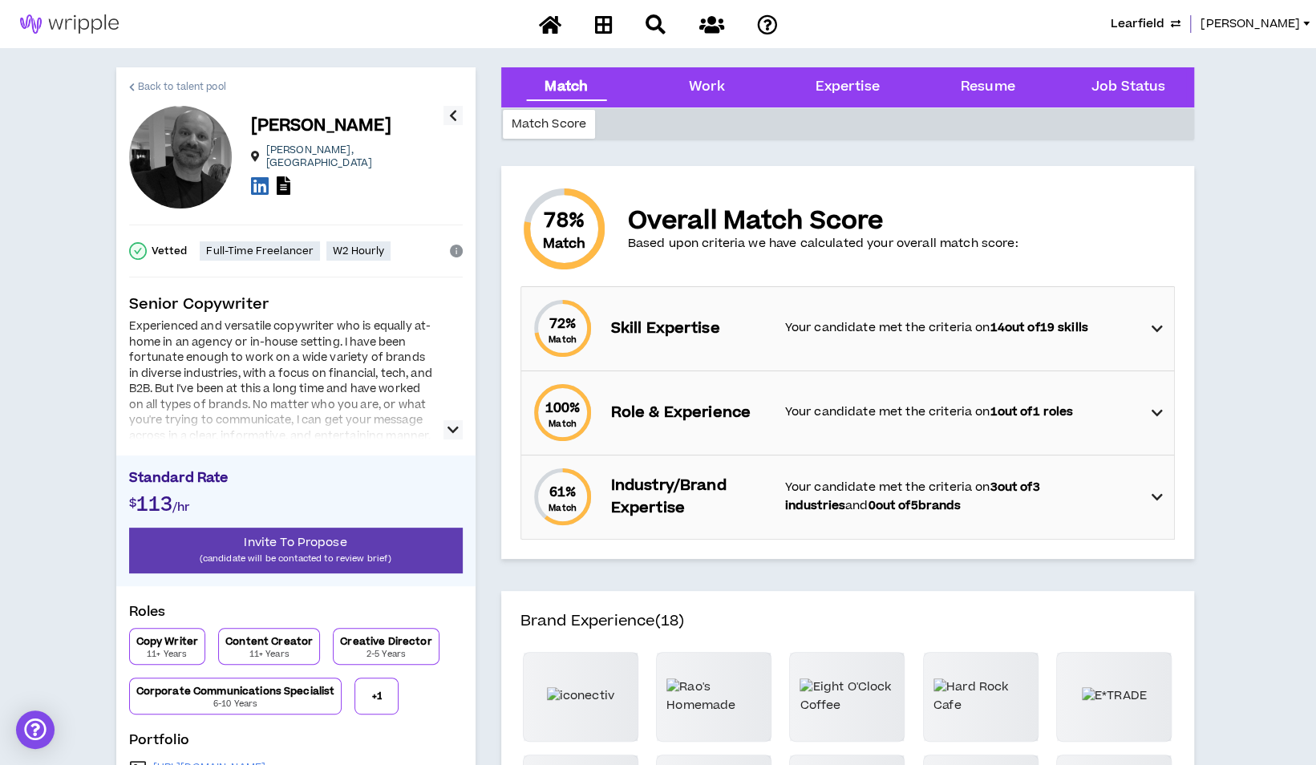
click at [194, 85] on span "Back to talent pool" at bounding box center [182, 86] width 88 height 15
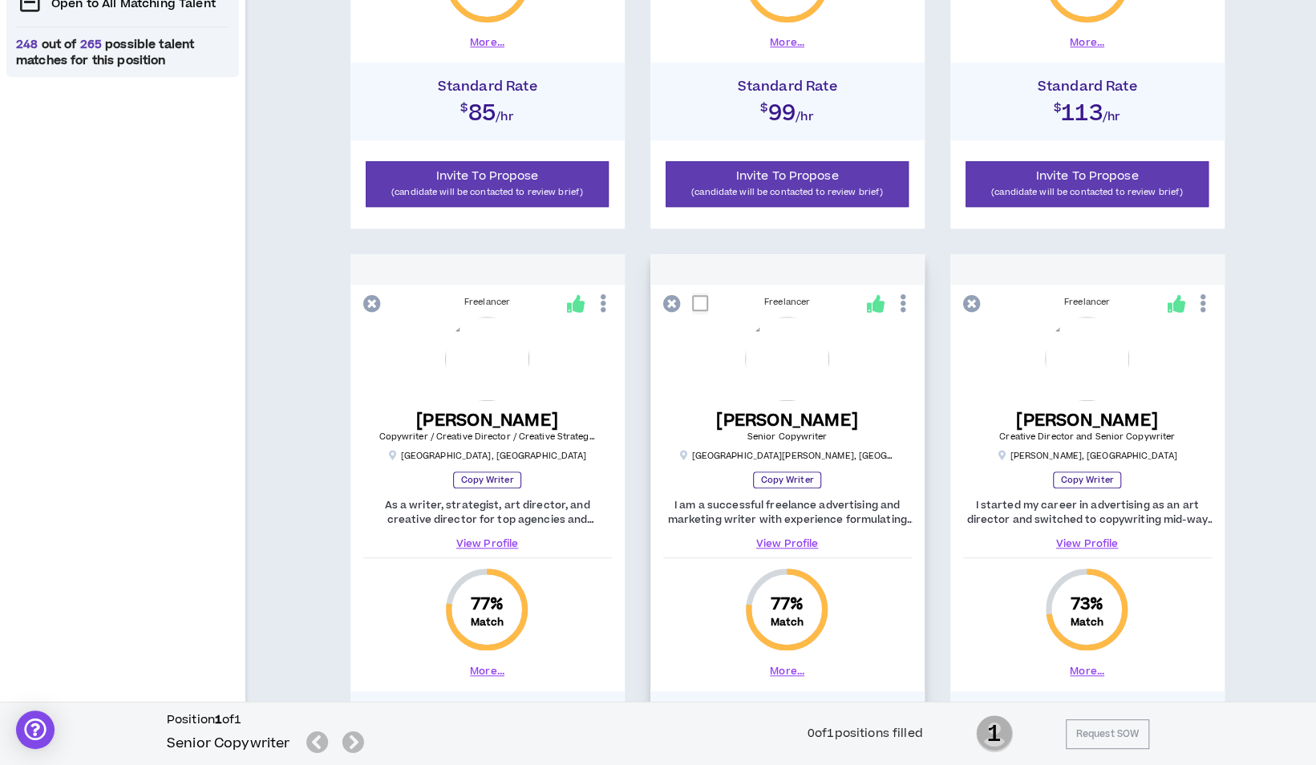
scroll to position [802, 0]
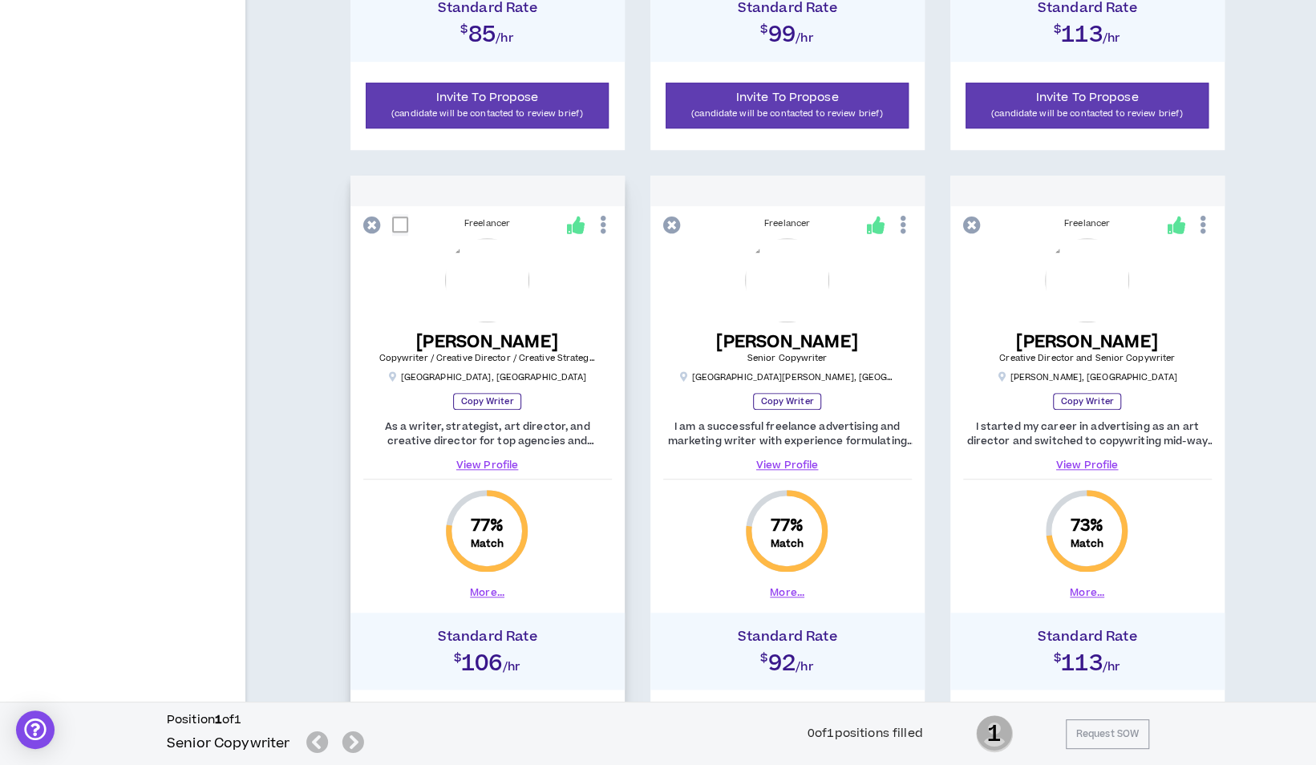
click at [479, 592] on button "More..." at bounding box center [487, 592] width 34 height 14
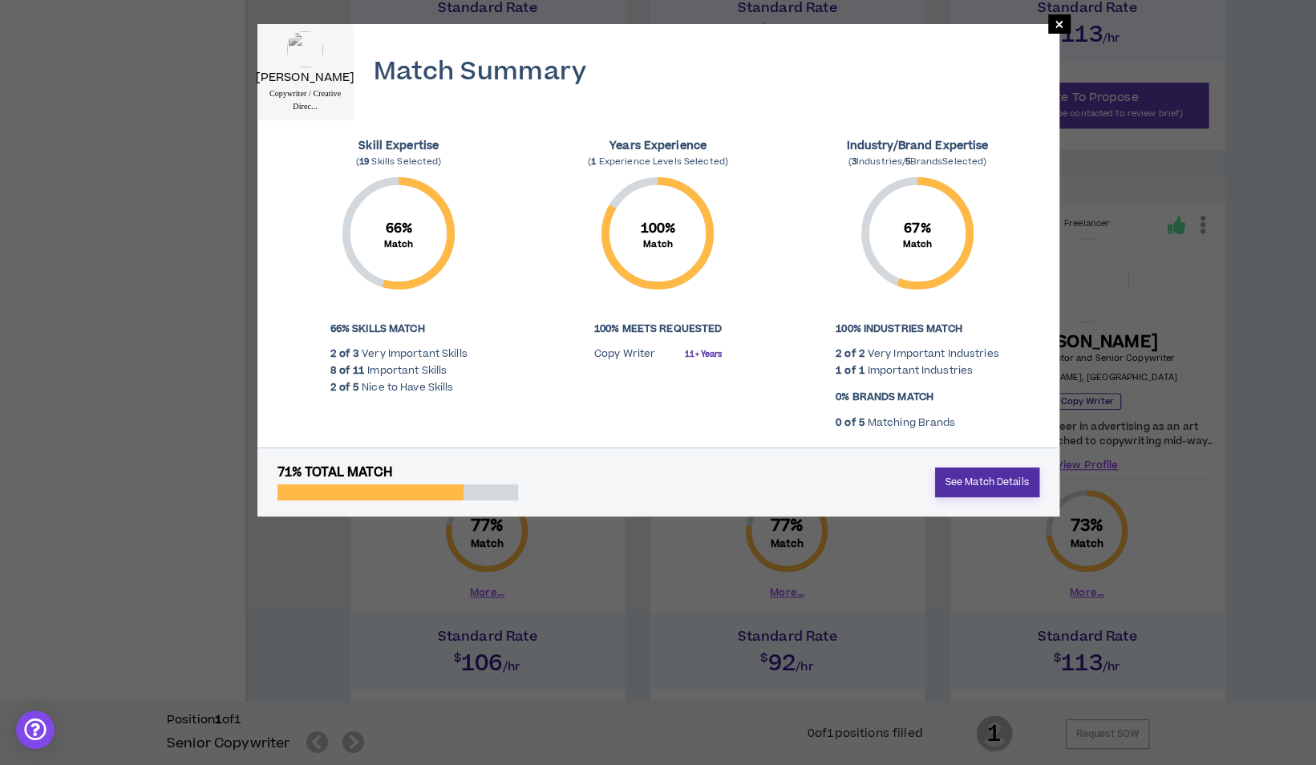
click at [1002, 481] on link "See Match Details" at bounding box center [987, 483] width 104 height 30
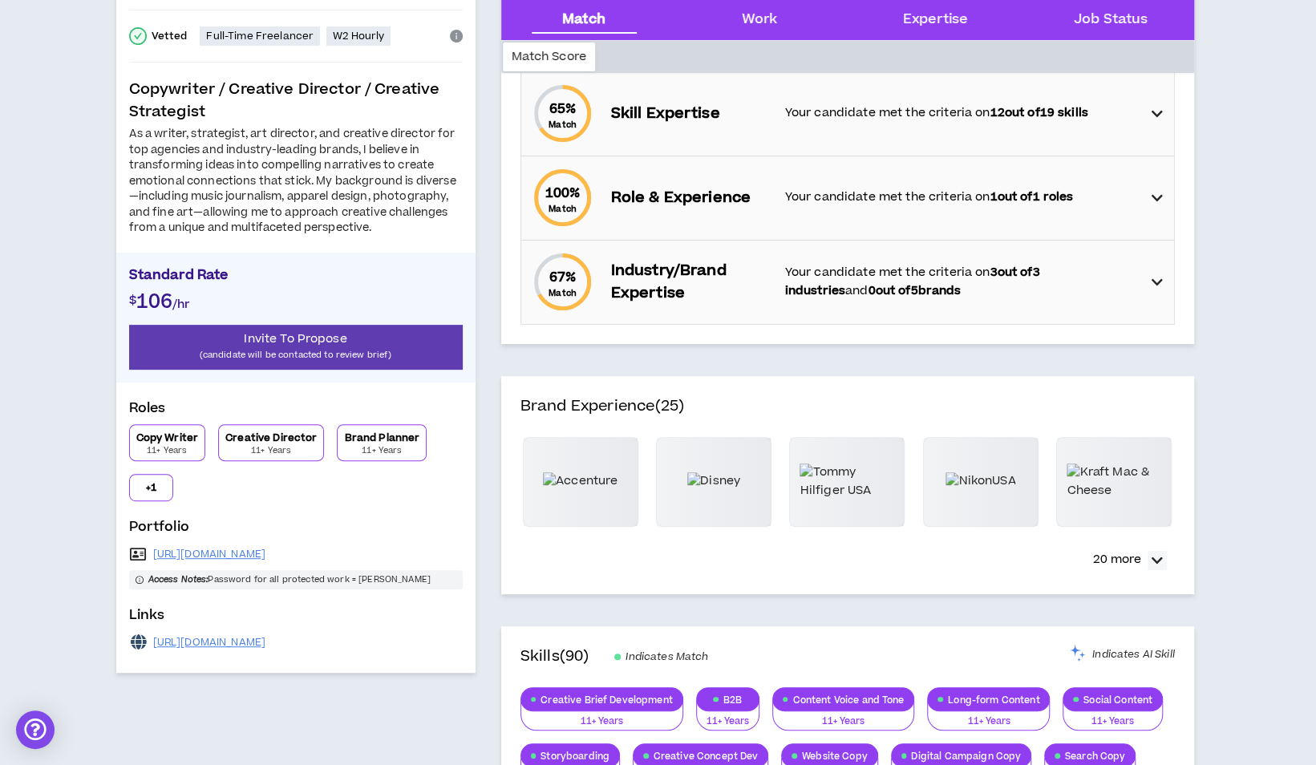
scroll to position [321, 0]
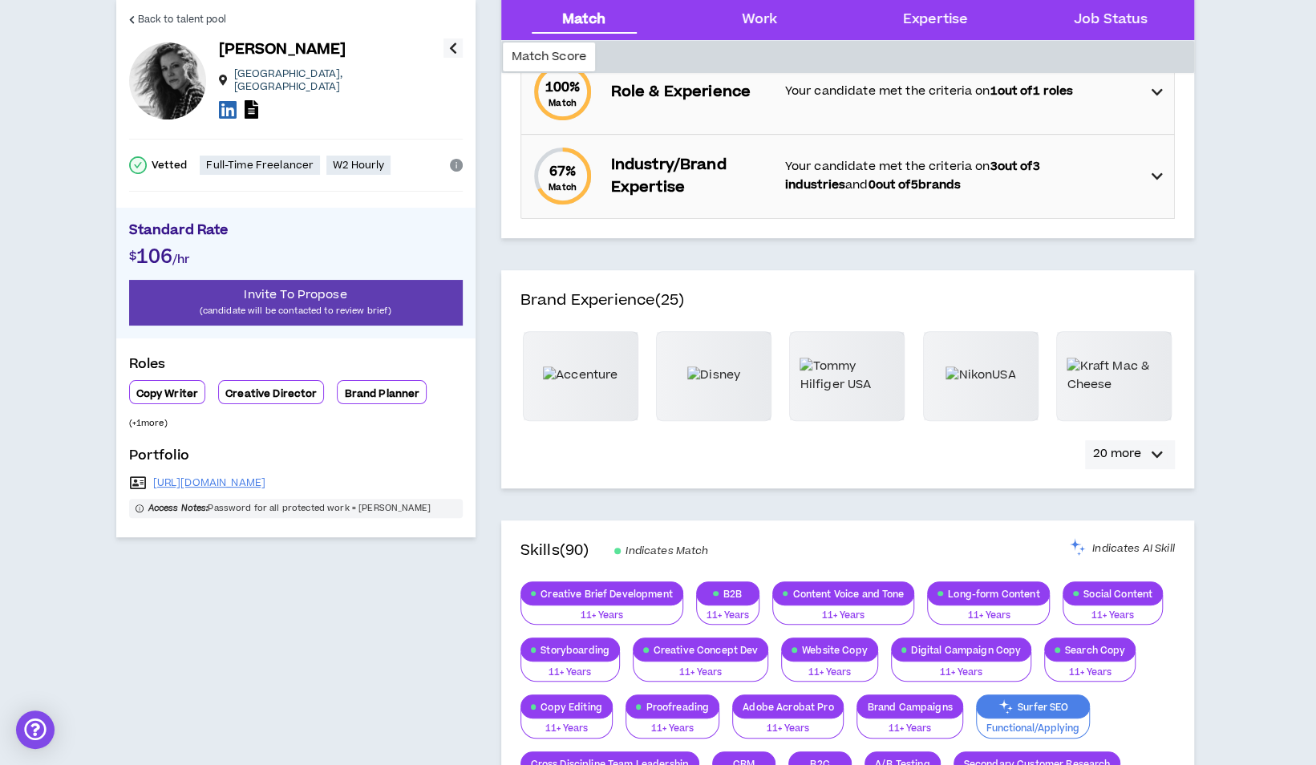
click at [1160, 457] on icon "button" at bounding box center [1157, 454] width 11 height 19
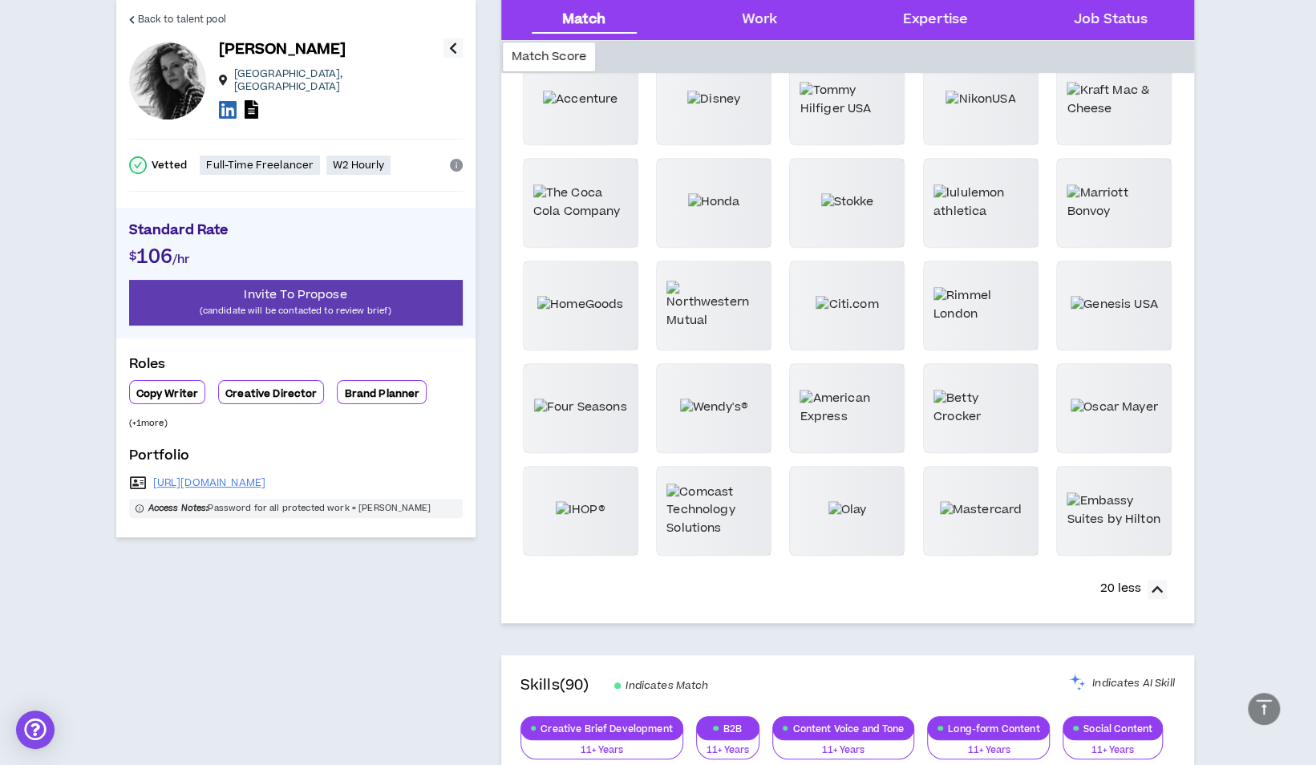
scroll to position [401, 0]
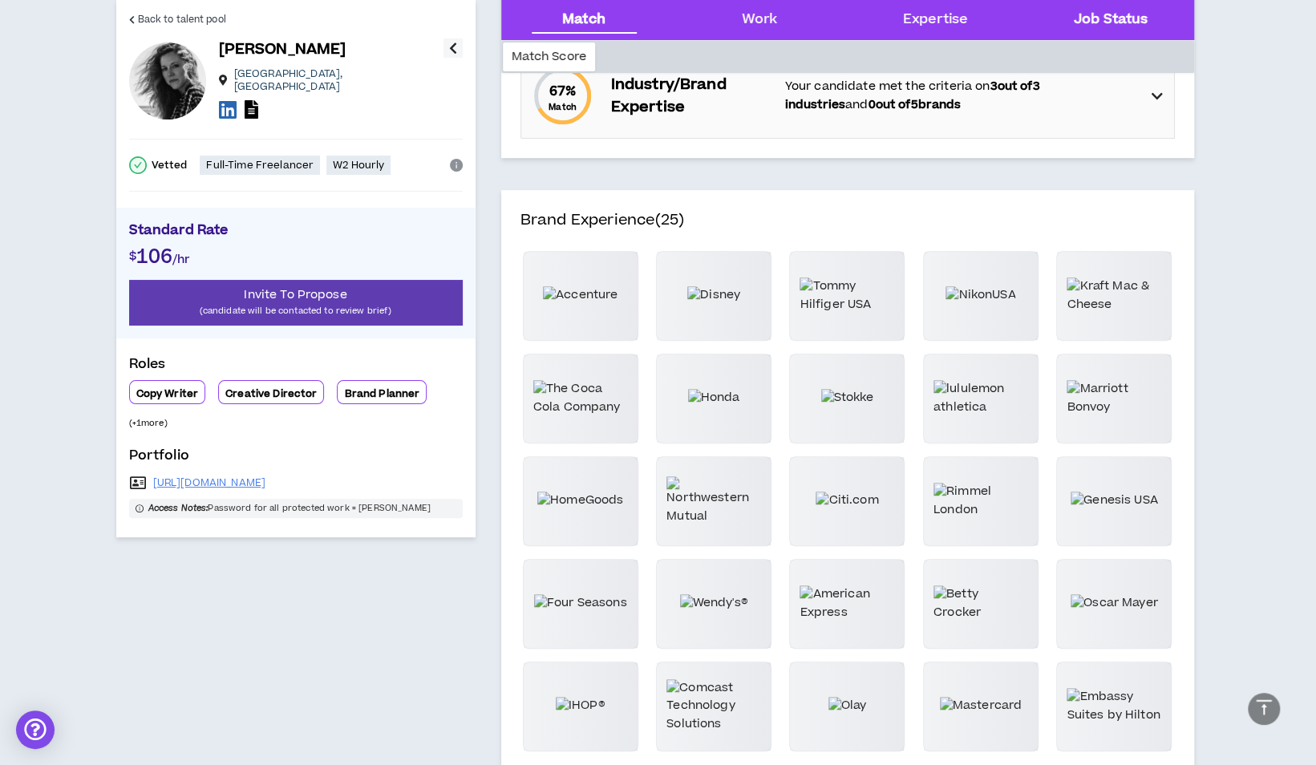
click at [1102, 19] on Status "Job Status" at bounding box center [1111, 20] width 74 height 21
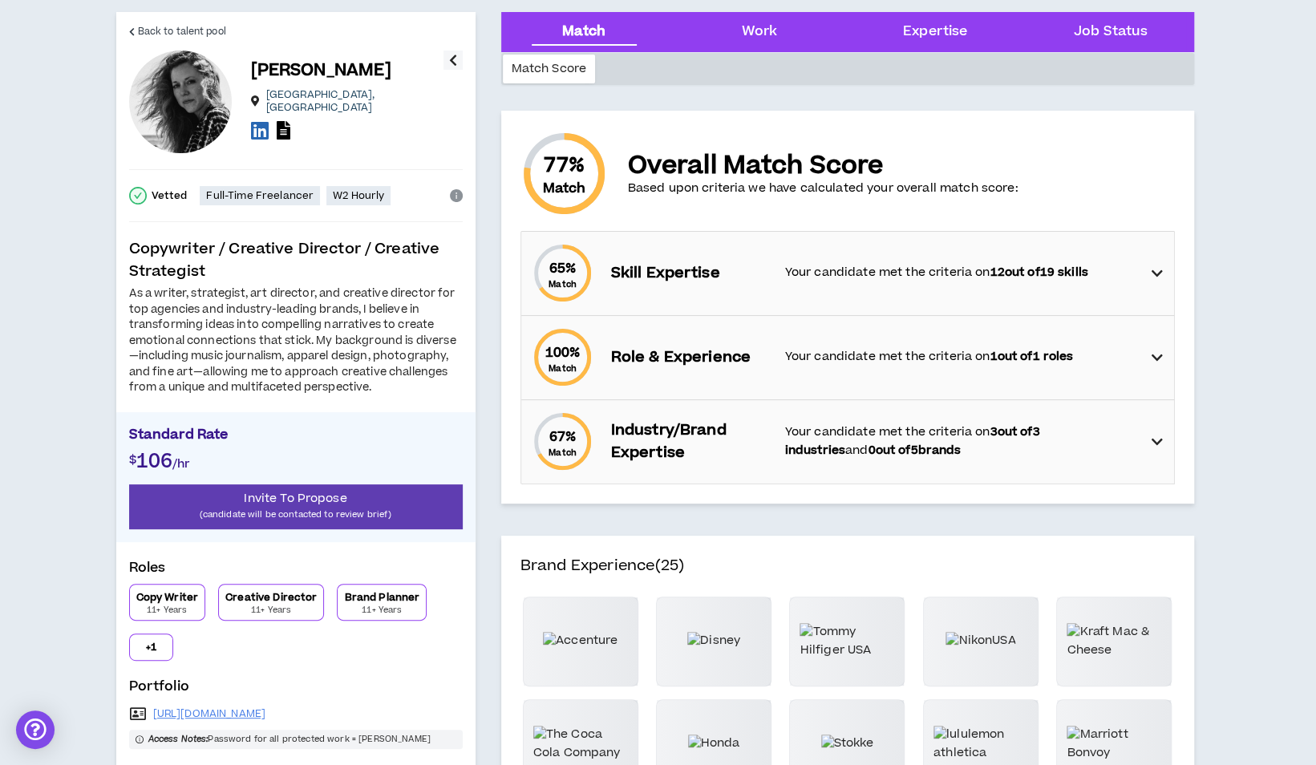
scroll to position [0, 0]
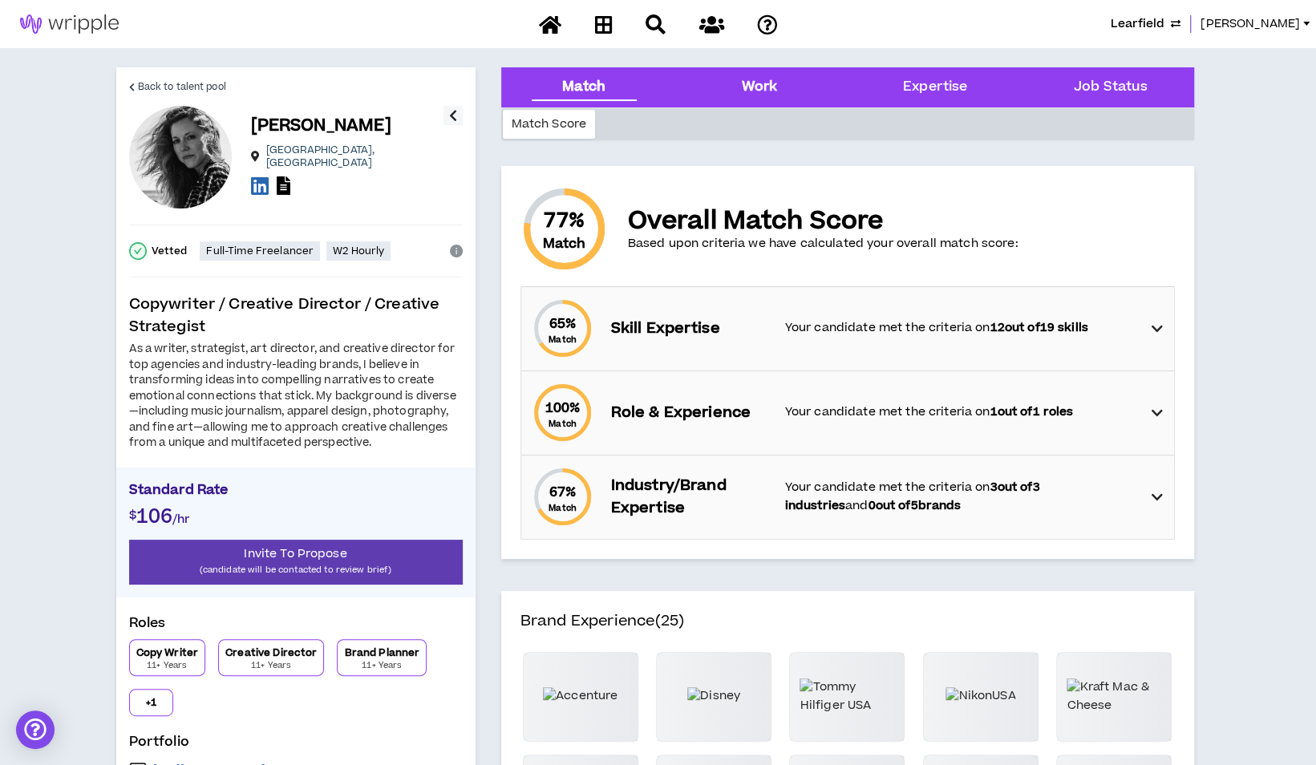
click at [766, 80] on div "Work" at bounding box center [760, 87] width 36 height 21
click at [762, 84] on div "Work" at bounding box center [760, 87] width 36 height 21
click at [962, 87] on div "Expertise" at bounding box center [935, 87] width 64 height 21
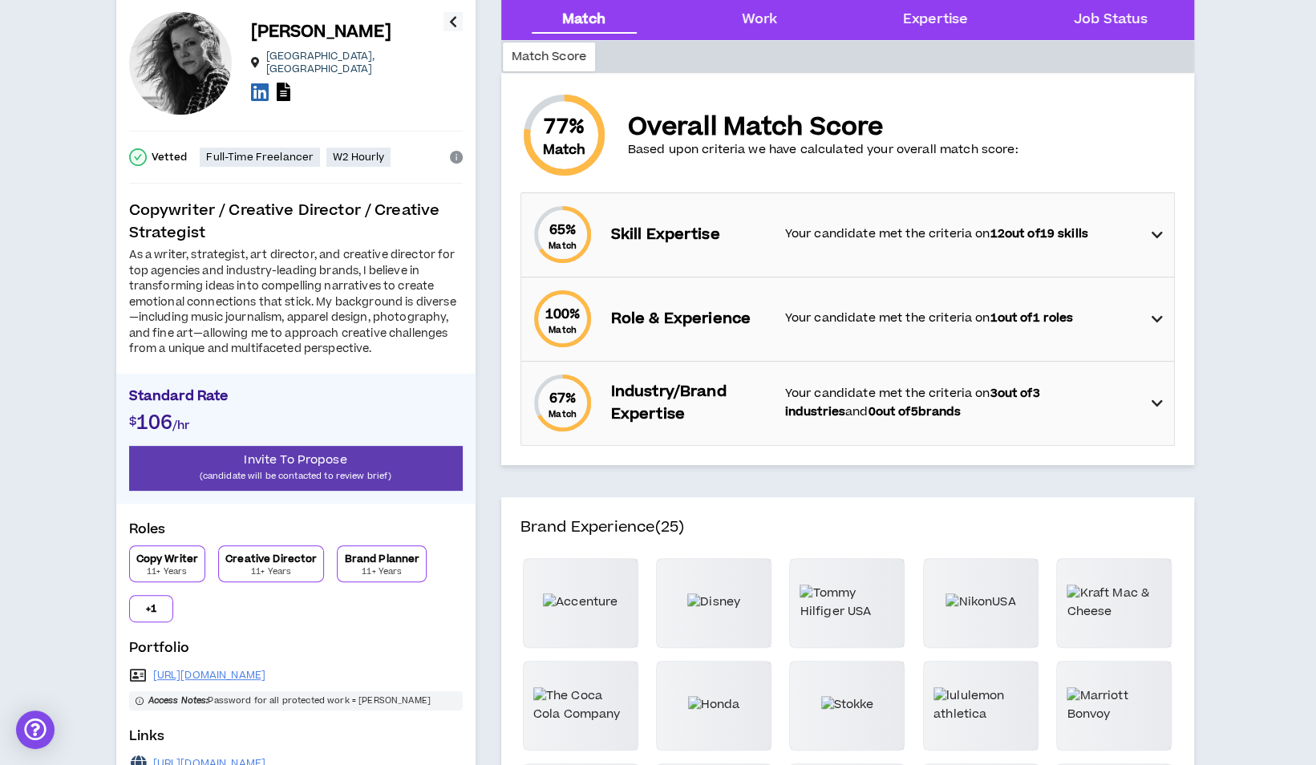
scroll to position [160, 0]
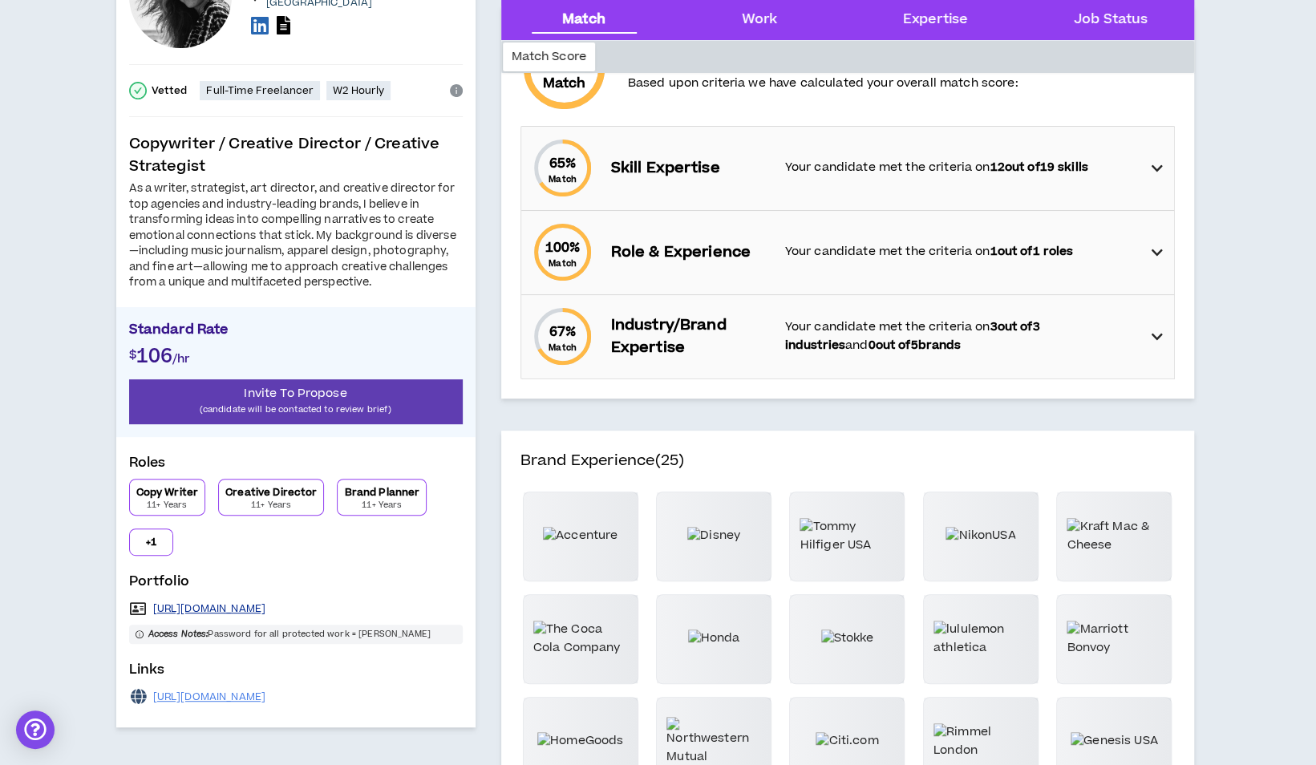
click at [260, 606] on link "[URL][DOMAIN_NAME]" at bounding box center [209, 608] width 113 height 13
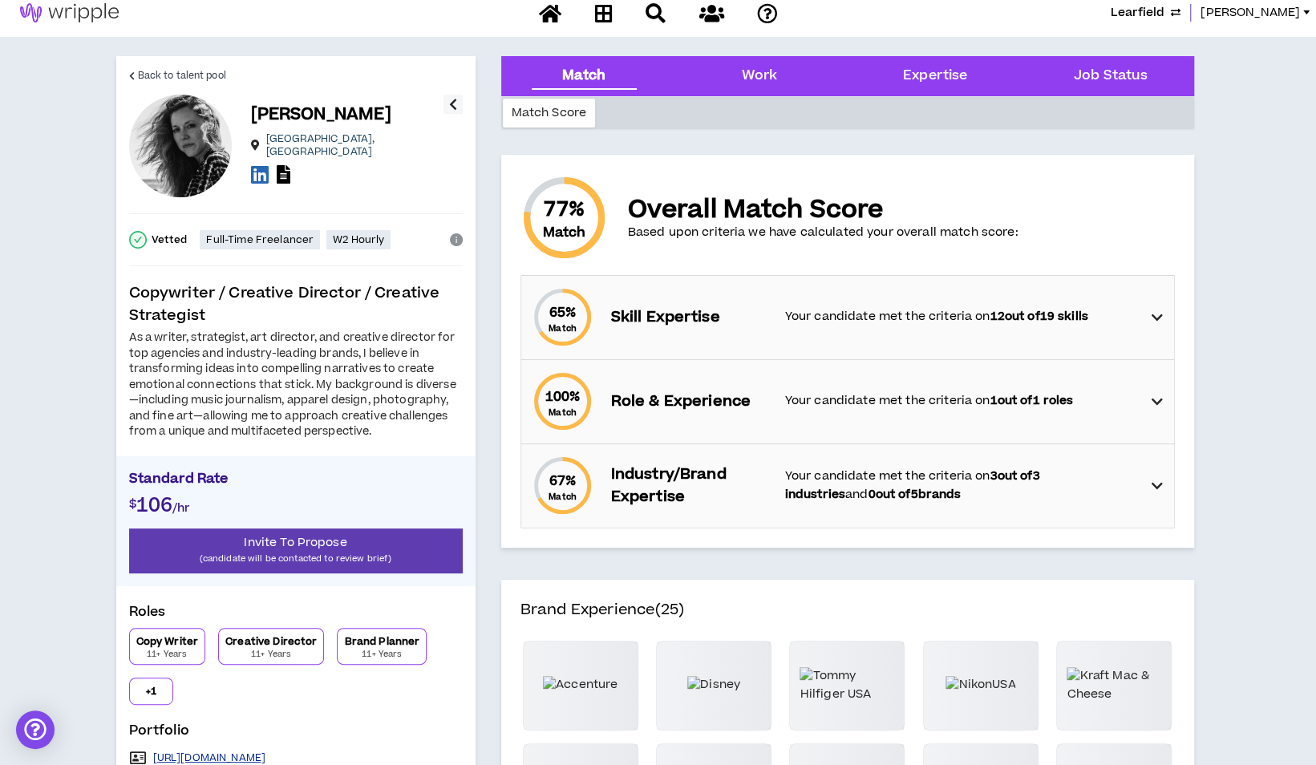
scroll to position [0, 0]
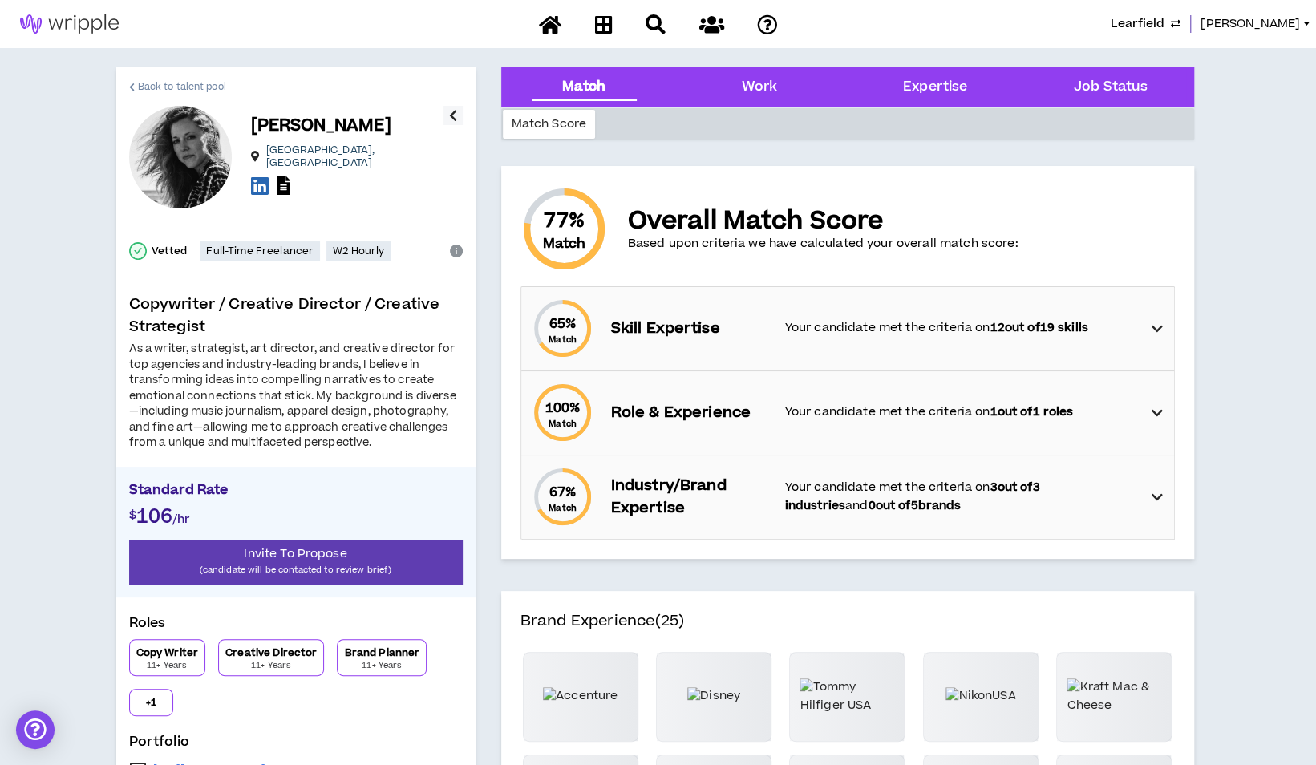
click at [172, 85] on span "Back to talent pool" at bounding box center [182, 86] width 88 height 15
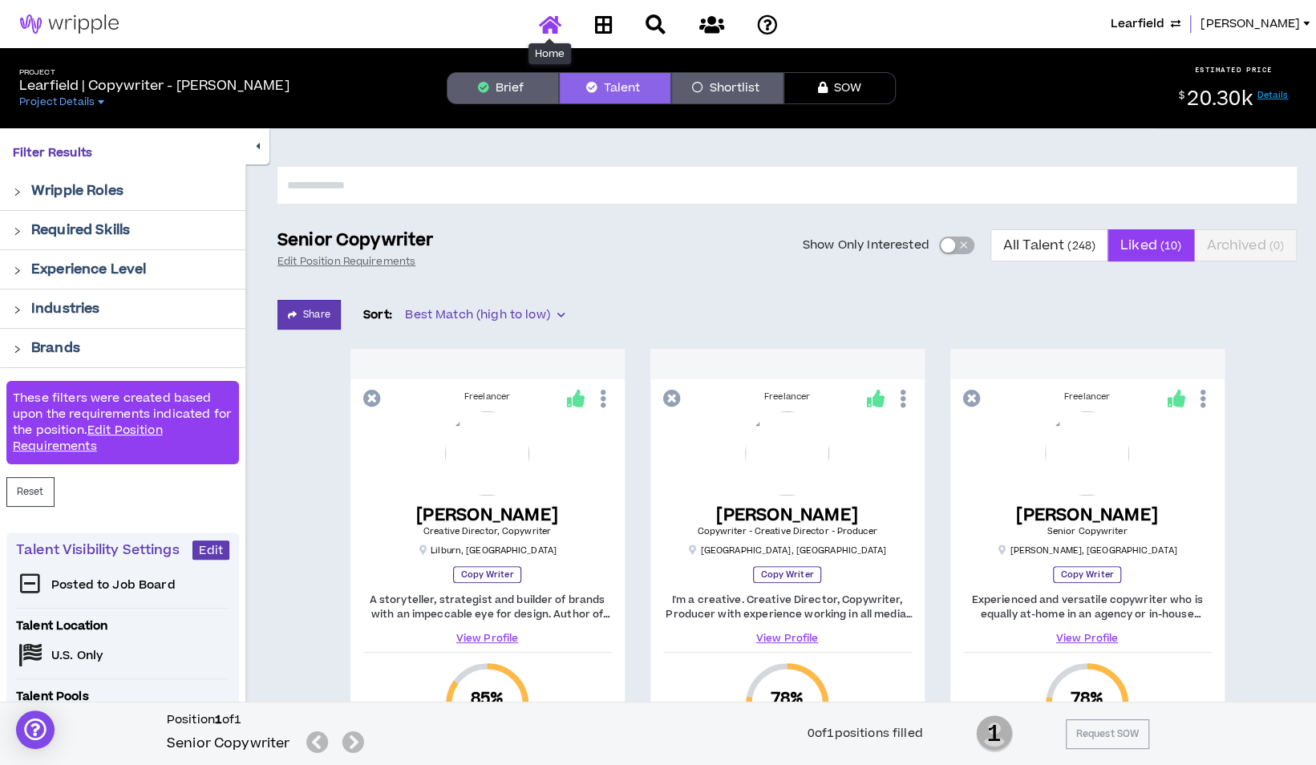
click at [545, 22] on icon at bounding box center [550, 24] width 22 height 20
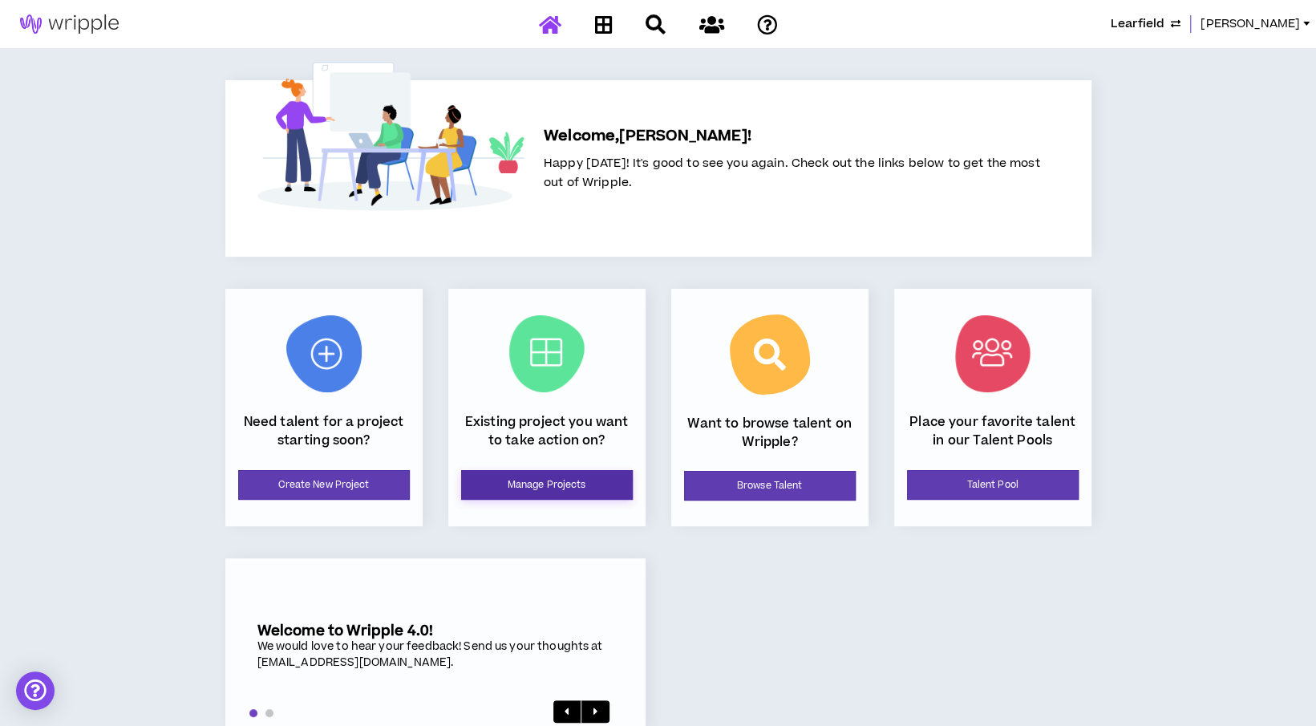
click at [557, 489] on link "Manage Projects" at bounding box center [547, 485] width 172 height 30
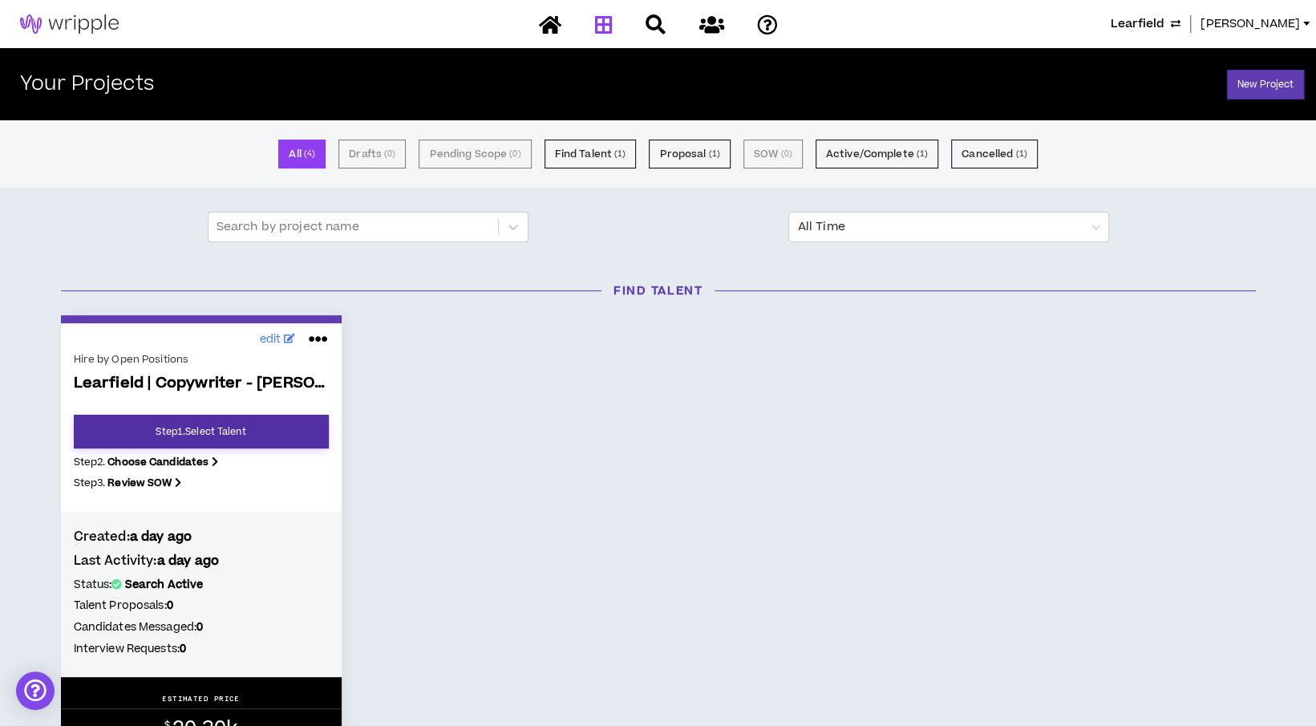
click at [148, 435] on link "Step 1 . Select Talent" at bounding box center [201, 432] width 255 height 34
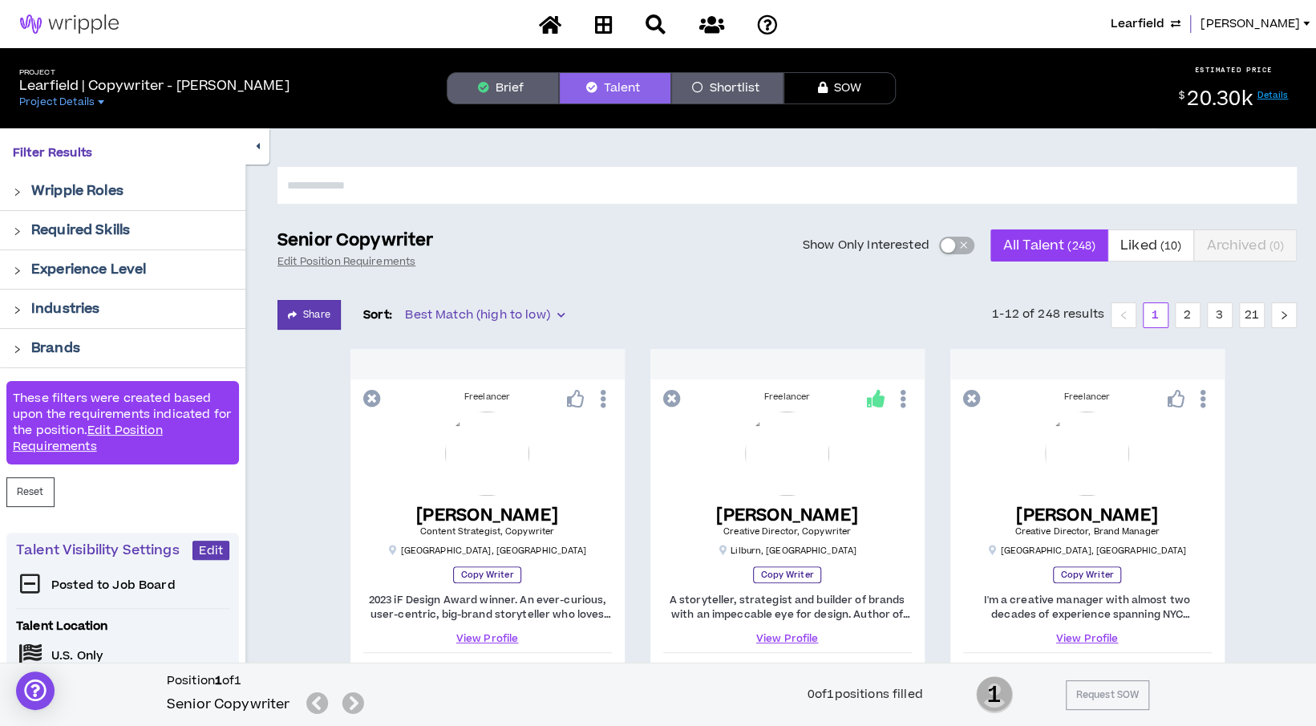
click at [485, 83] on icon "button" at bounding box center [483, 87] width 11 height 11
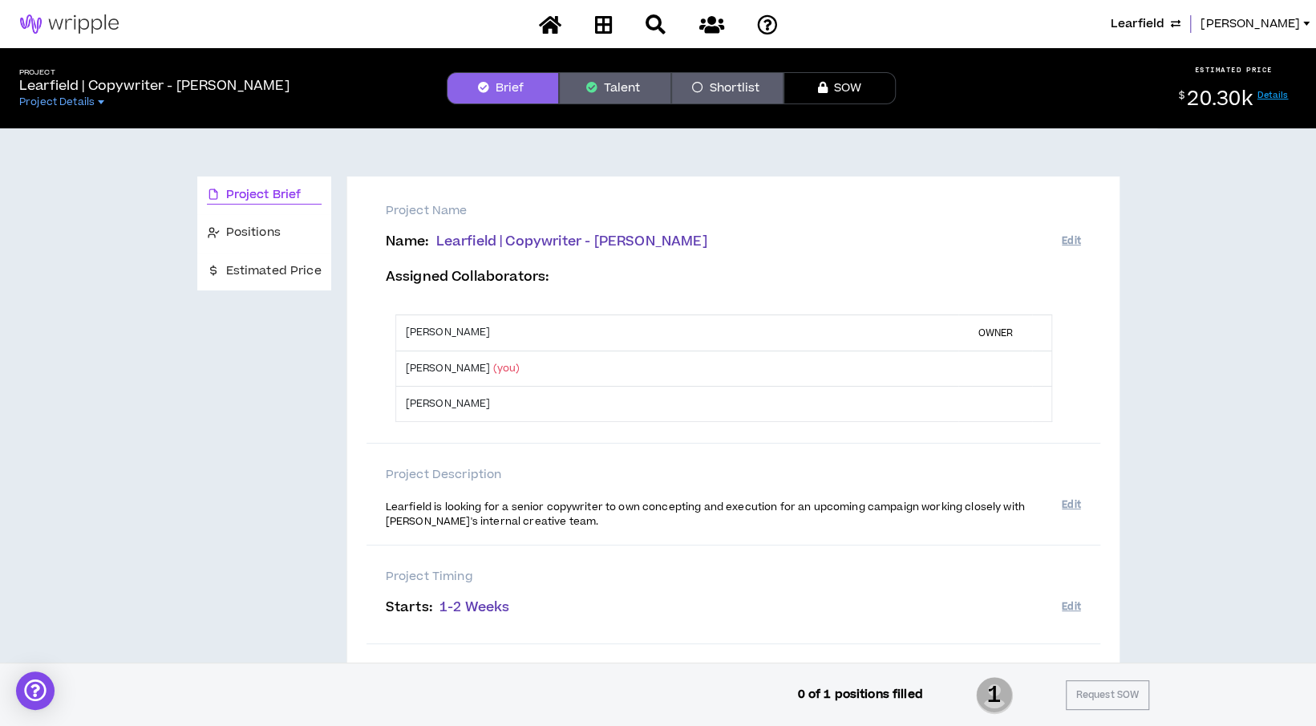
click at [277, 200] on span "Project Brief" at bounding box center [263, 195] width 75 height 18
click at [253, 236] on span "Positions" at bounding box center [253, 233] width 55 height 18
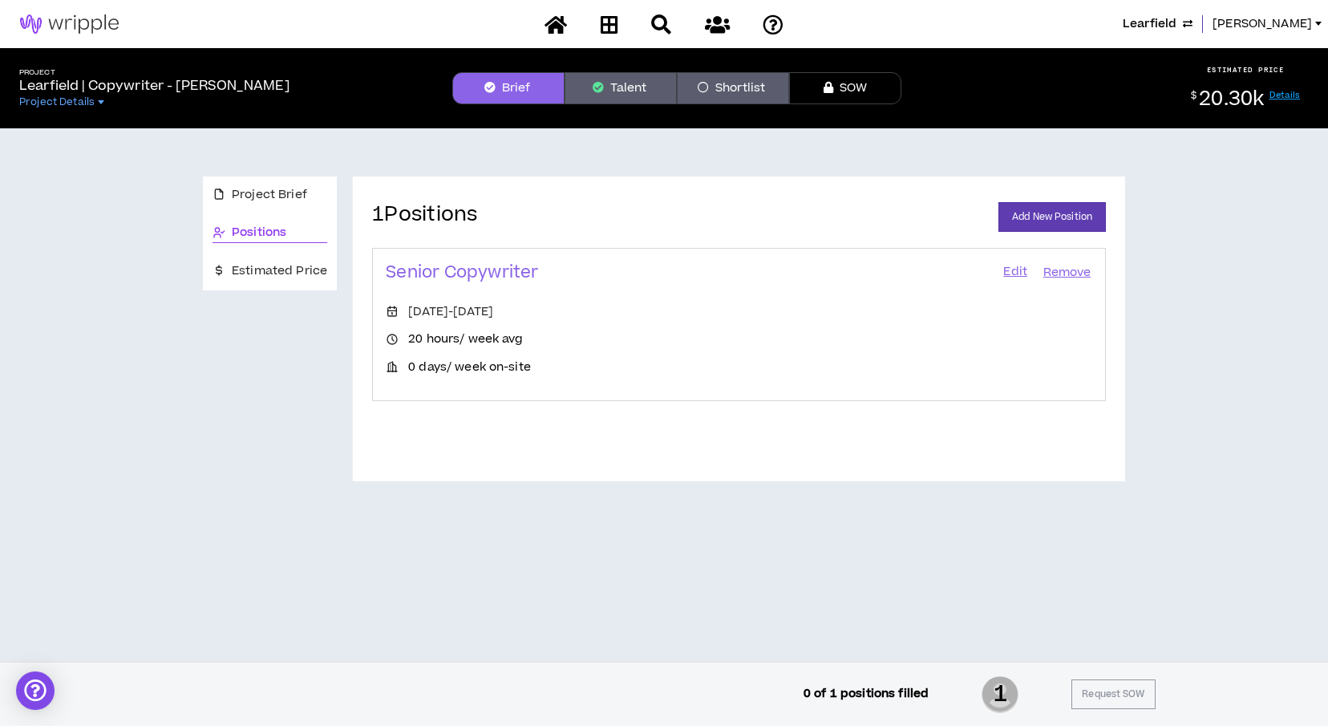
click at [1004, 273] on link "Edit" at bounding box center [1015, 272] width 27 height 22
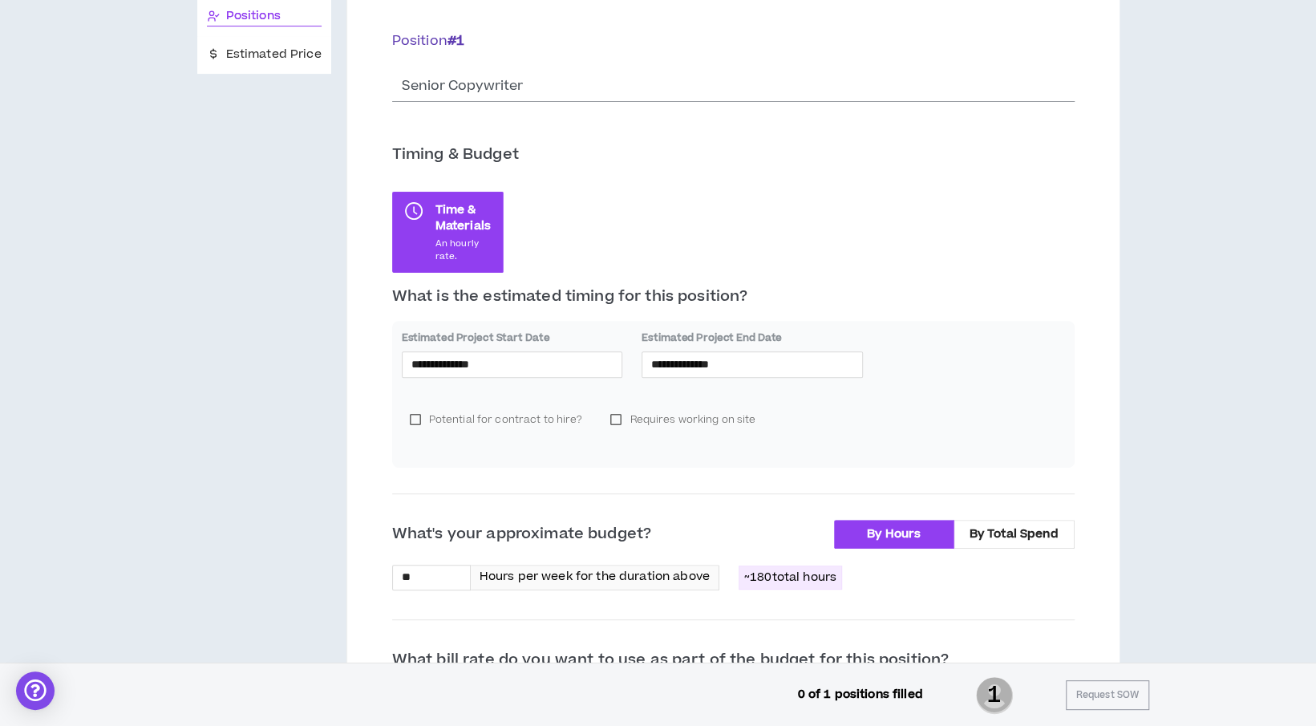
scroll to position [241, 0]
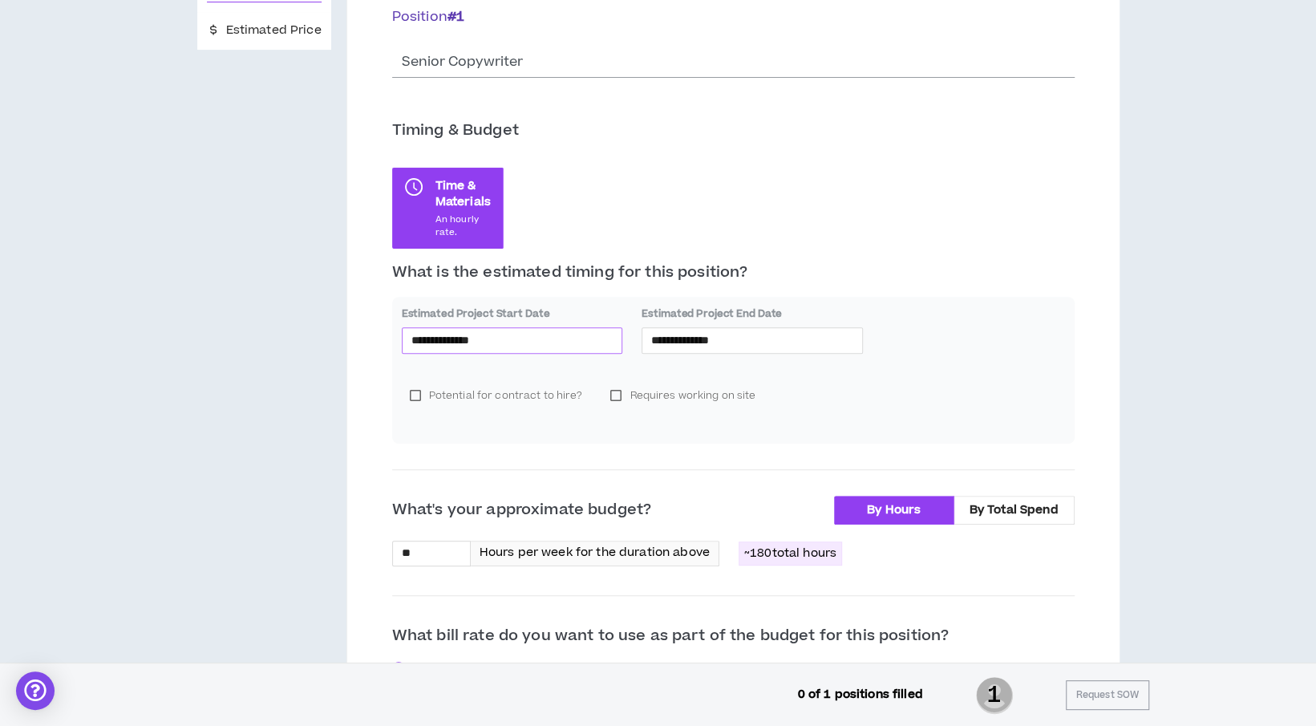
click at [533, 342] on input "**********" at bounding box center [512, 340] width 202 height 18
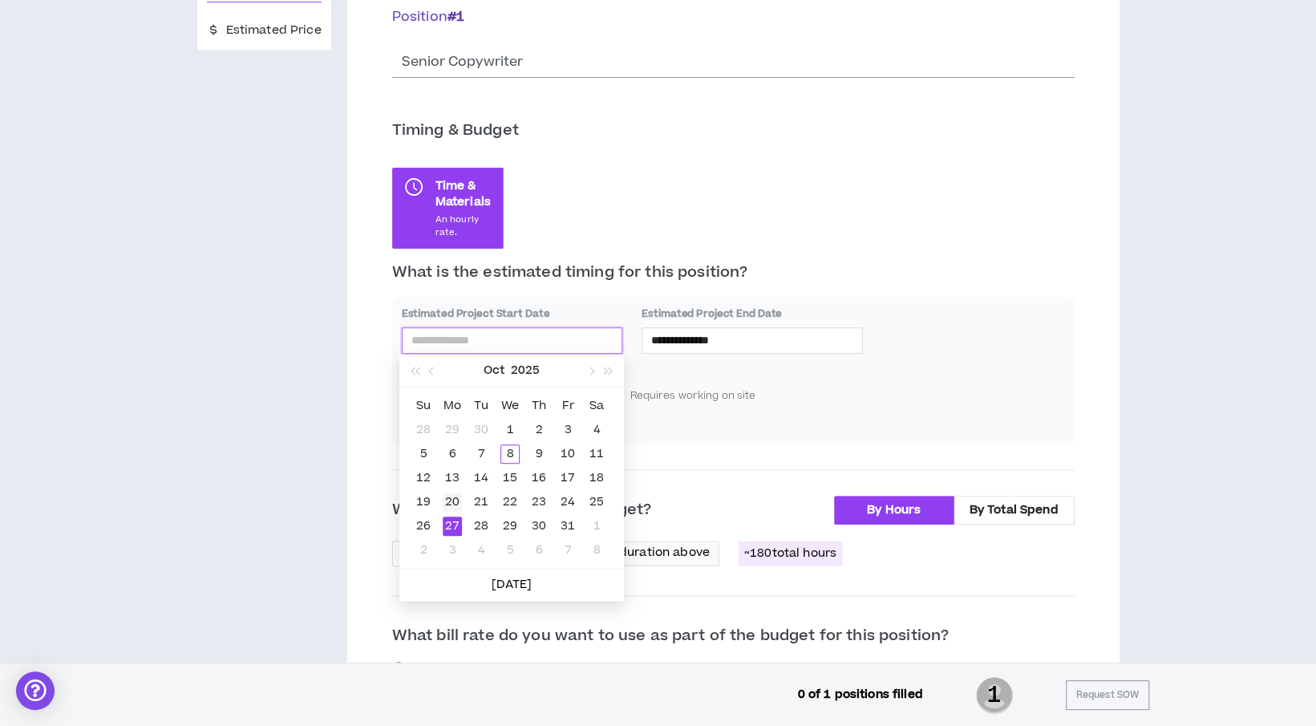
type input "**********"
click at [458, 496] on div "20" at bounding box center [452, 501] width 19 height 19
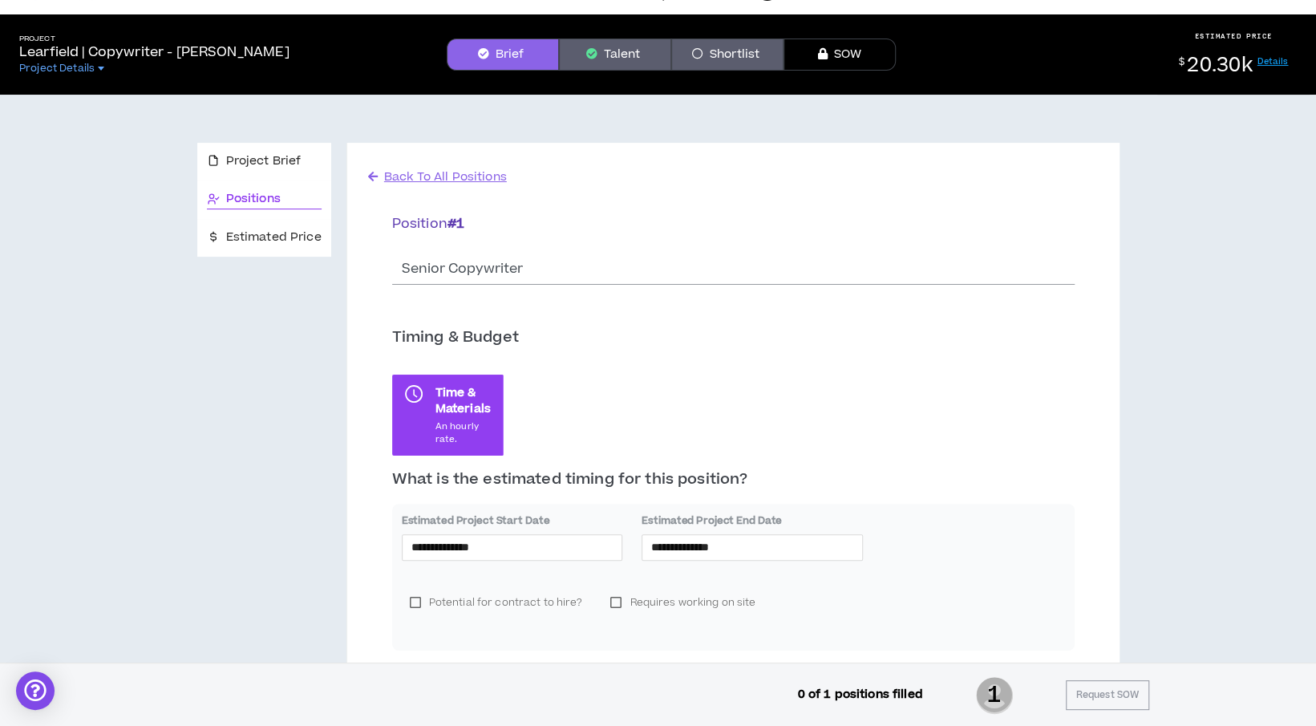
scroll to position [0, 0]
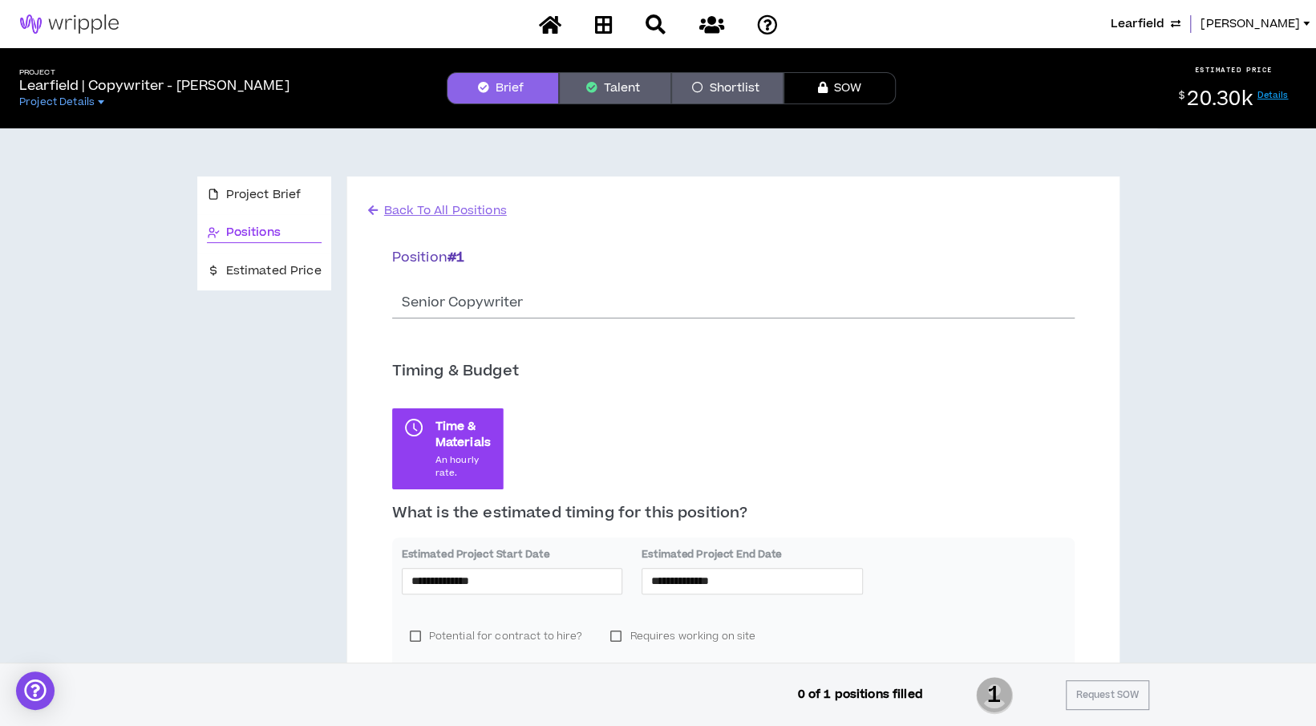
click at [634, 95] on button "Talent" at bounding box center [615, 88] width 112 height 32
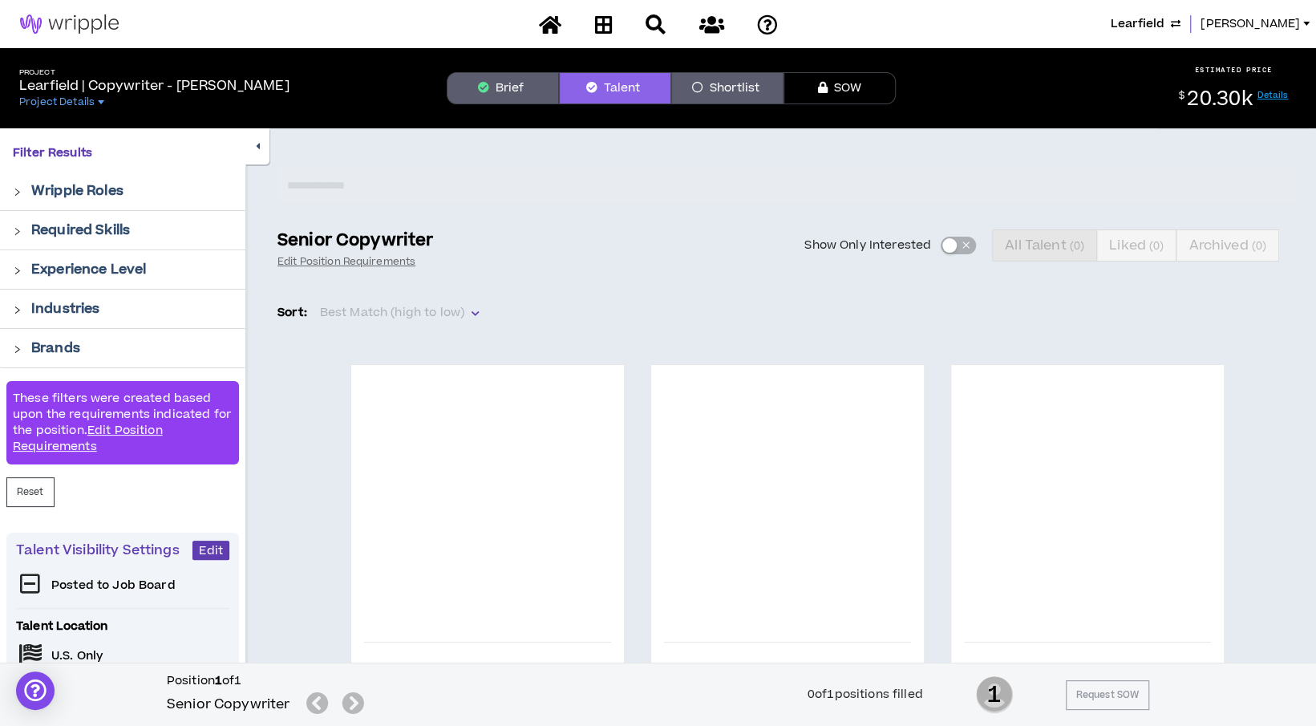
click at [258, 148] on icon "button" at bounding box center [258, 146] width 4 height 10
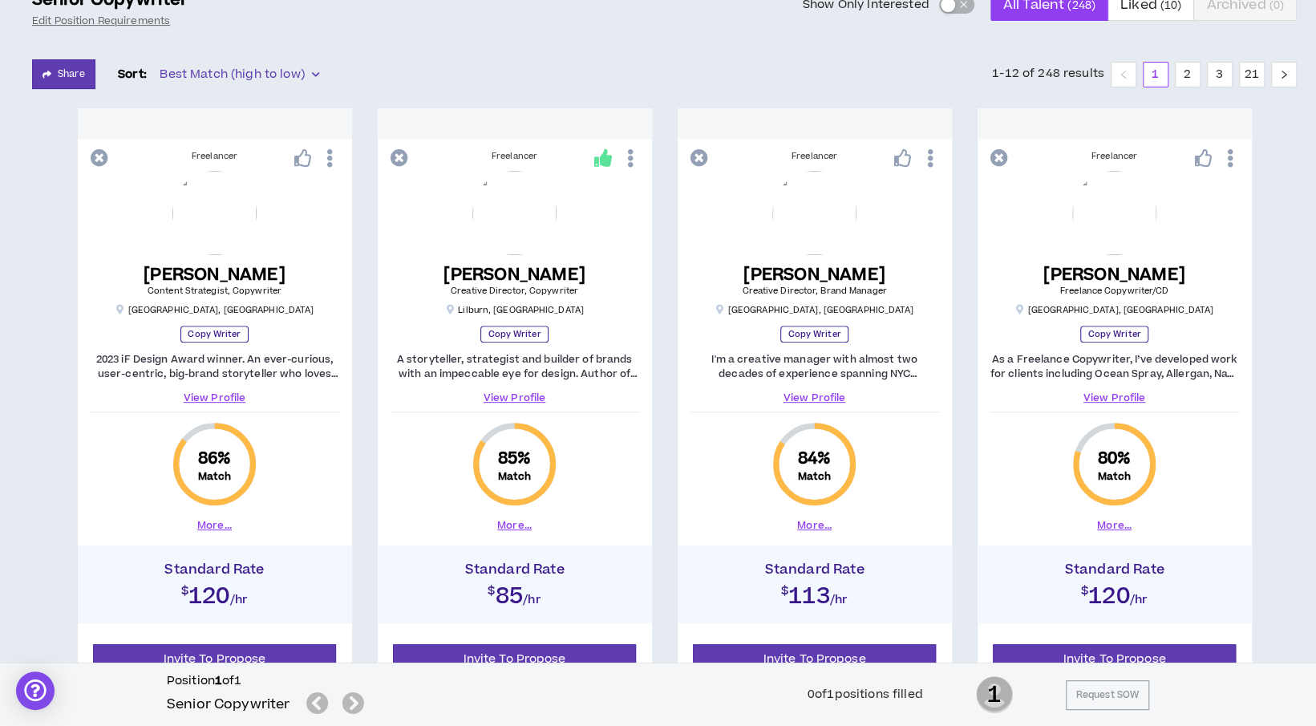
scroll to position [160, 0]
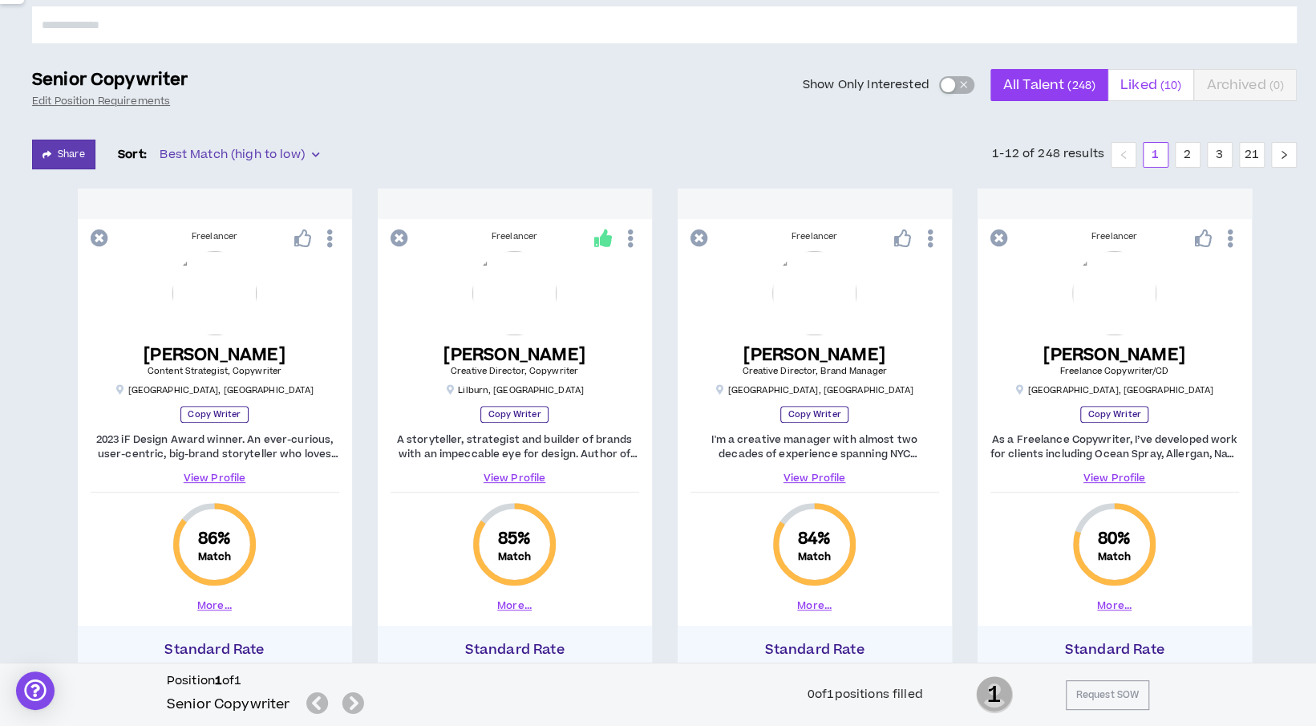
click at [1177, 83] on small "( 10 )" at bounding box center [1171, 85] width 22 height 15
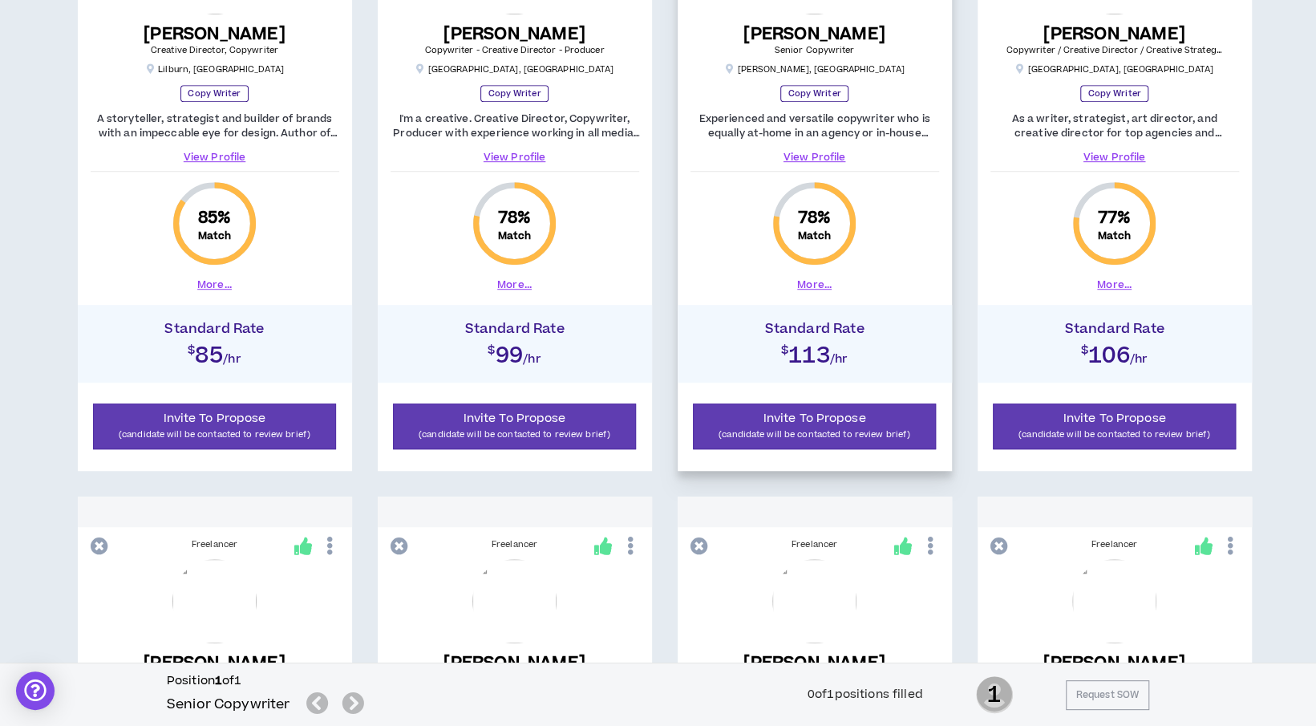
scroll to position [241, 0]
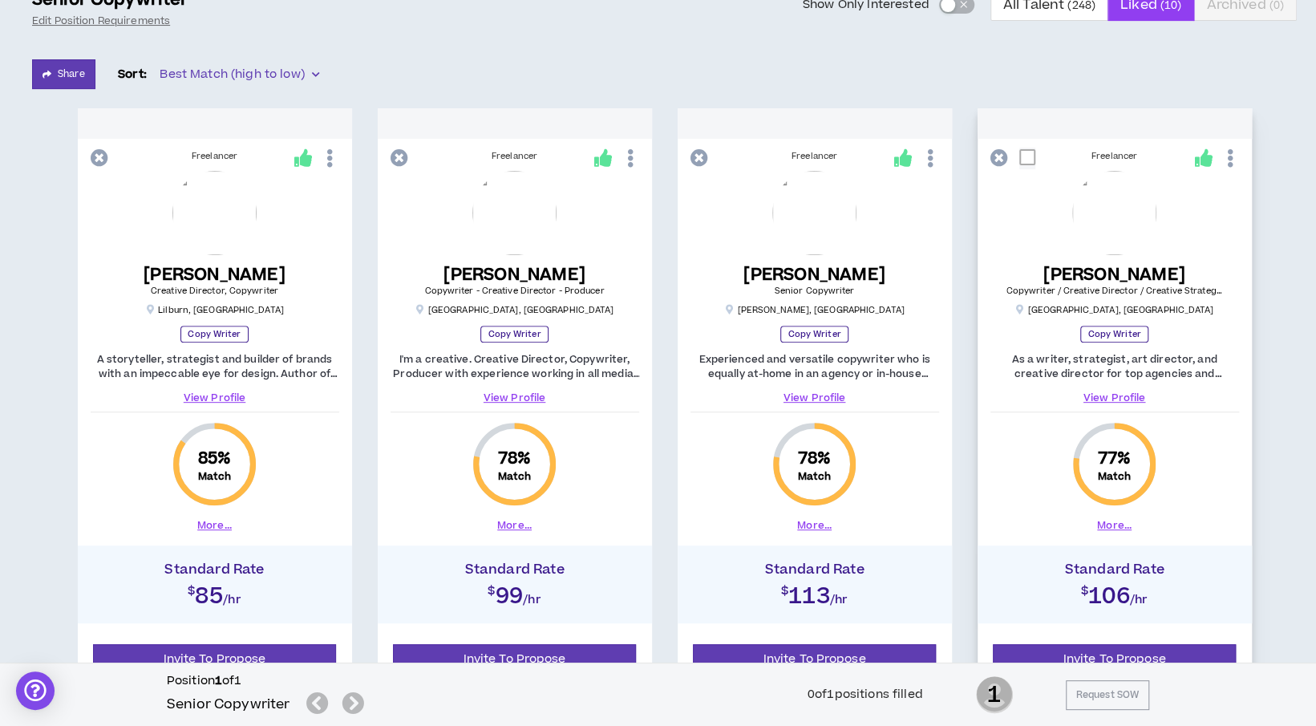
click at [1115, 525] on button "More..." at bounding box center [1114, 525] width 34 height 14
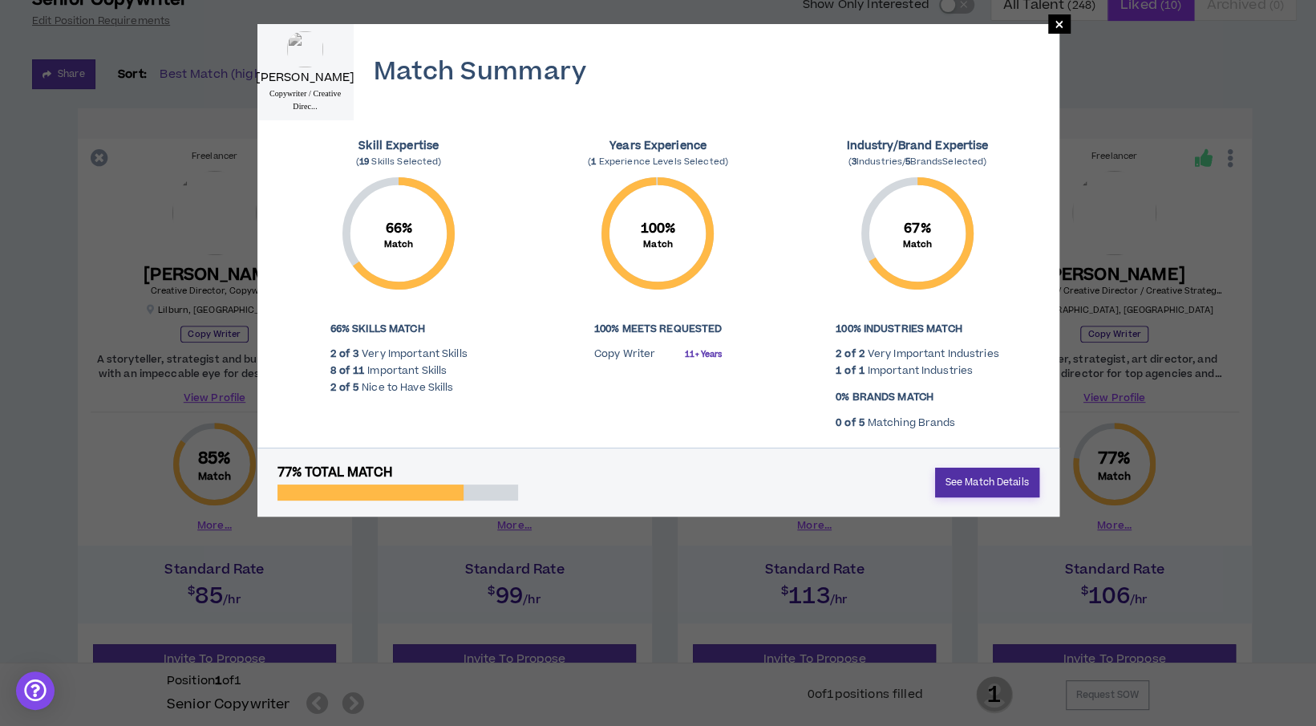
click at [995, 477] on link "See Match Details" at bounding box center [987, 483] width 104 height 30
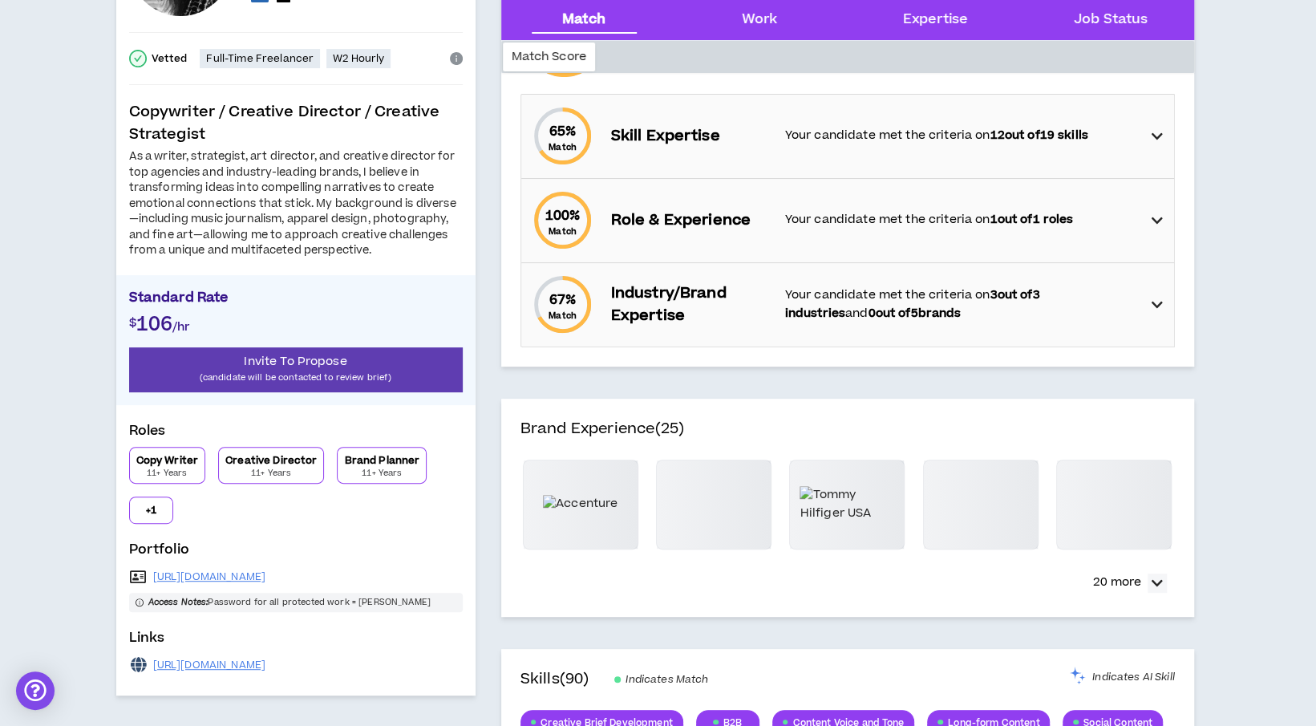
scroll to position [241, 0]
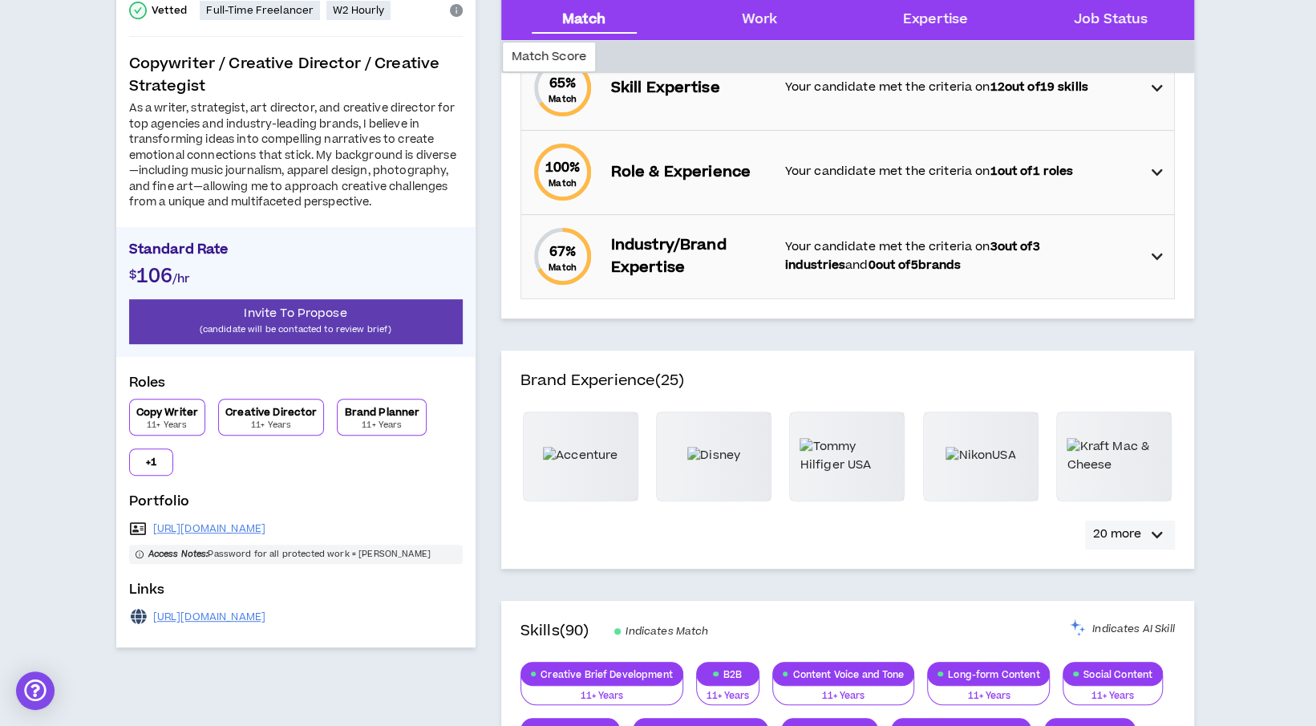
click at [1162, 541] on div "button" at bounding box center [1157, 534] width 19 height 19
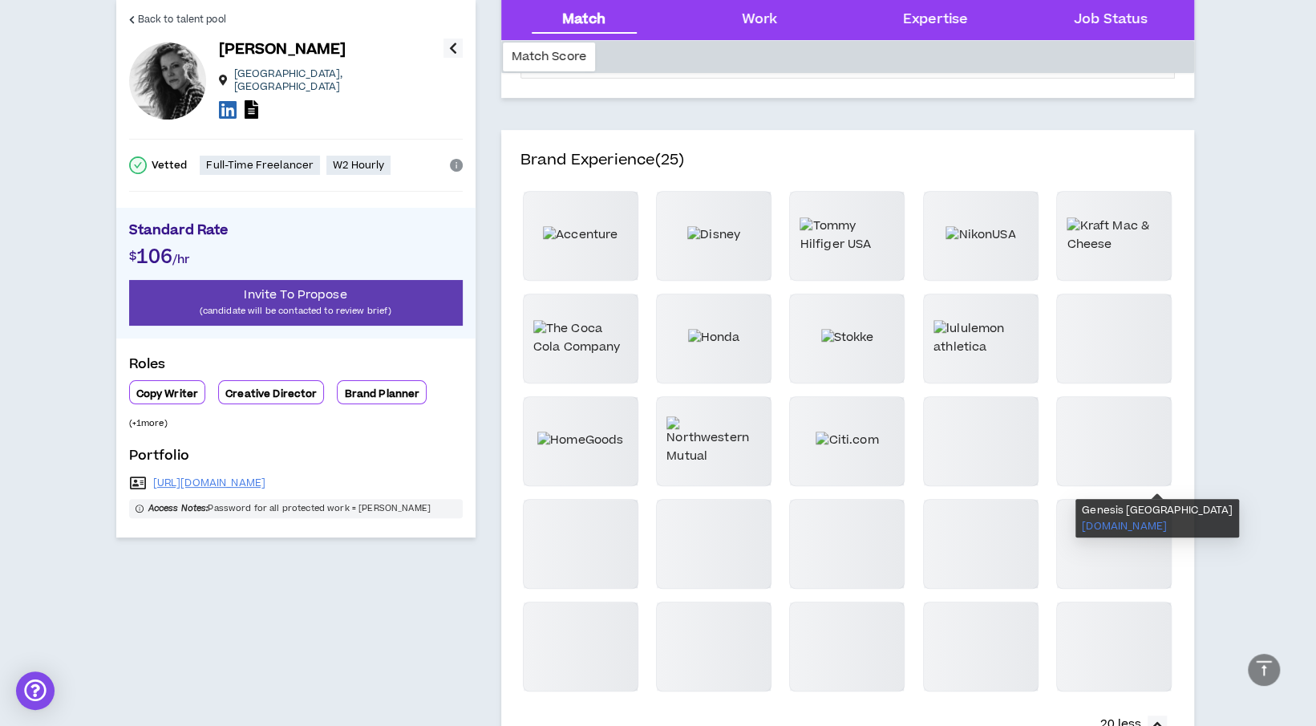
scroll to position [481, 0]
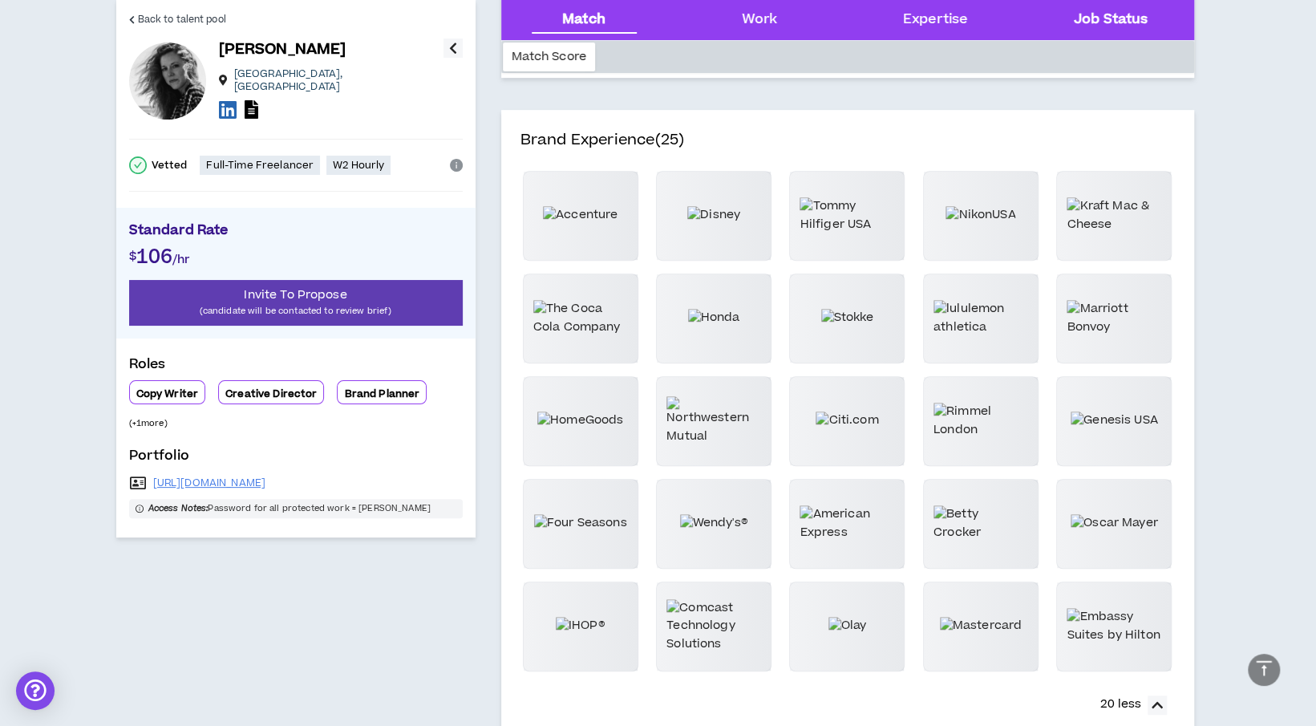
click at [1124, 18] on Status "Job Status" at bounding box center [1111, 20] width 74 height 21
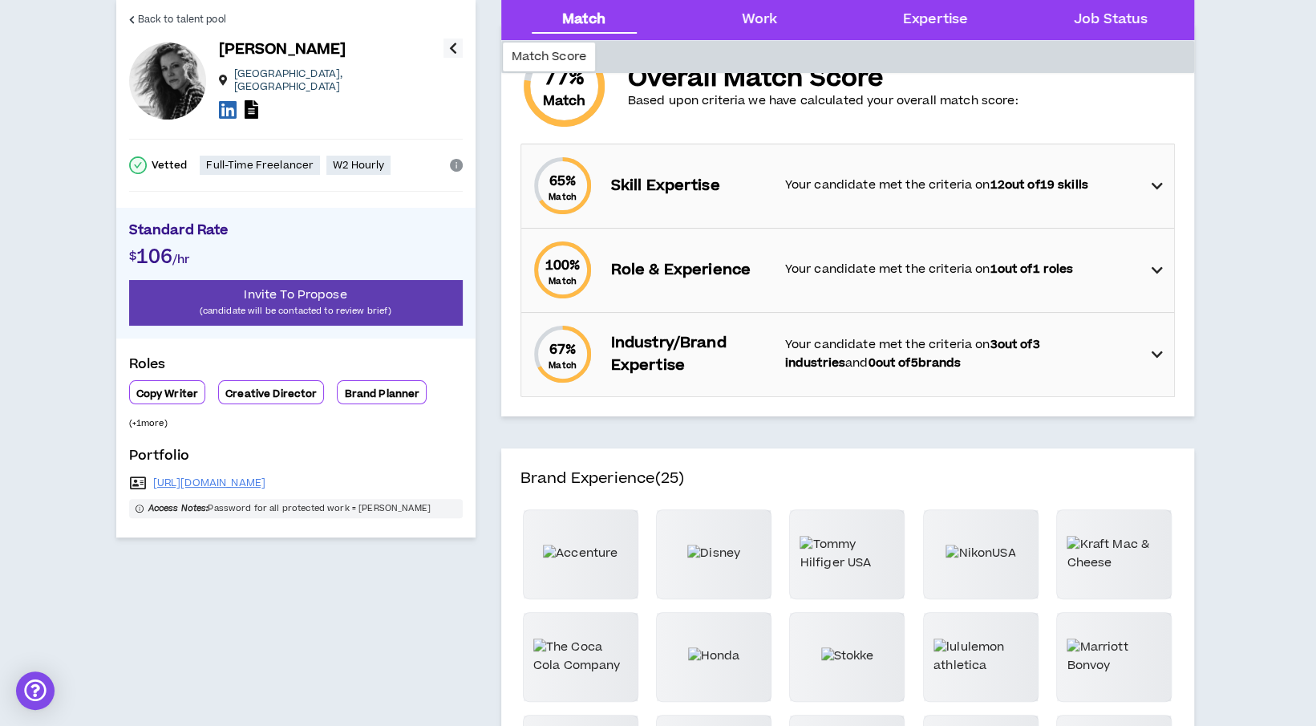
scroll to position [133, 0]
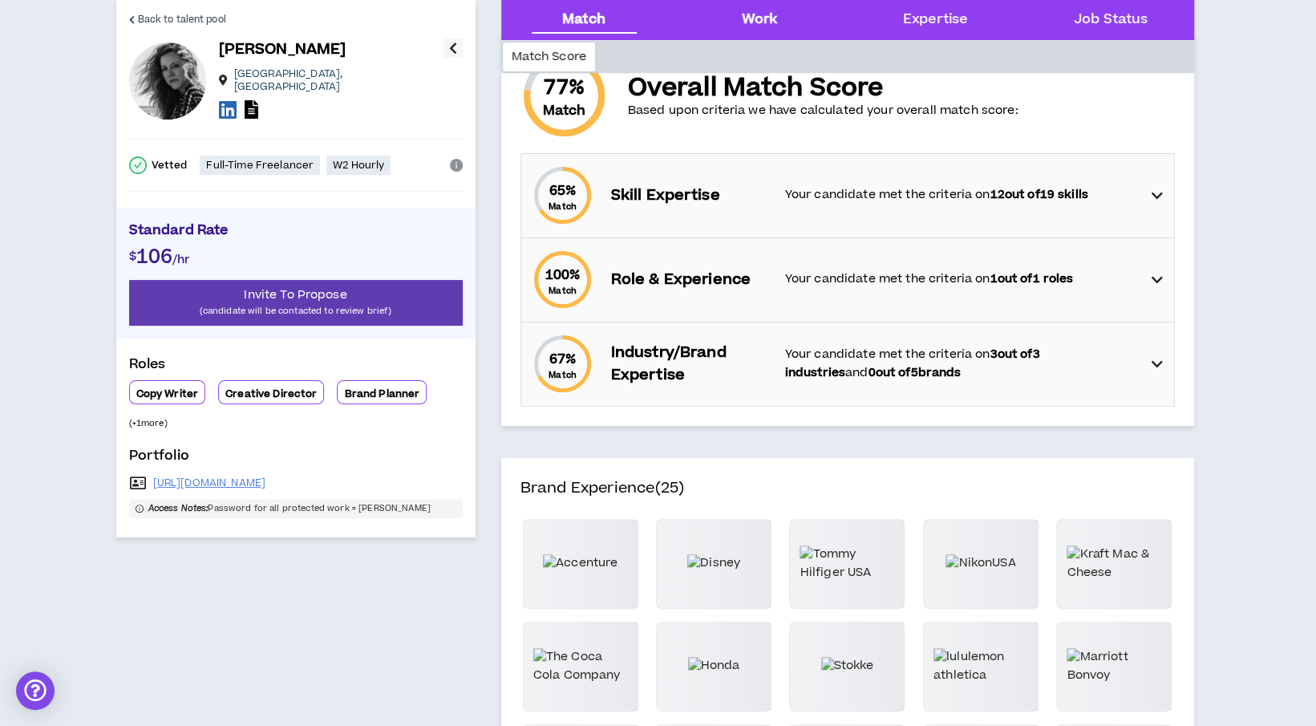
click at [775, 13] on div "Work" at bounding box center [760, 20] width 36 height 21
click at [768, 18] on div "Work" at bounding box center [760, 20] width 36 height 21
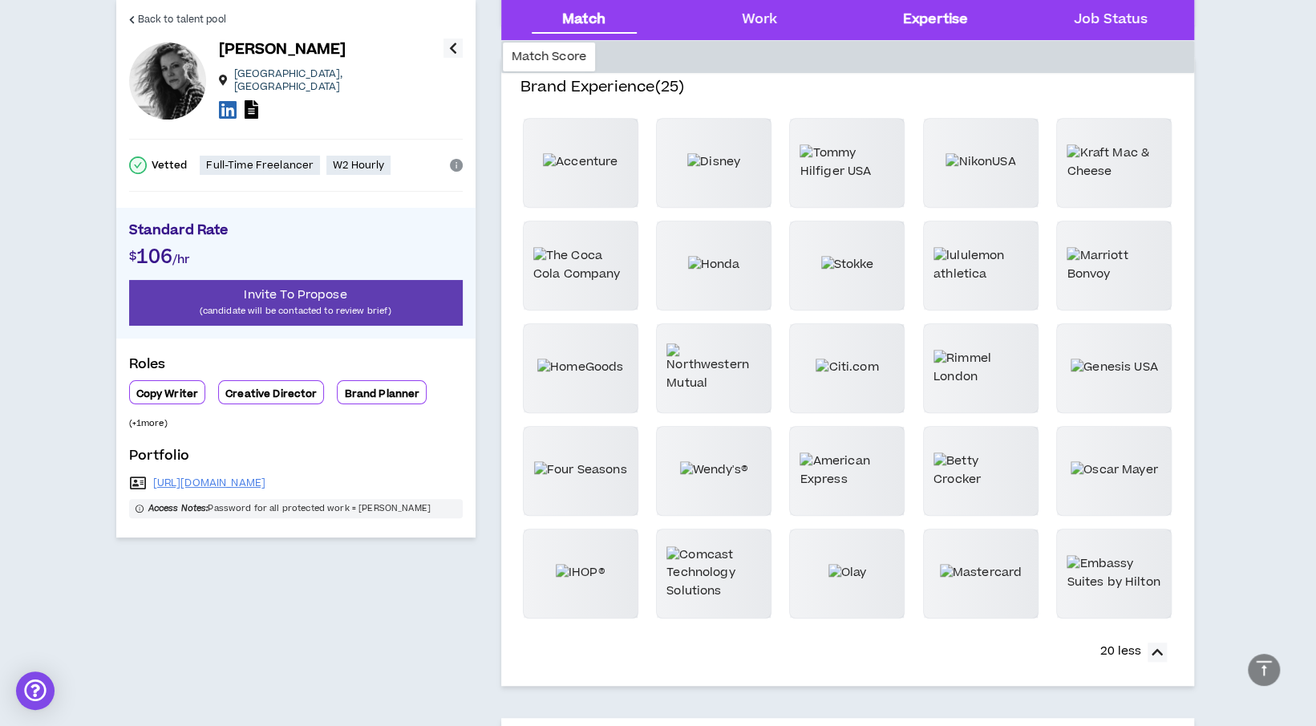
click at [934, 6] on div "Expertise" at bounding box center [936, 20] width 150 height 40
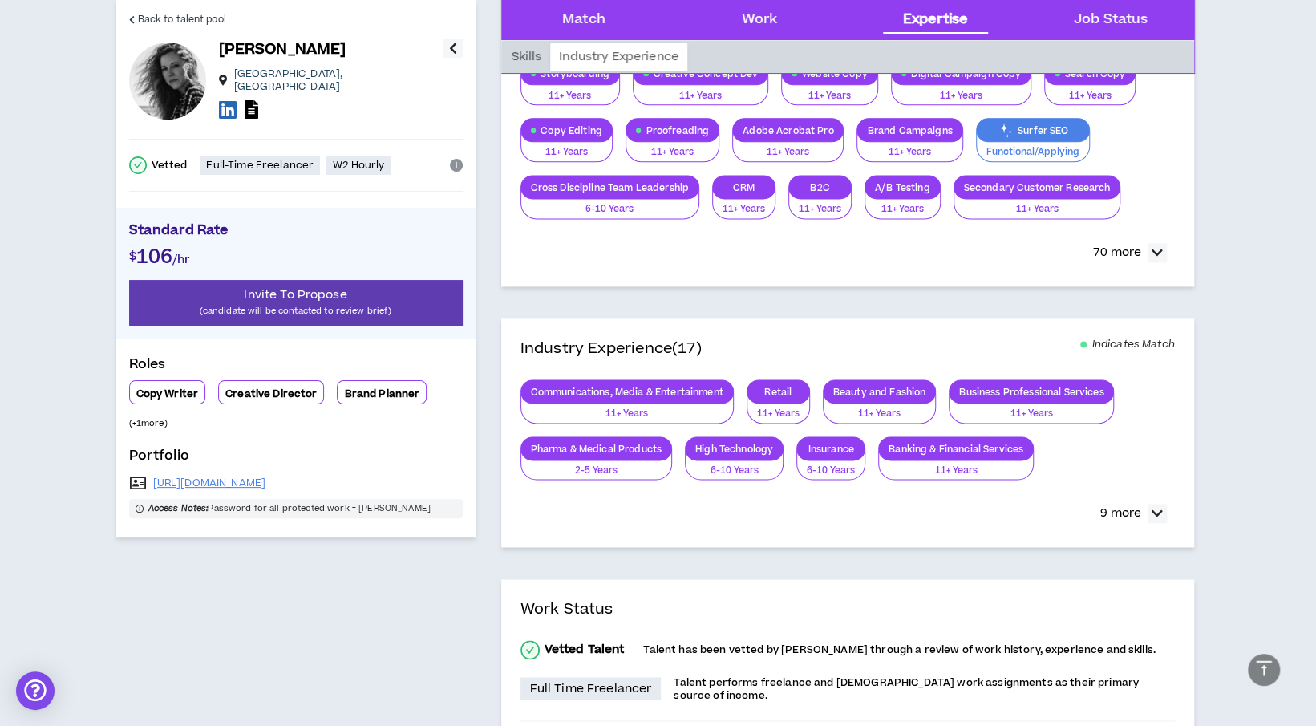
scroll to position [1468, 0]
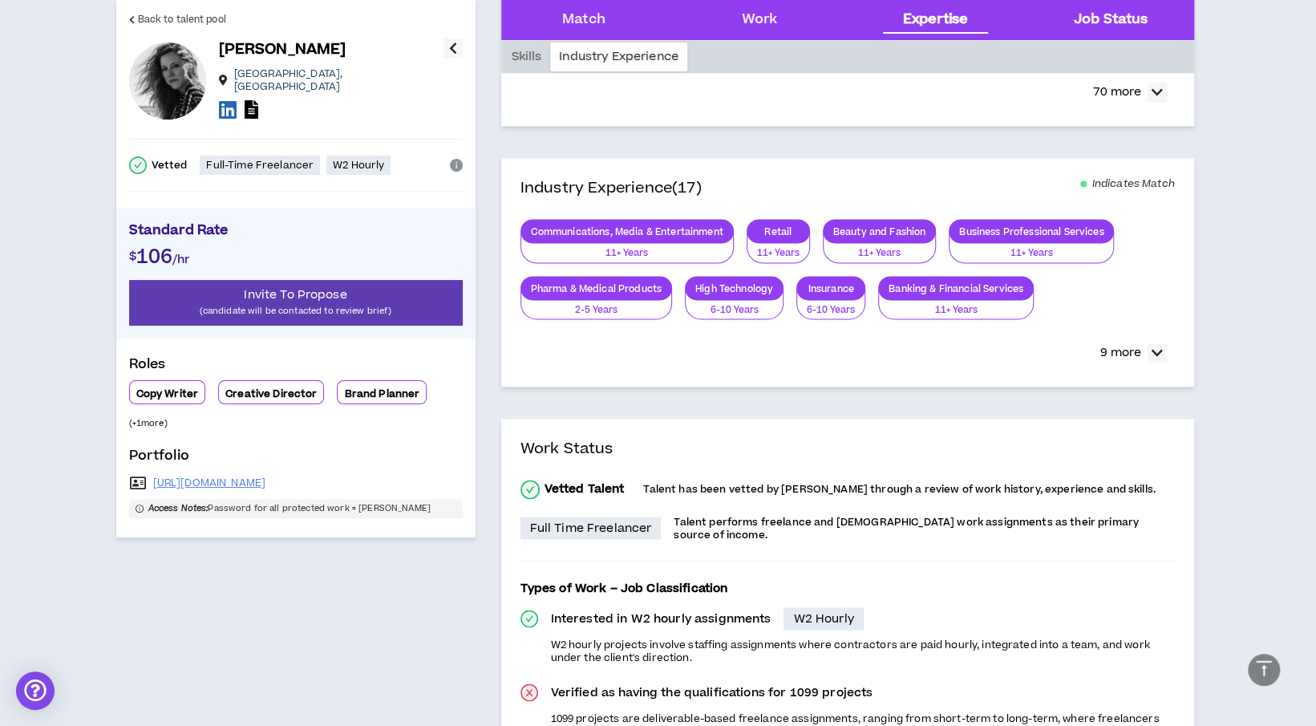
click at [1114, 12] on Status "Job Status" at bounding box center [1111, 20] width 74 height 21
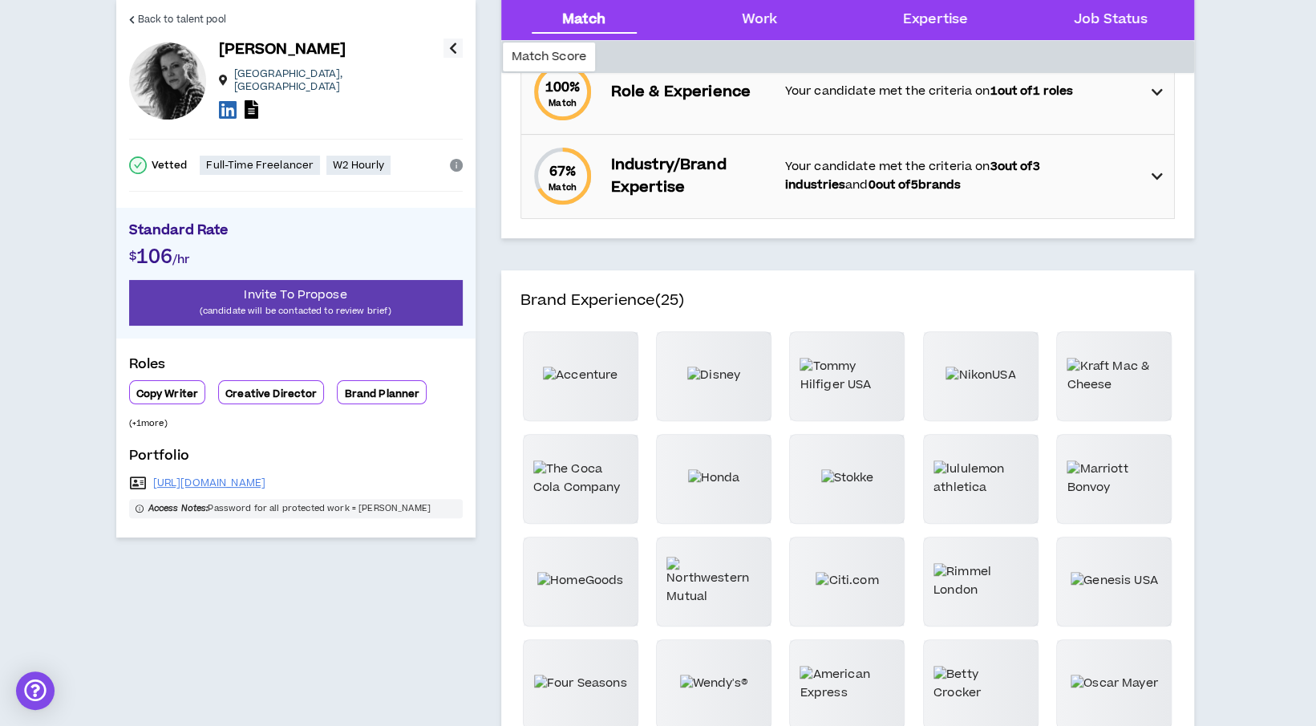
scroll to position [0, 0]
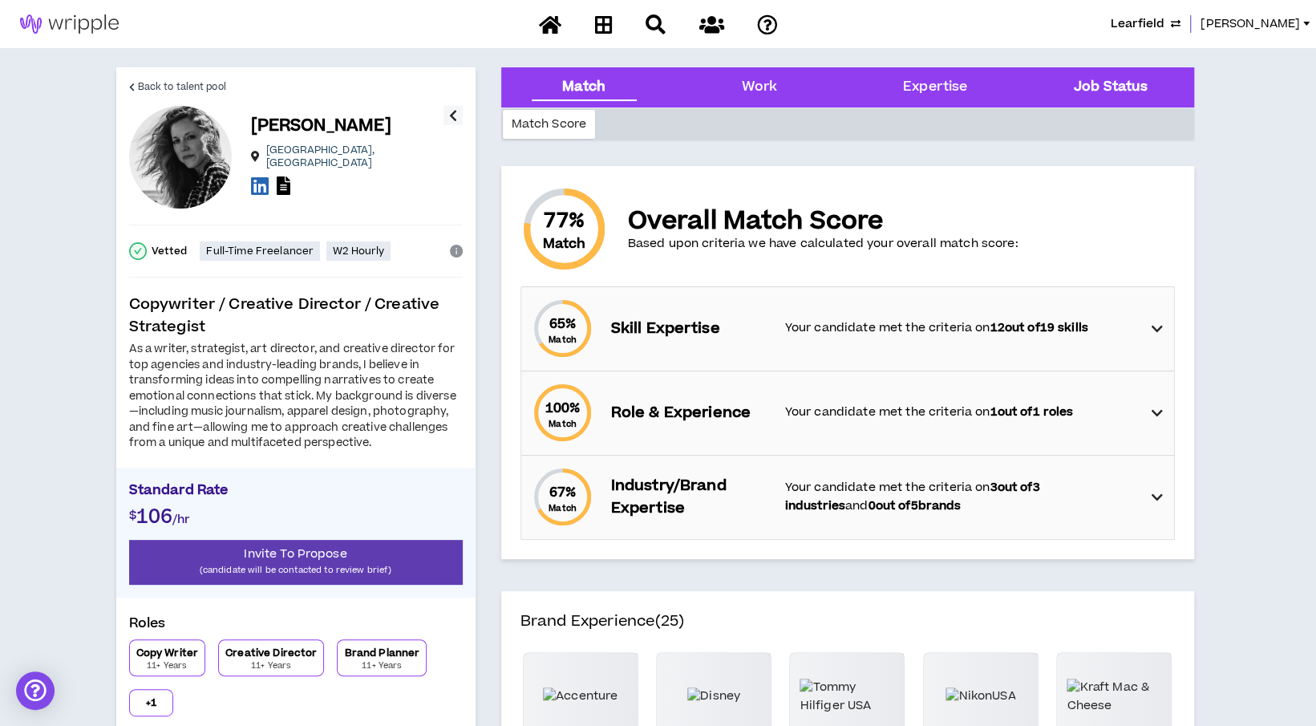
click at [1137, 90] on Status "Job Status" at bounding box center [1111, 87] width 74 height 21
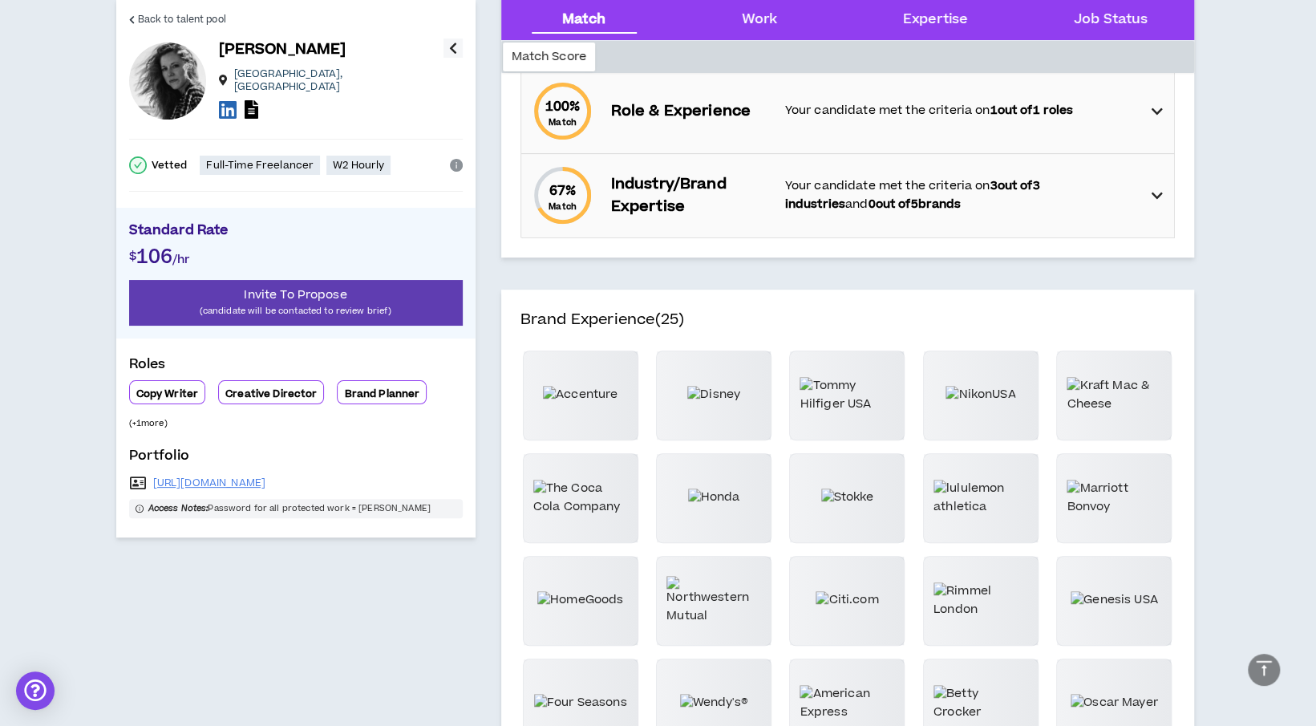
scroll to position [257, 0]
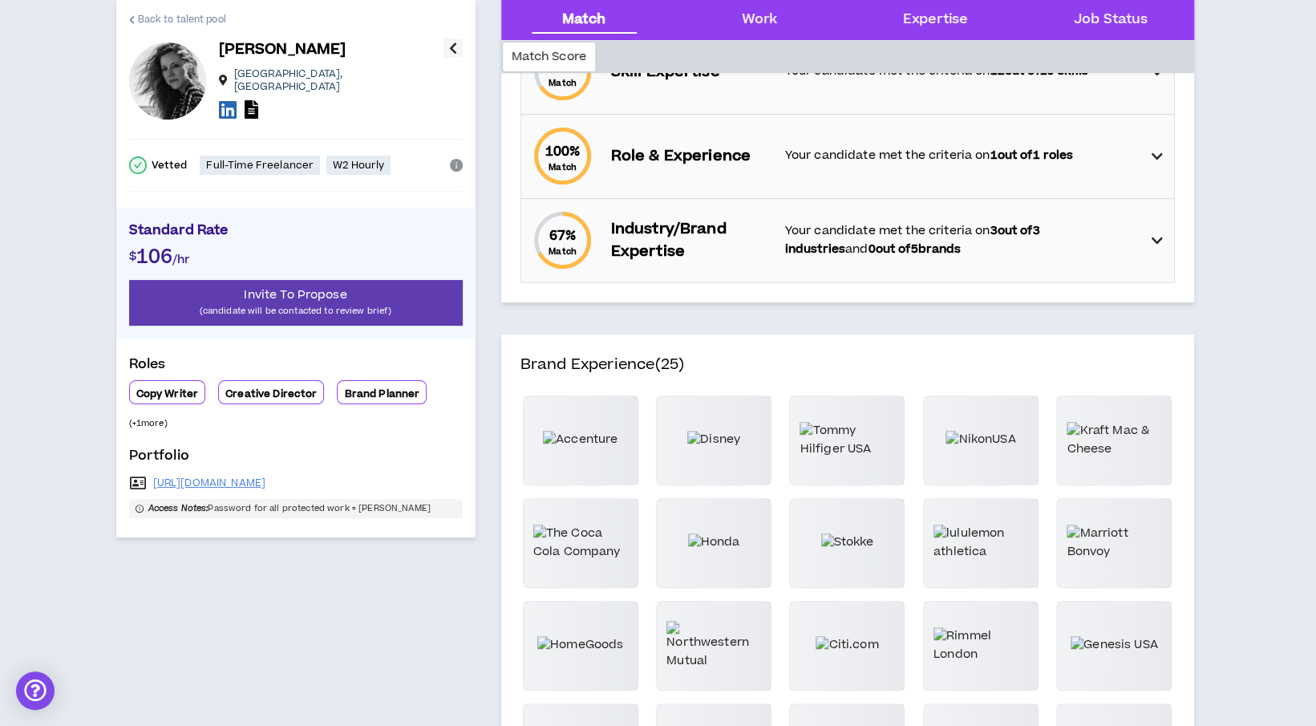
click at [198, 10] on link "Back to talent pool" at bounding box center [177, 19] width 97 height 38
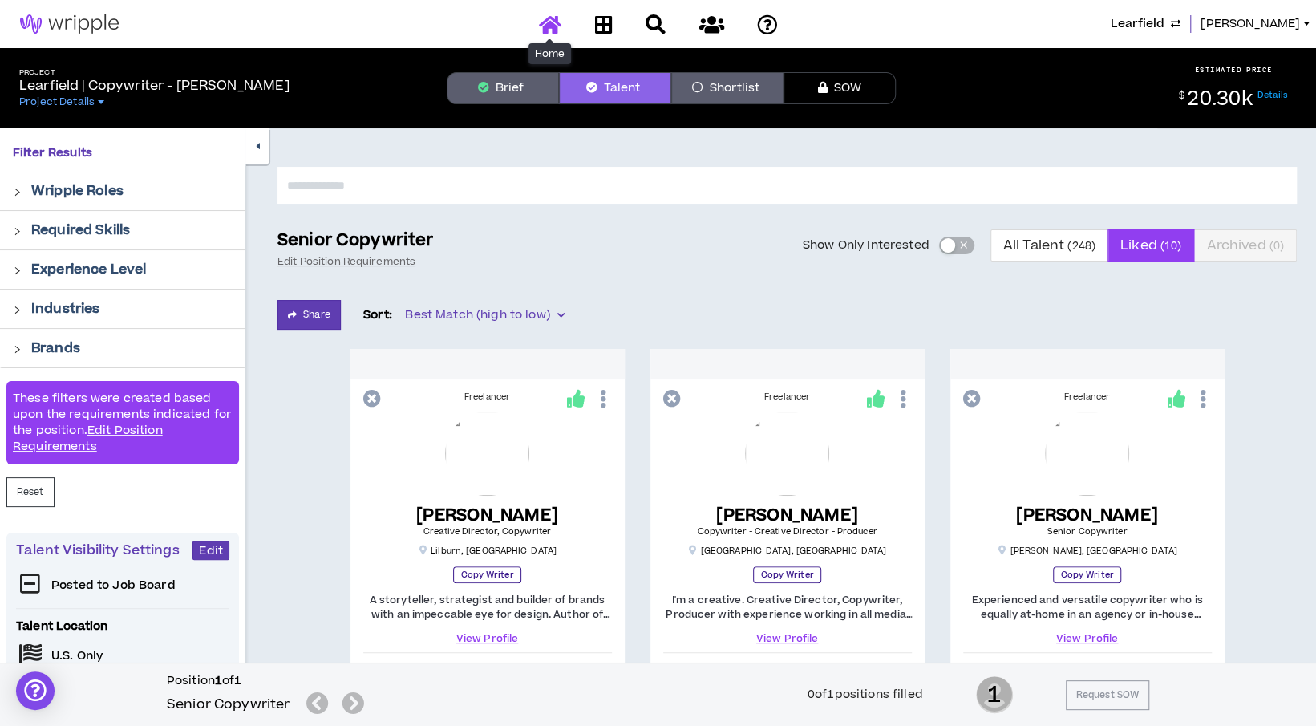
click at [557, 27] on icon at bounding box center [550, 24] width 22 height 20
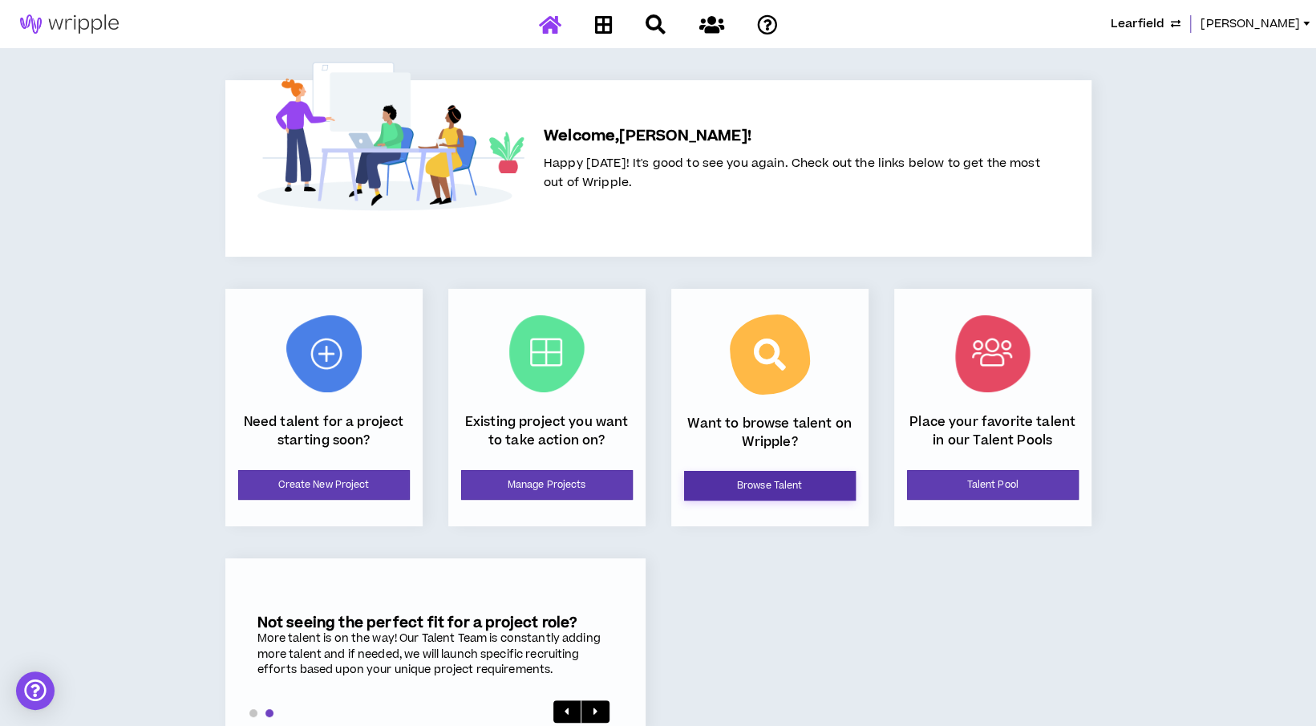
click at [804, 495] on link "Browse Talent" at bounding box center [770, 486] width 172 height 30
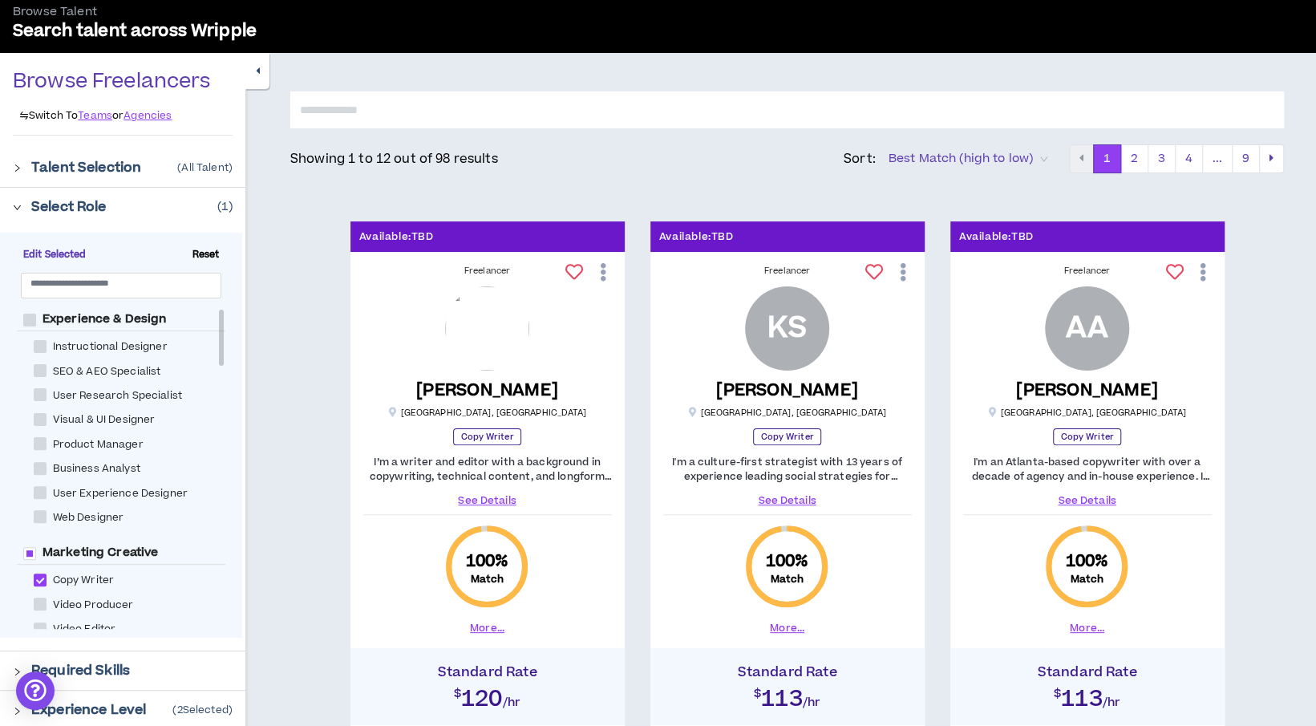
scroll to position [80, 0]
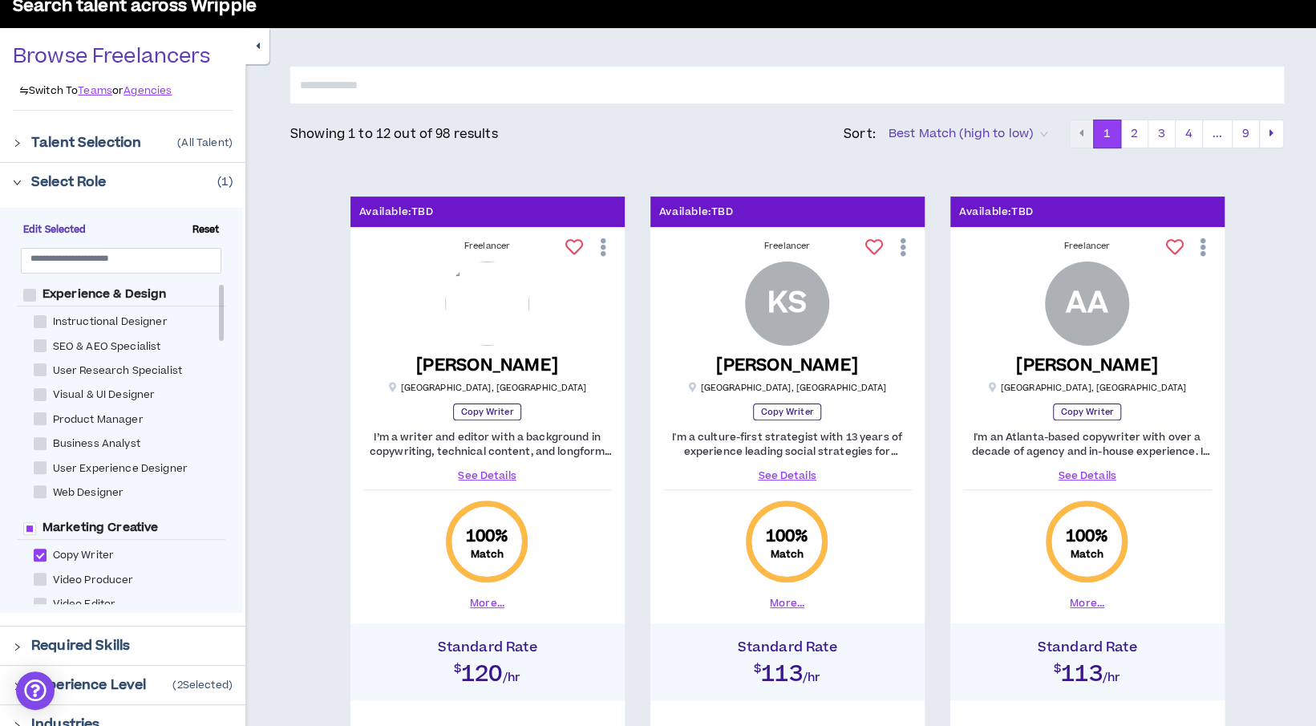
click at [254, 48] on button "button" at bounding box center [257, 46] width 24 height 36
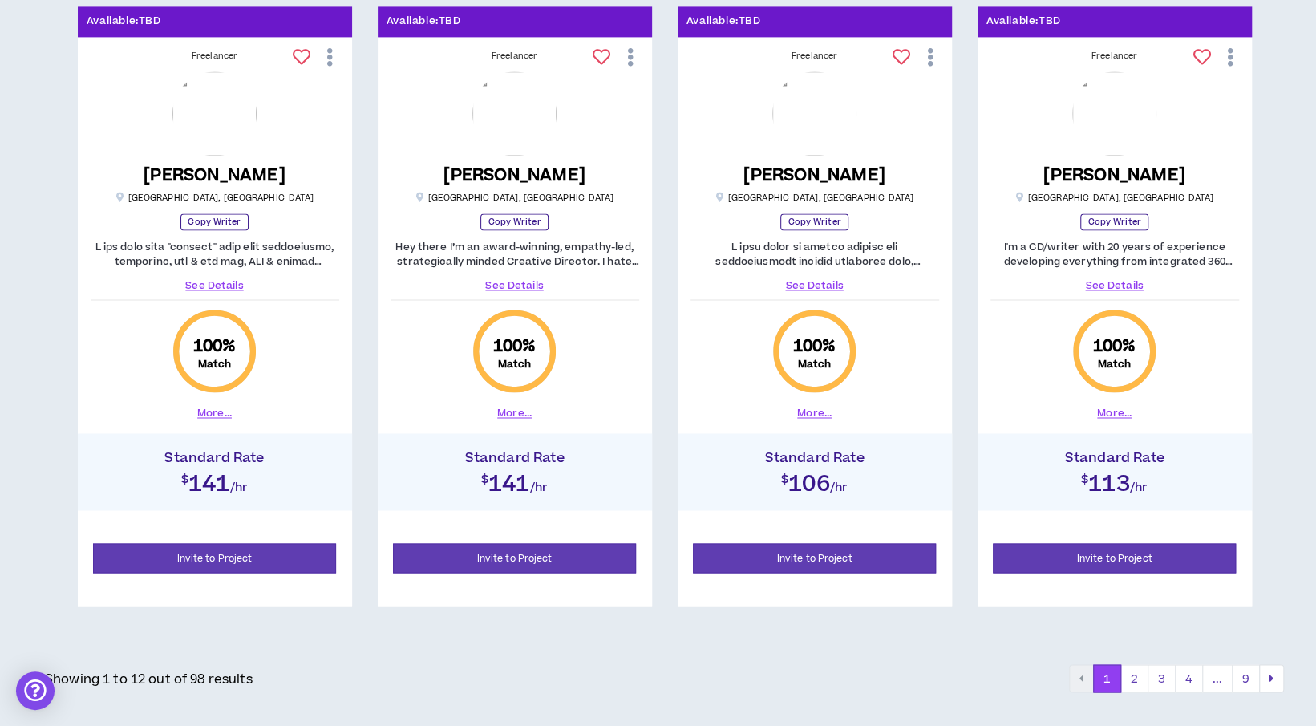
scroll to position [1535, 0]
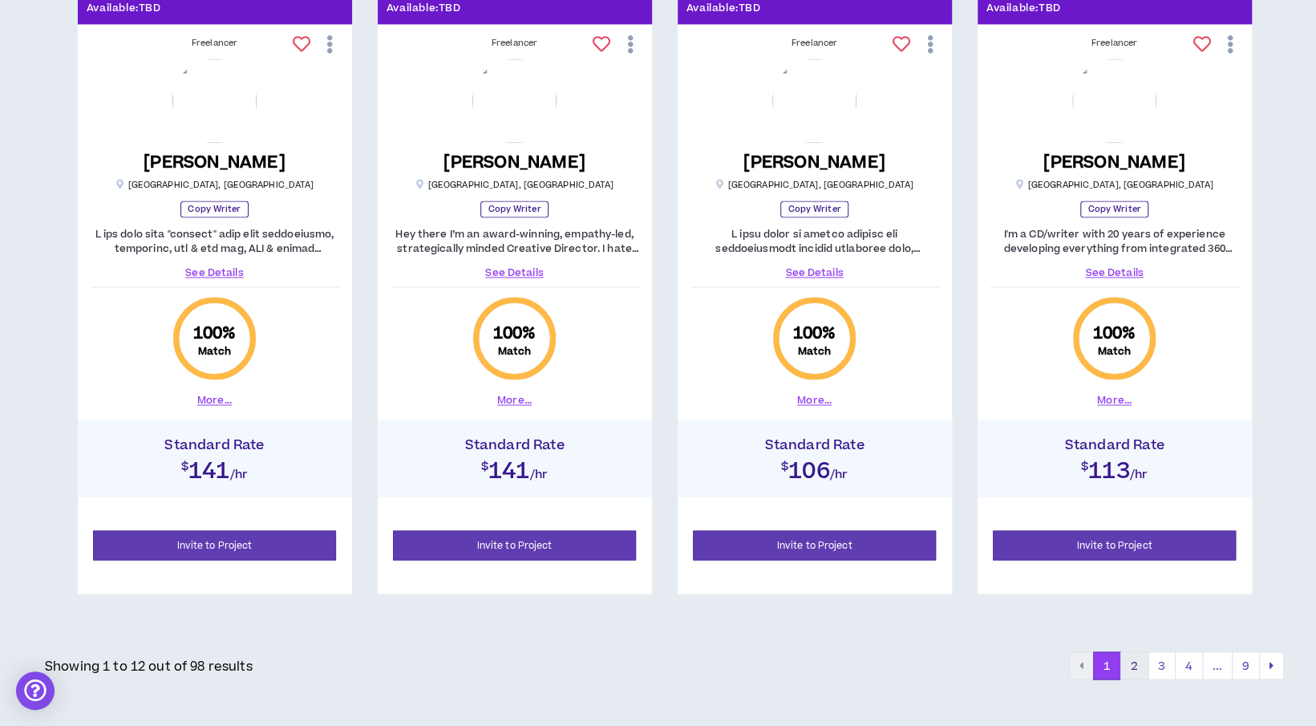
click at [1141, 661] on button "2" at bounding box center [1134, 665] width 28 height 29
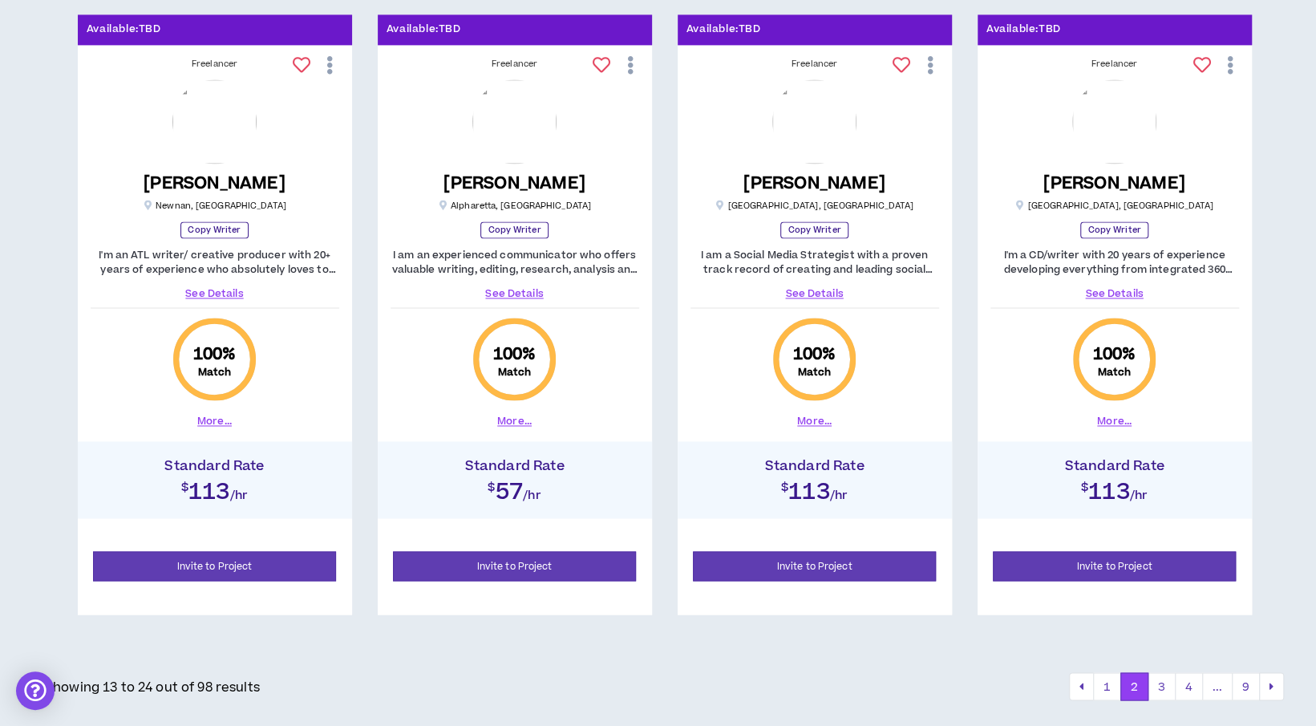
scroll to position [1535, 0]
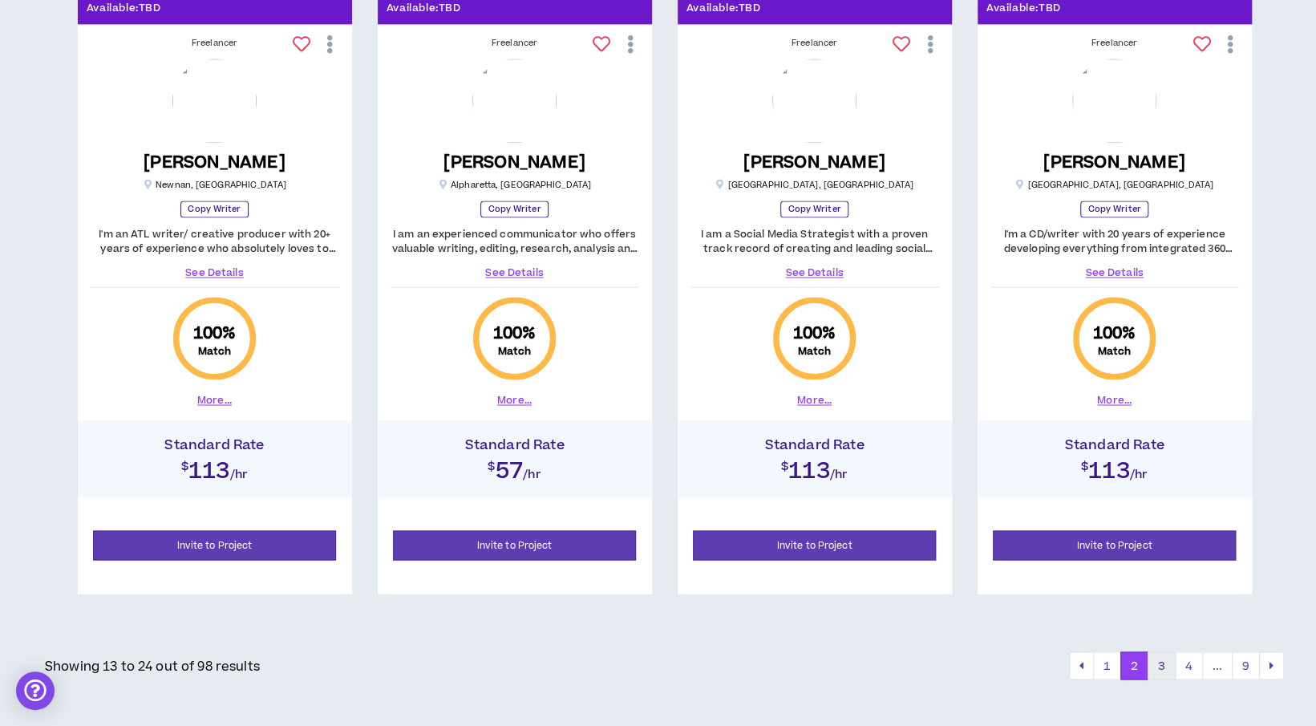
click at [1160, 654] on button "3" at bounding box center [1162, 665] width 28 height 29
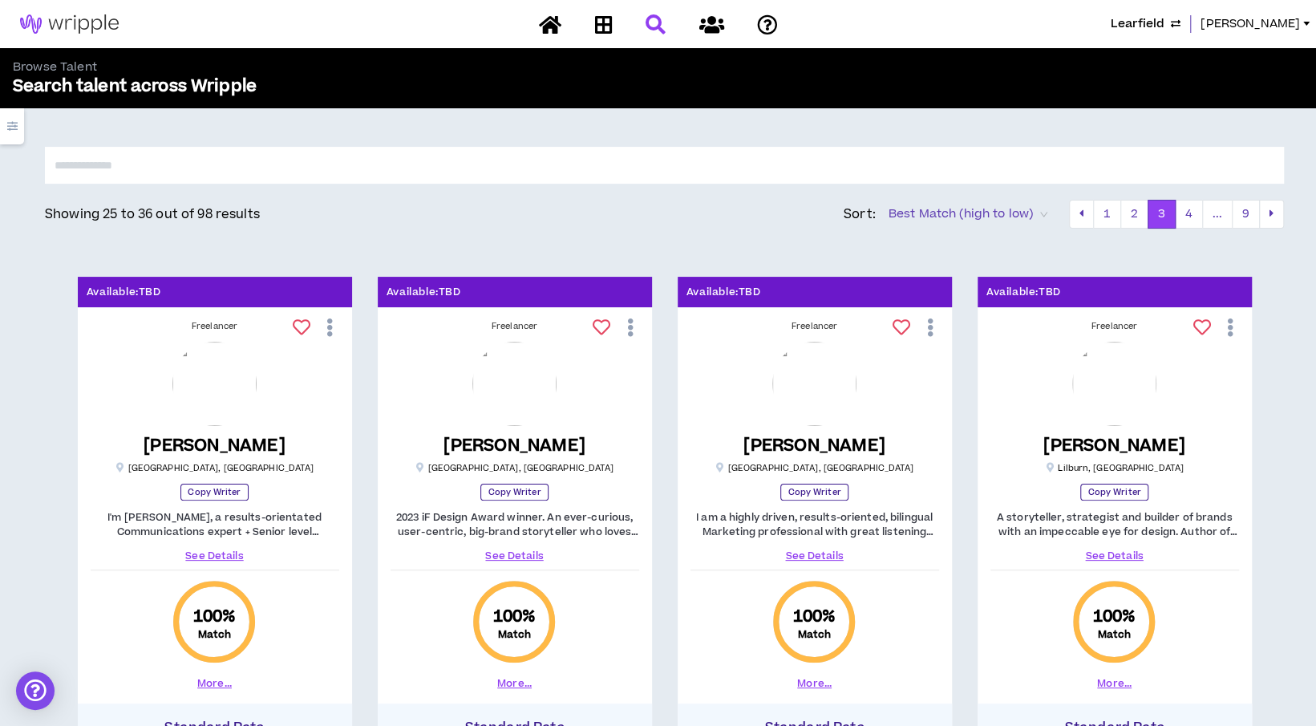
click at [16, 131] on icon "button" at bounding box center [12, 126] width 10 height 10
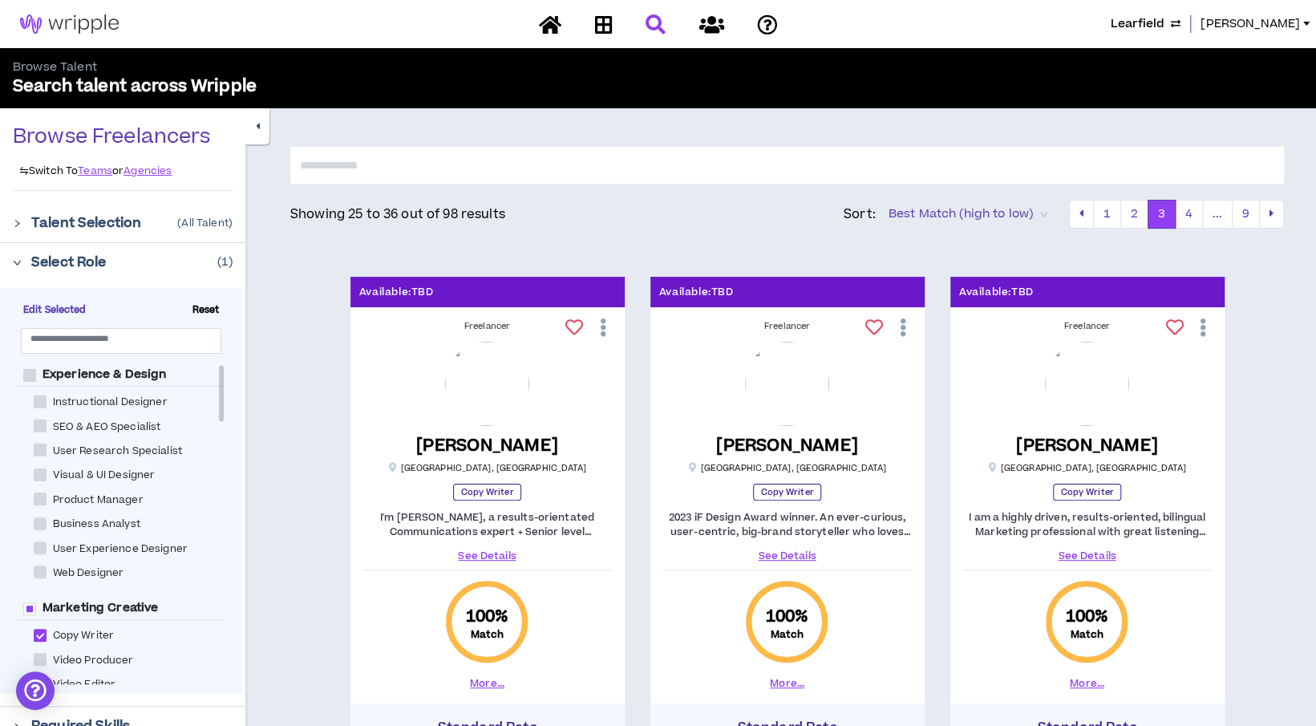
scroll to position [80, 0]
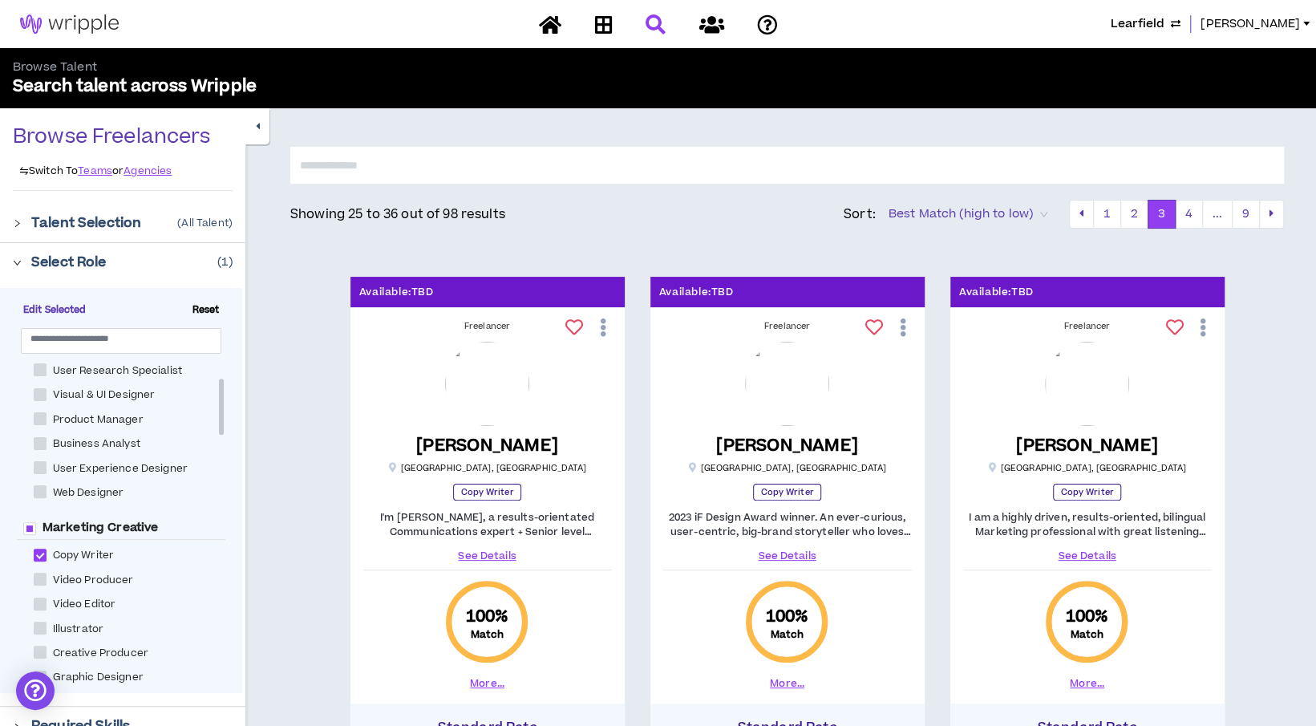
click at [146, 269] on div "Select Role ( 1 )" at bounding box center [131, 262] width 201 height 19
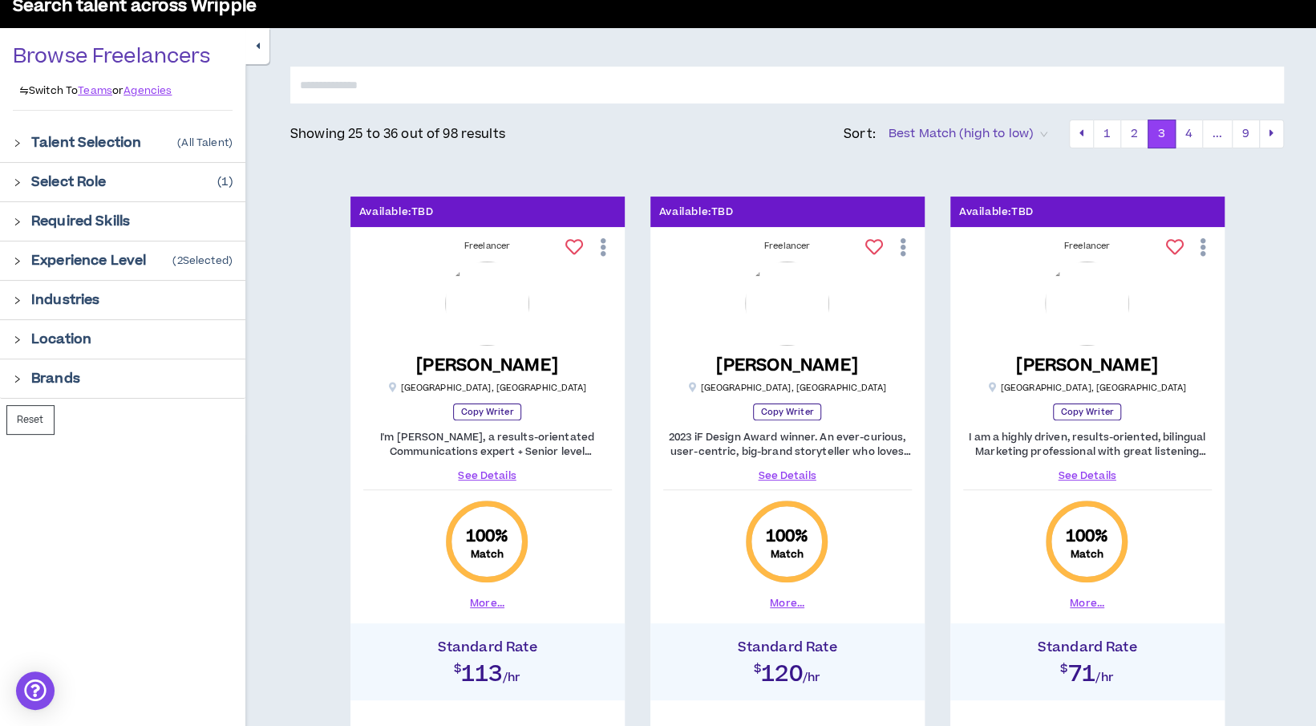
click at [129, 341] on div "Location" at bounding box center [131, 339] width 201 height 19
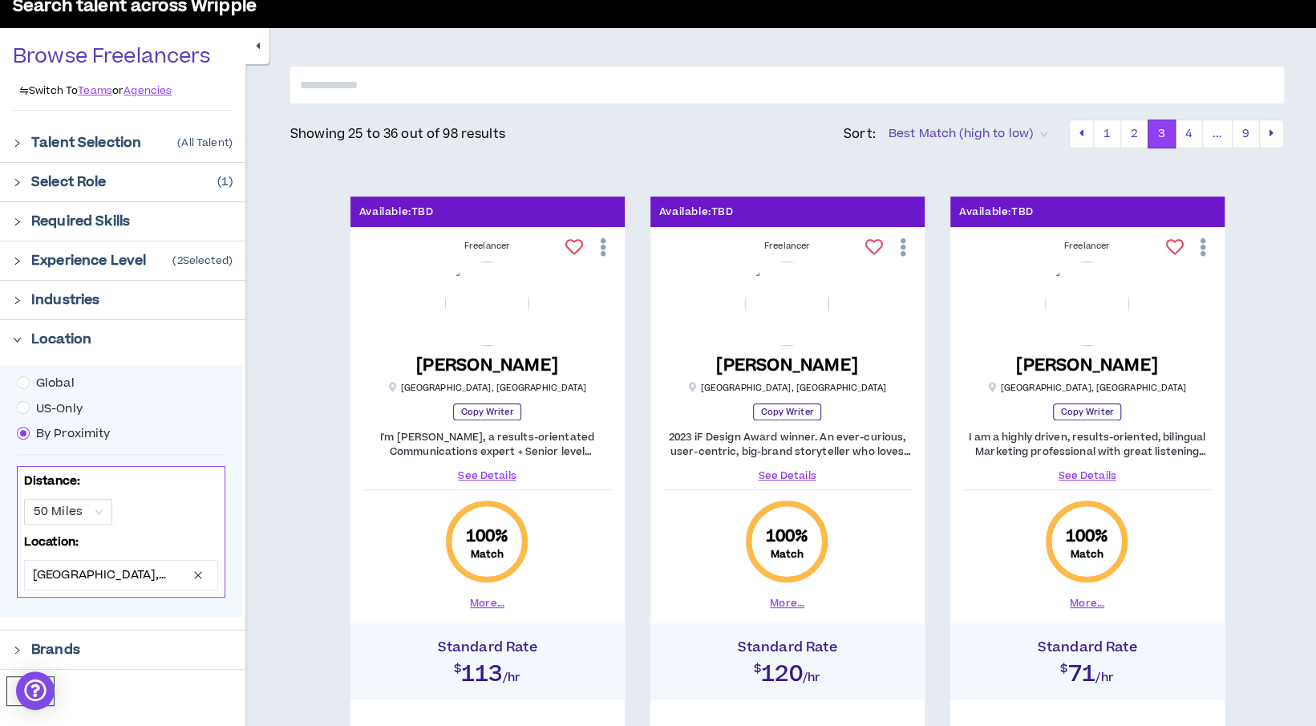
click at [261, 57] on button "button" at bounding box center [257, 46] width 24 height 36
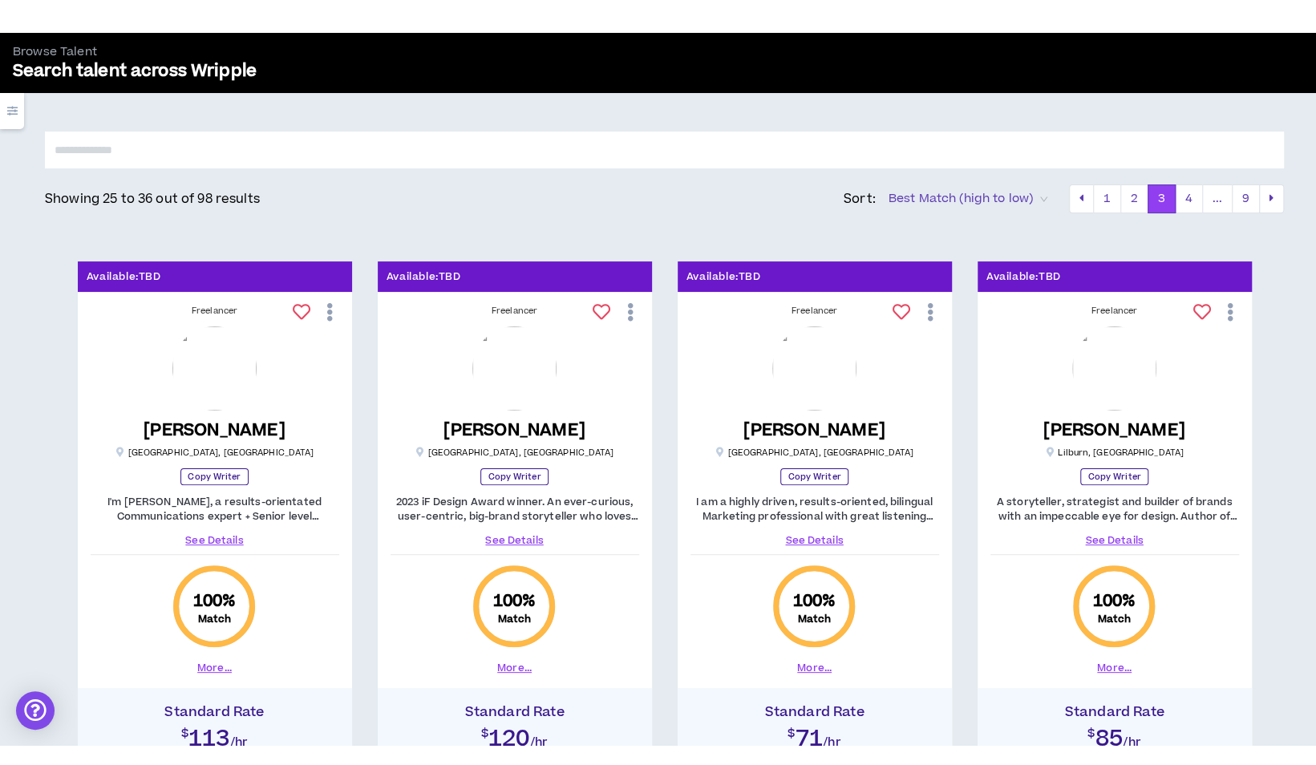
scroll to position [0, 0]
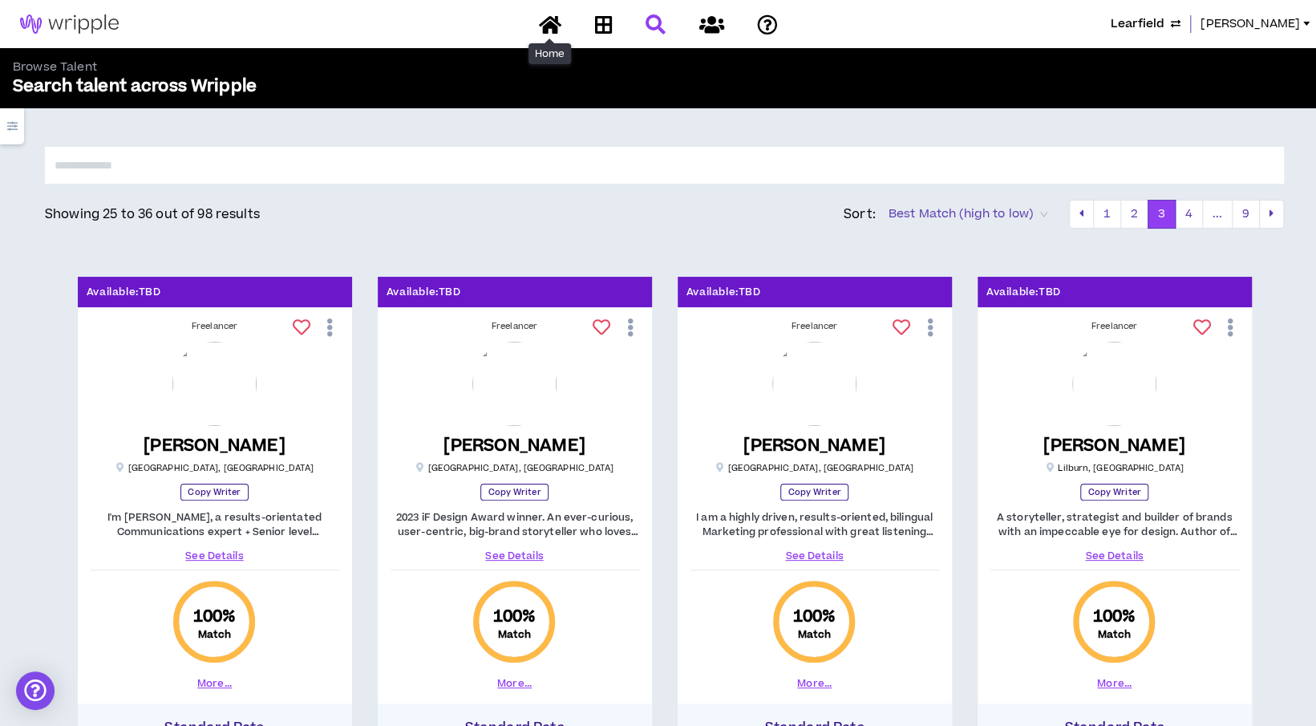
drag, startPoint x: 542, startPoint y: 19, endPoint x: 513, endPoint y: 1, distance: 34.3
click at [542, 19] on icon at bounding box center [550, 24] width 22 height 20
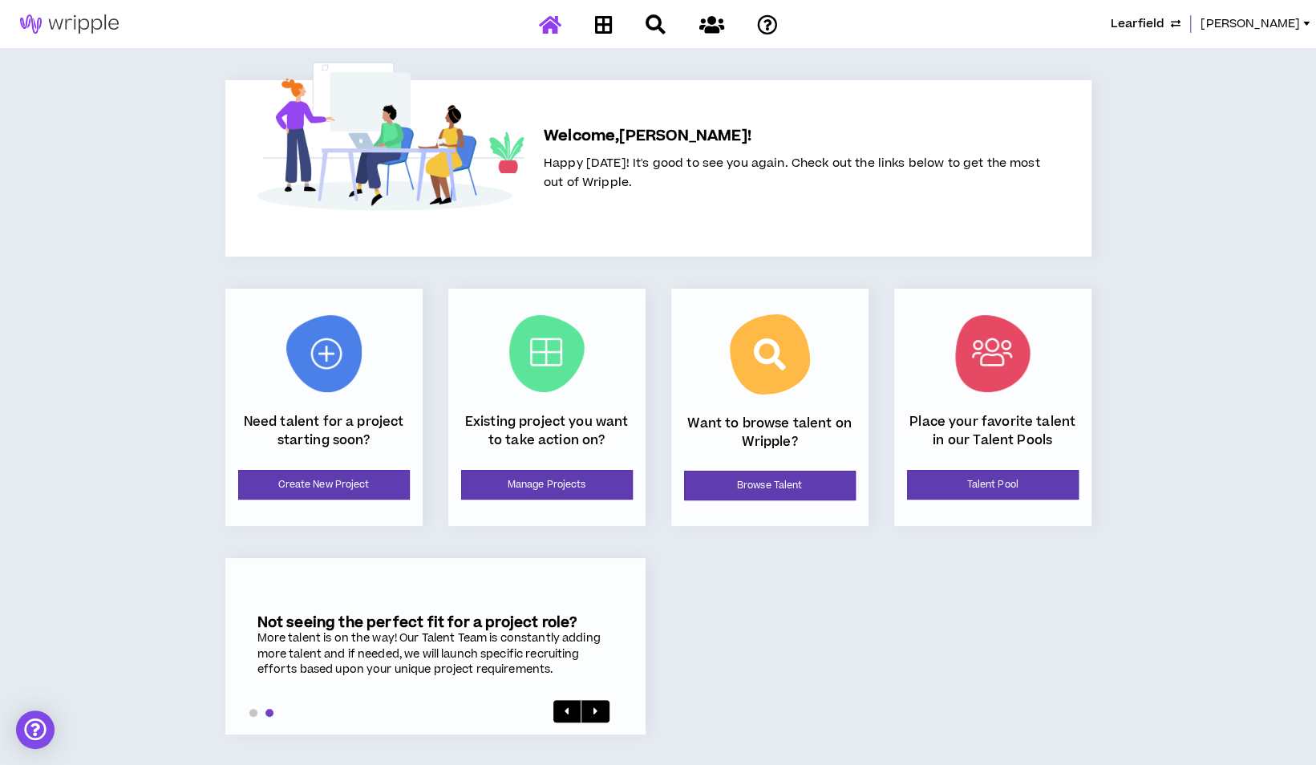
click at [550, 22] on div at bounding box center [658, 24] width 281 height 28
